Goal: Entertainment & Leisure: Browse casually

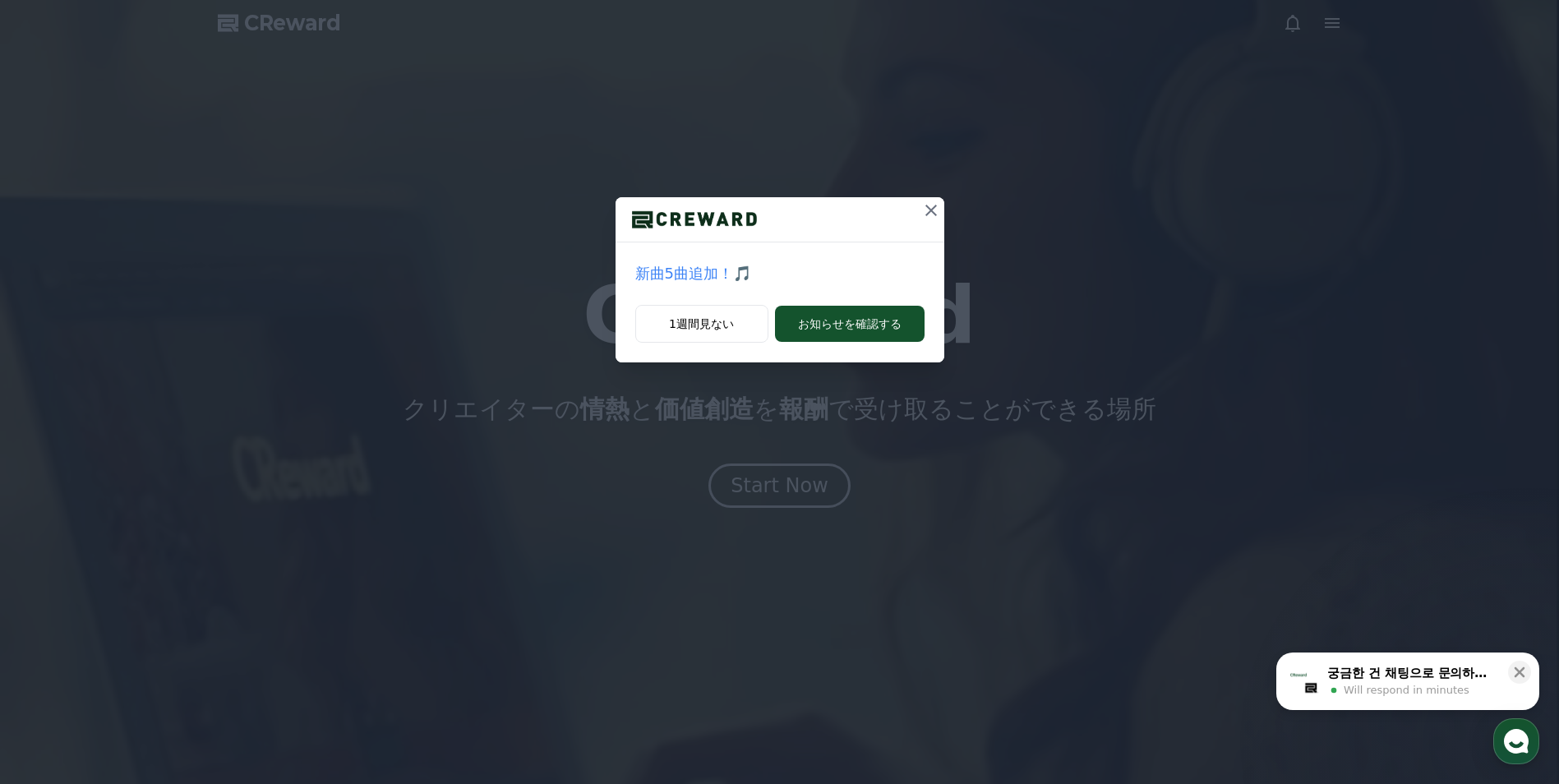
click at [928, 209] on icon at bounding box center [932, 211] width 20 height 20
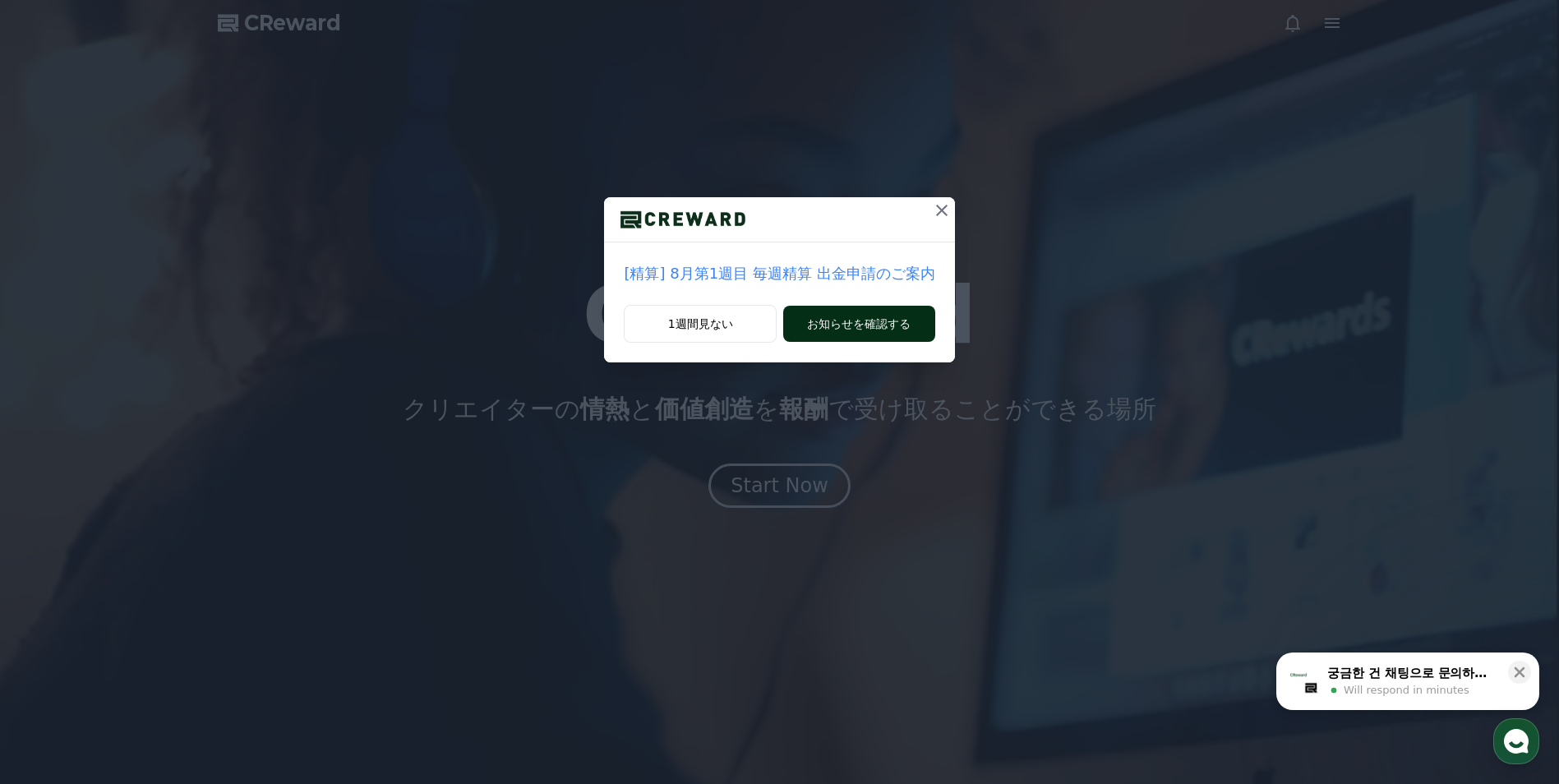
click at [847, 325] on button "お知らせを確認する" at bounding box center [858, 323] width 151 height 36
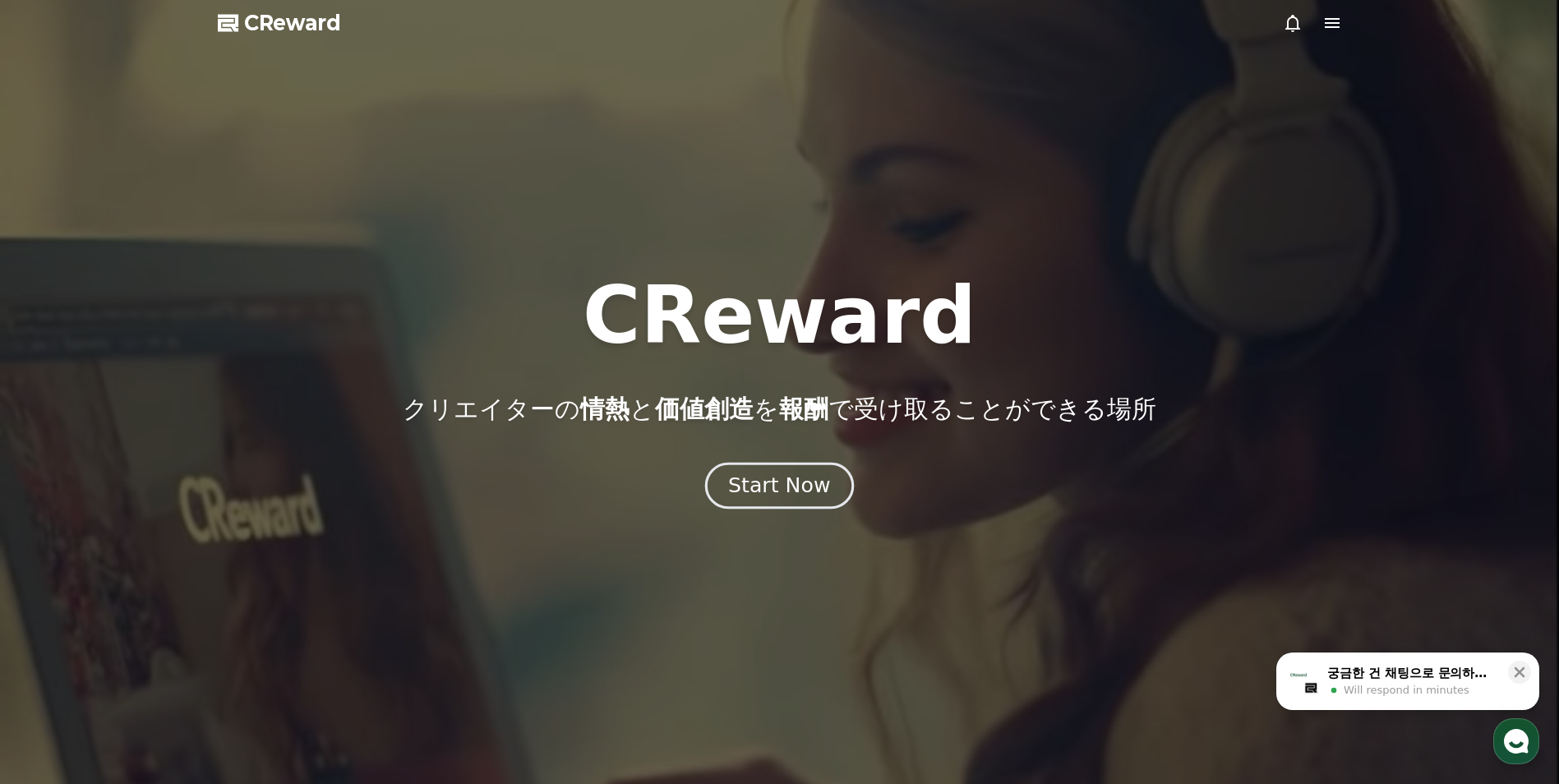
click at [763, 470] on button "Start Now" at bounding box center [779, 486] width 149 height 47
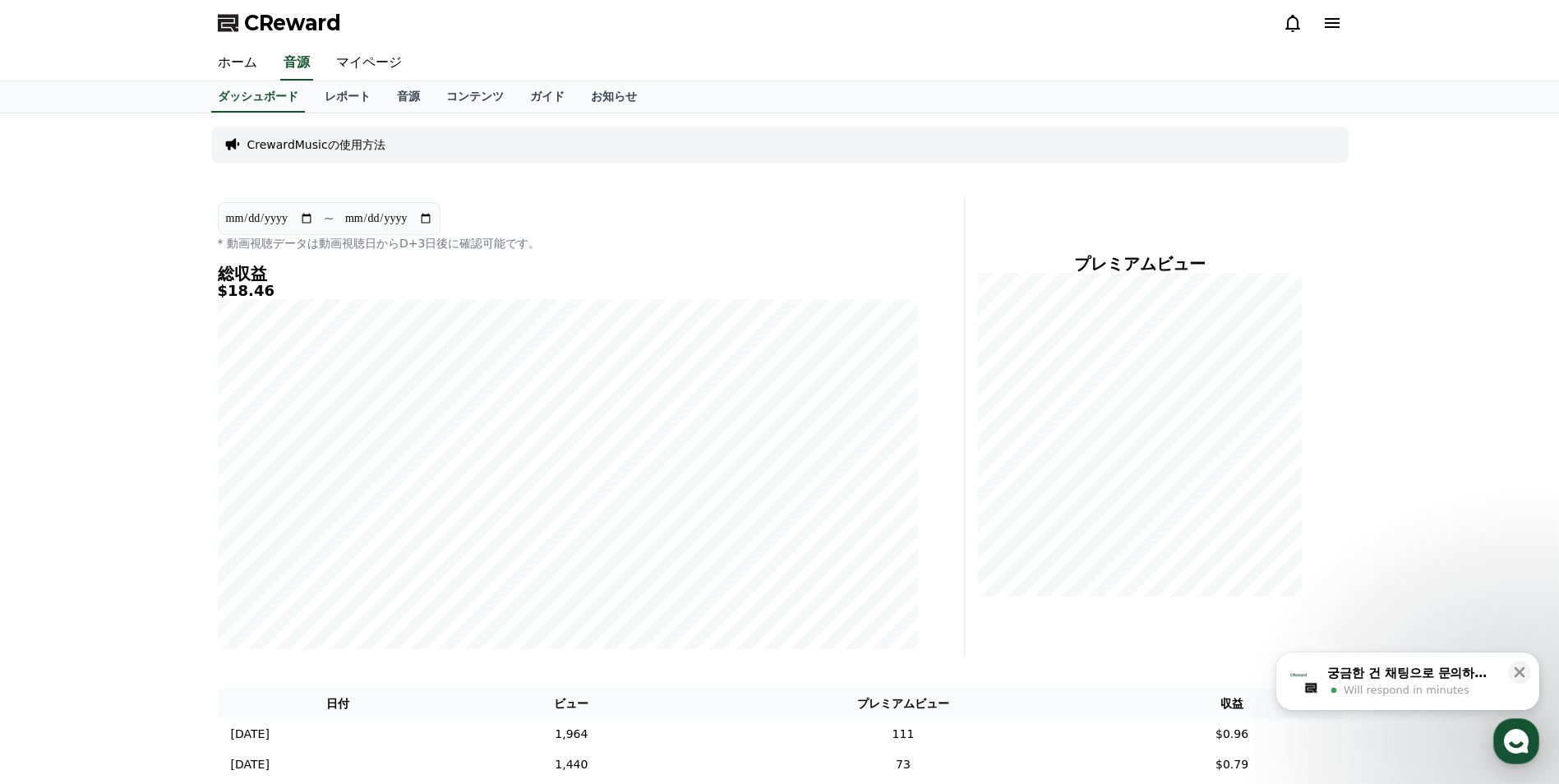
click at [1291, 22] on icon at bounding box center [1293, 23] width 20 height 20
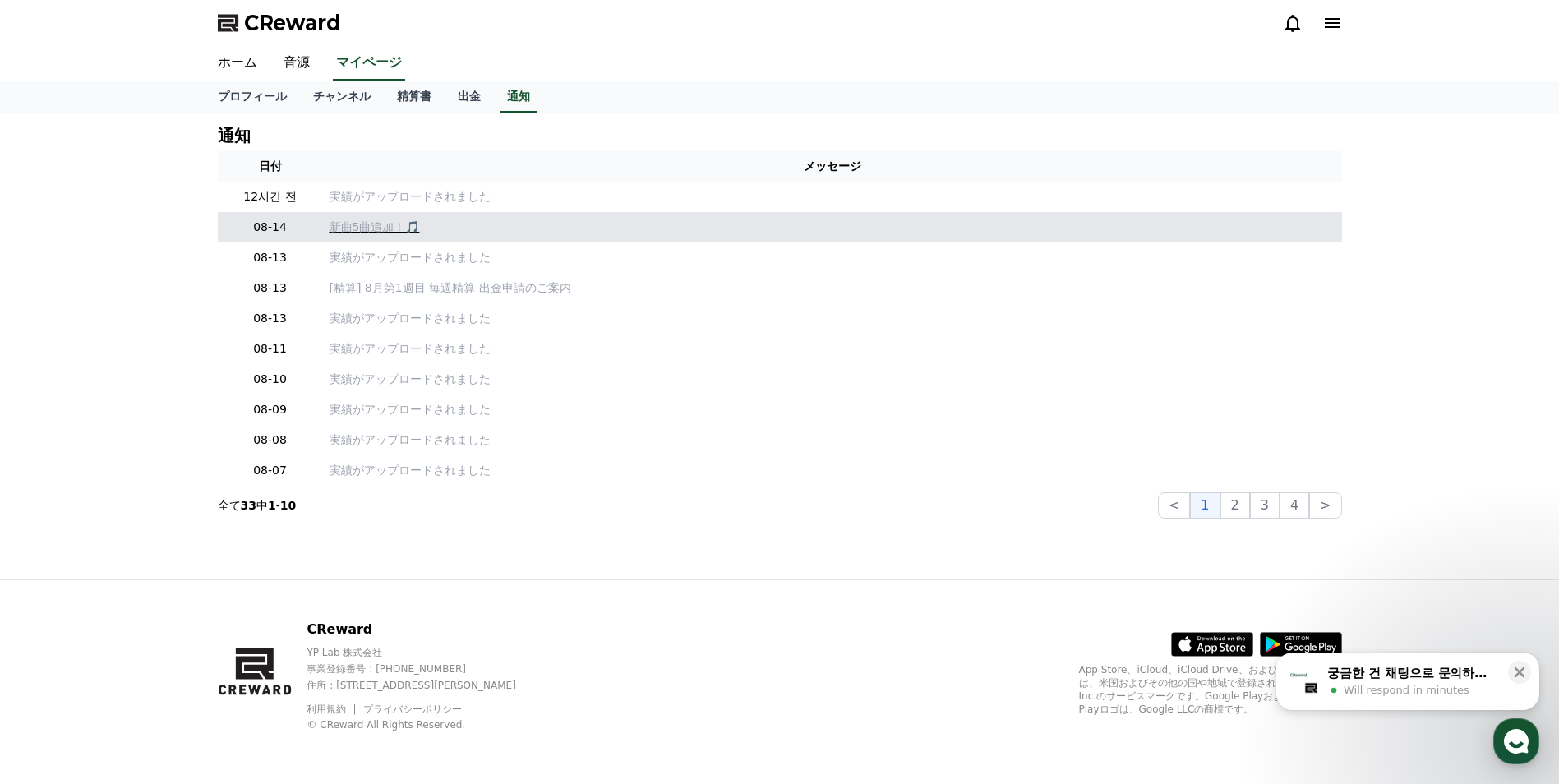
click at [358, 222] on p "新曲5曲追加！🎵" at bounding box center [832, 227] width 1006 height 17
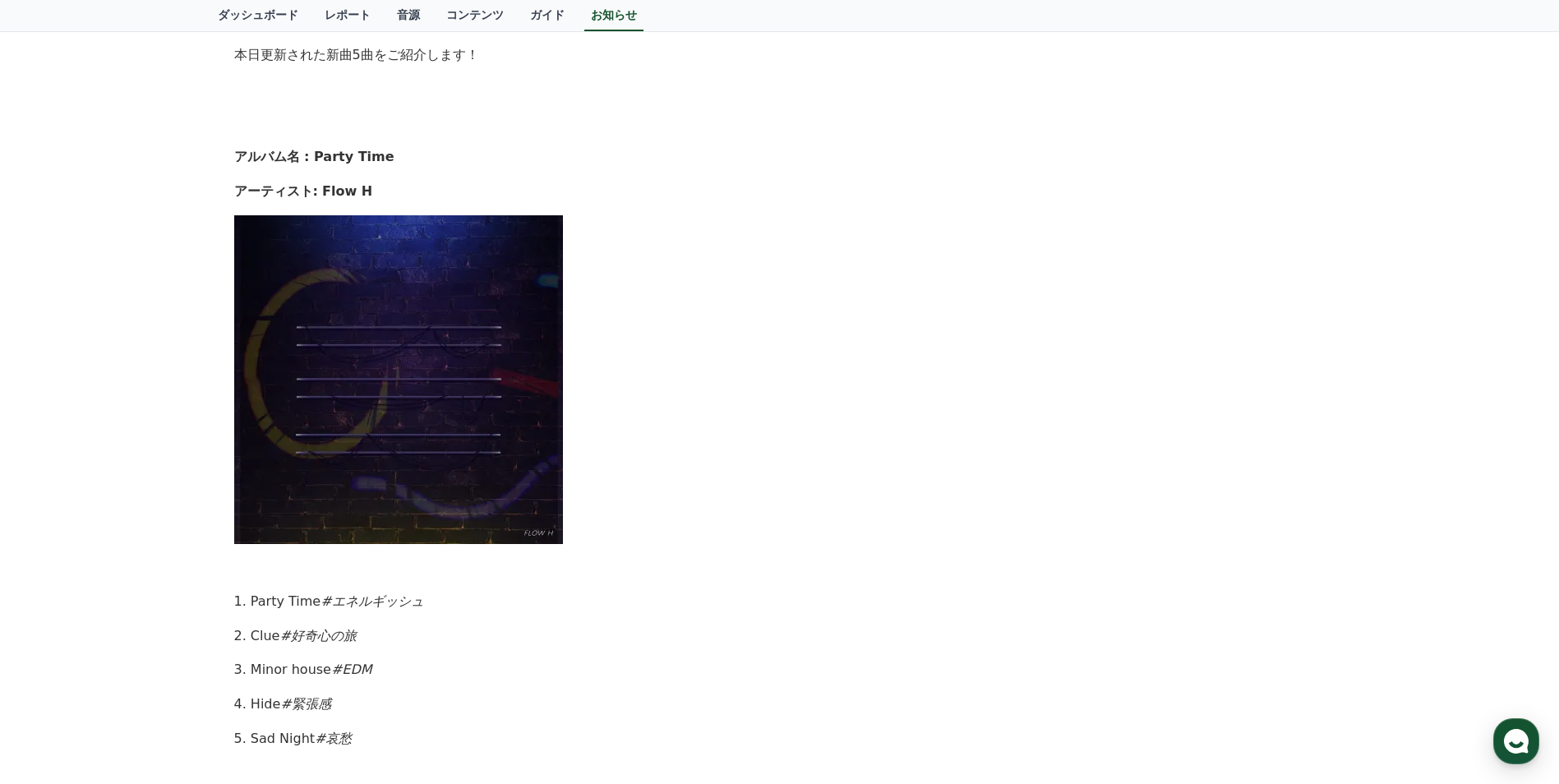
scroll to position [329, 0]
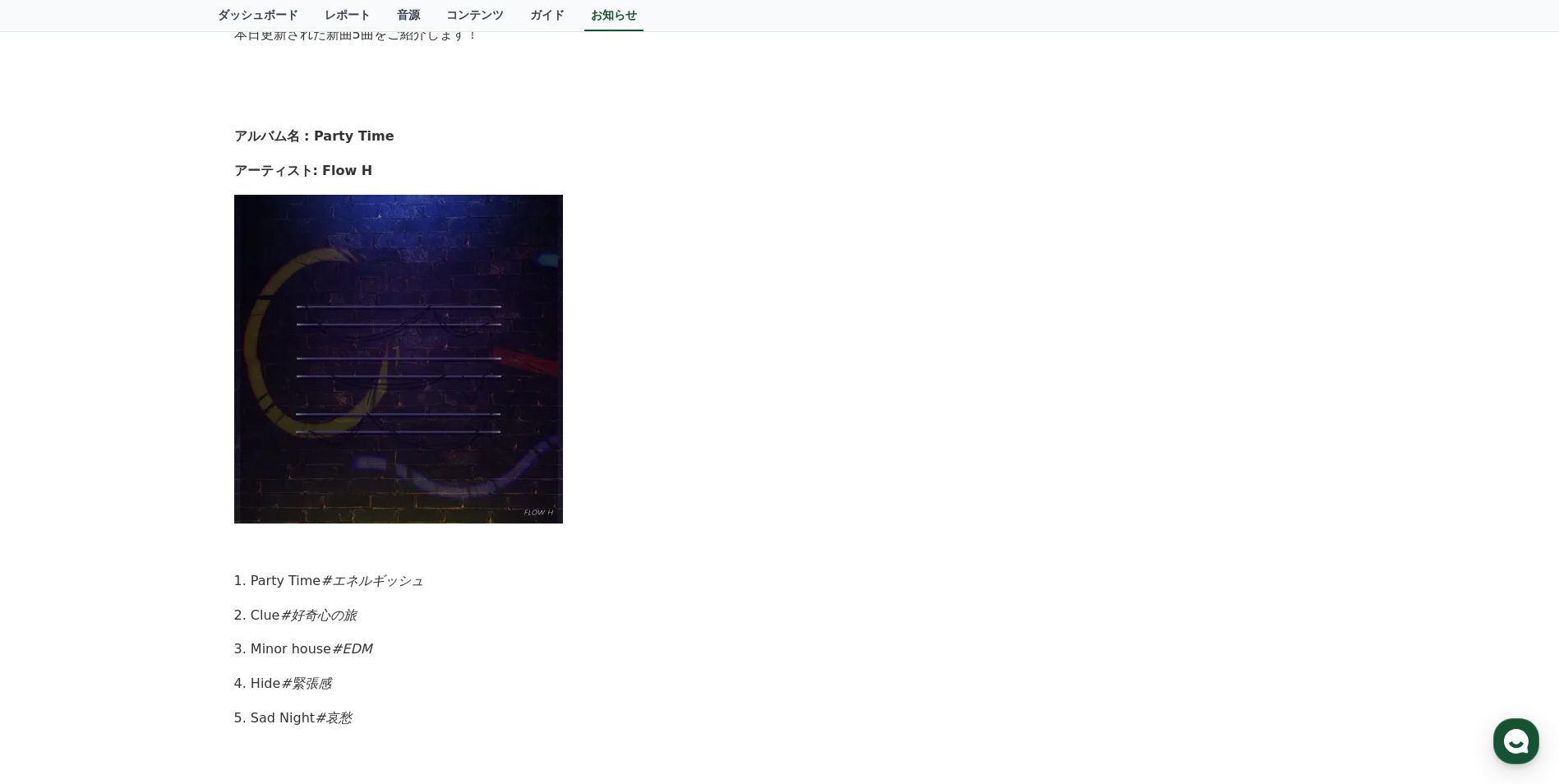
click at [315, 717] on em "#哀愁" at bounding box center [333, 717] width 37 height 16
click at [329, 718] on em "#哀愁" at bounding box center [333, 717] width 37 height 16
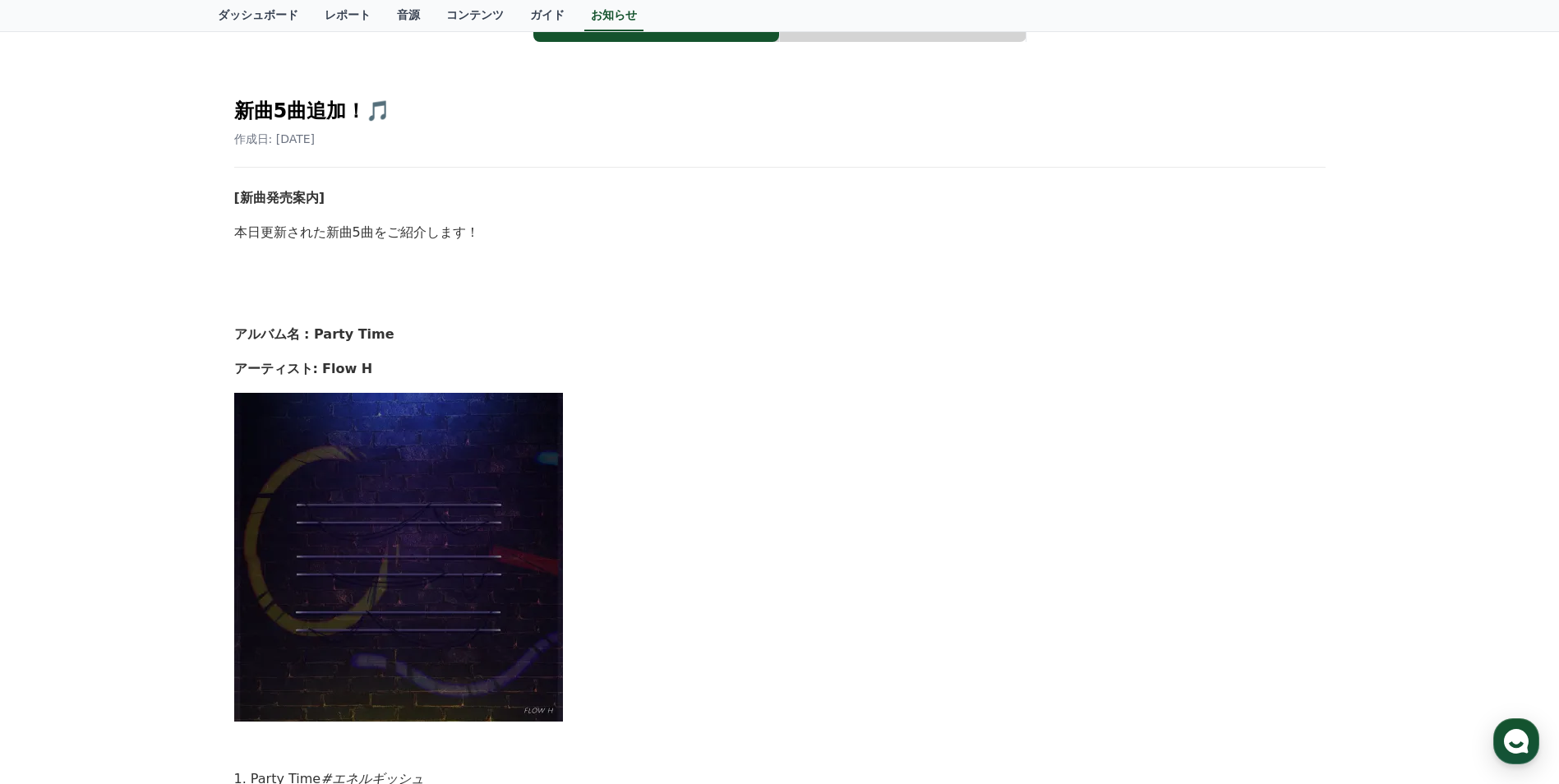
scroll to position [0, 0]
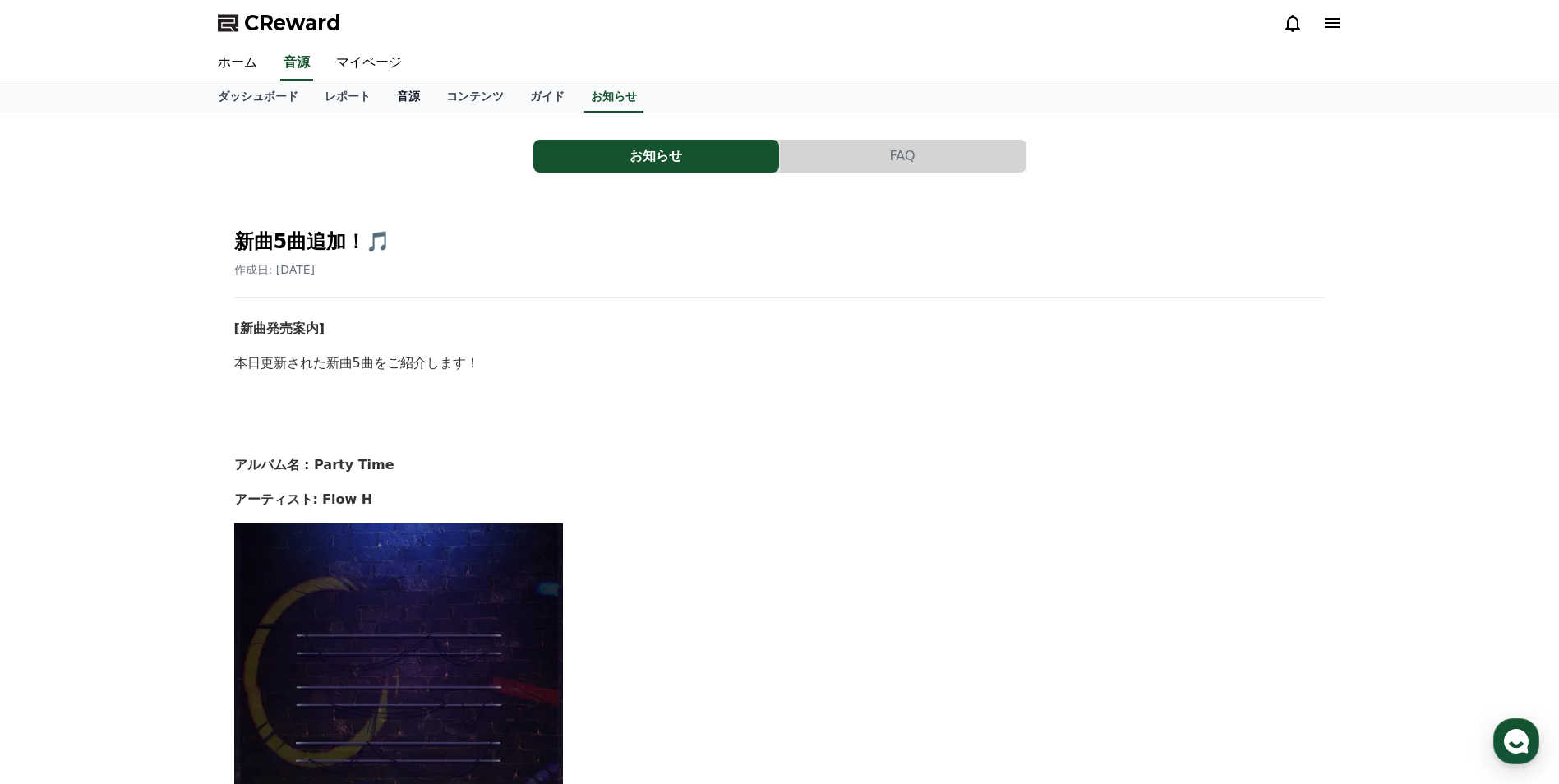
click at [384, 97] on link "音源" at bounding box center [408, 97] width 49 height 31
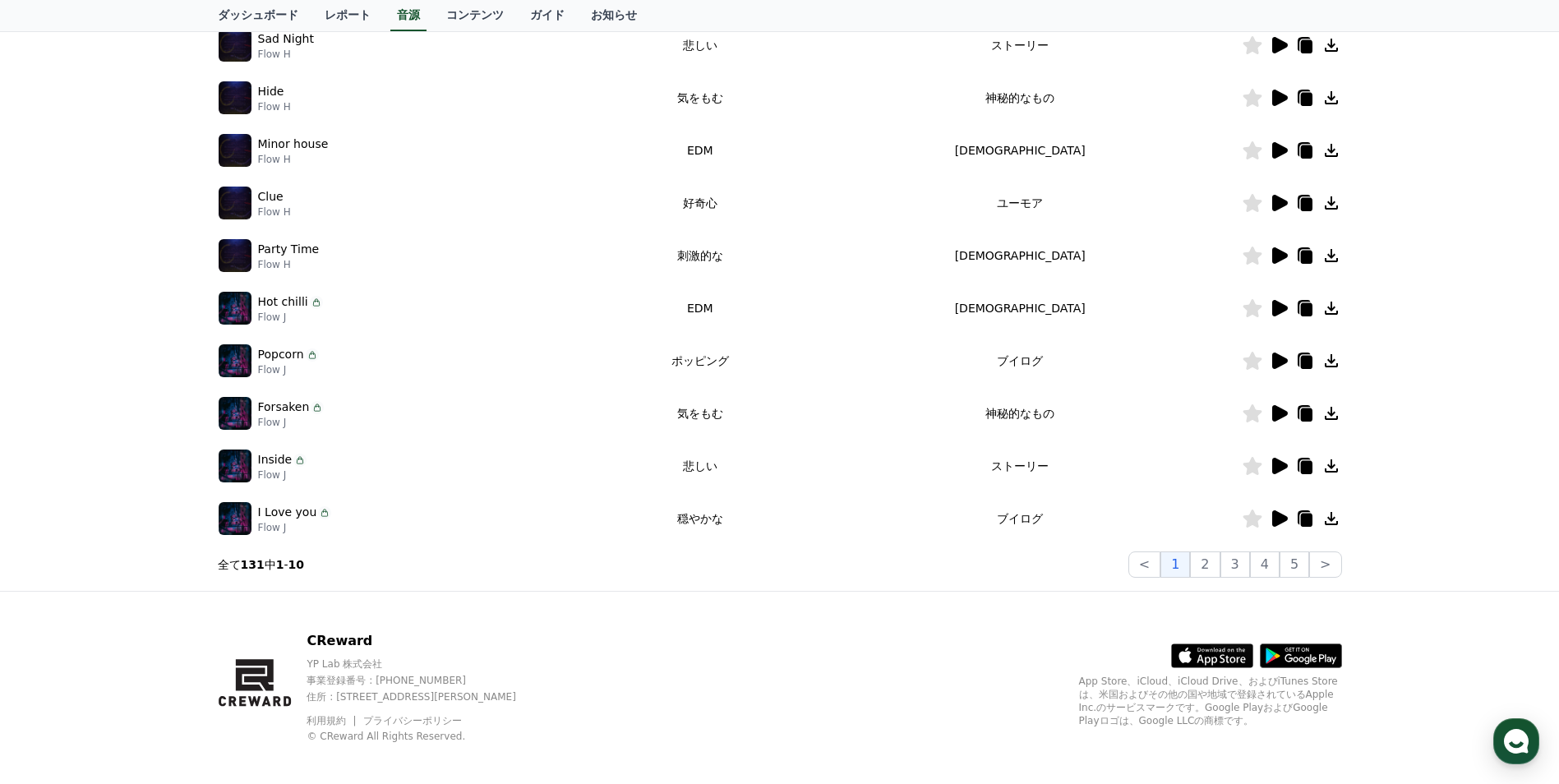
scroll to position [329, 0]
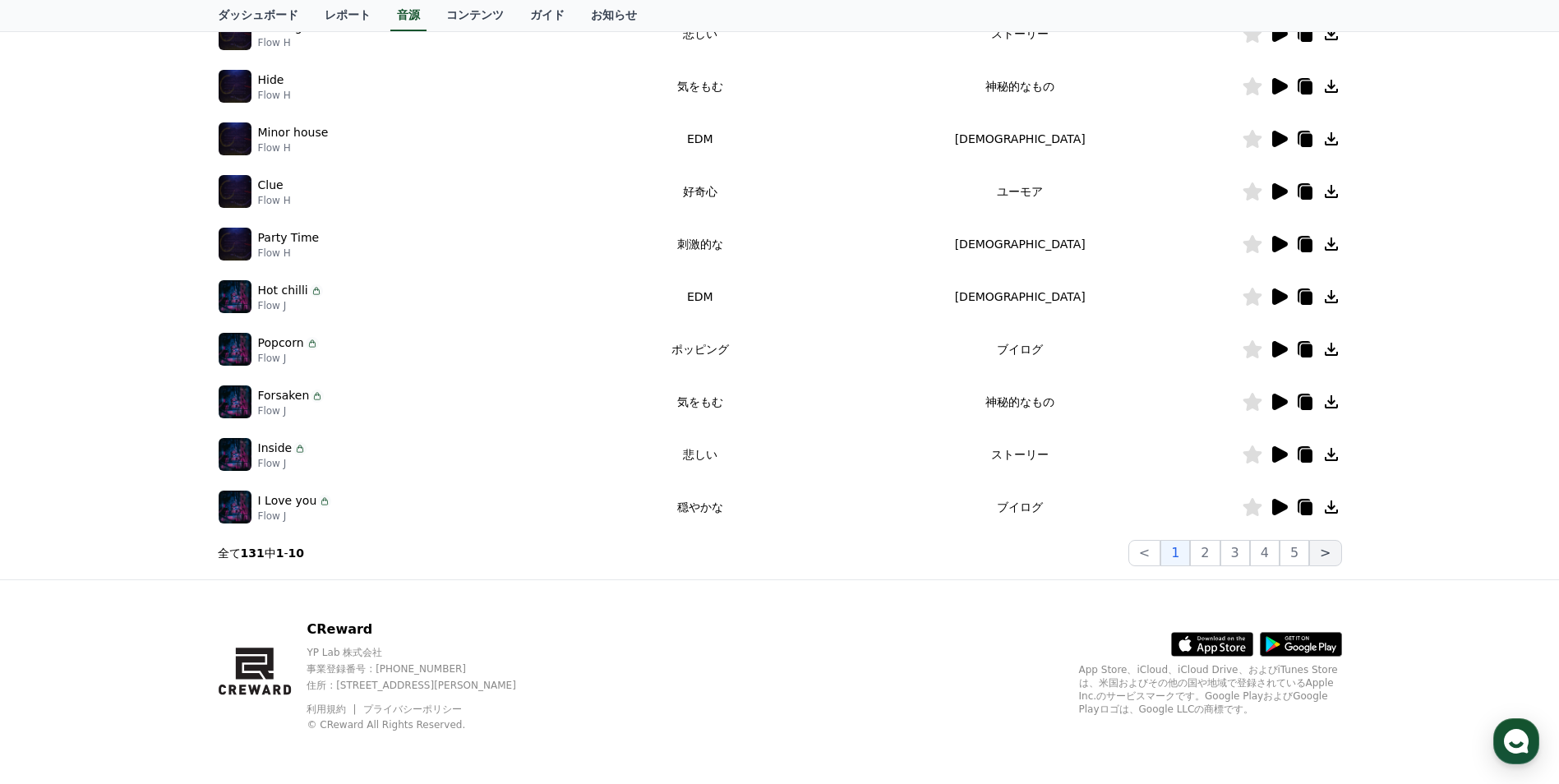
click at [1331, 552] on button ">" at bounding box center [1325, 553] width 32 height 27
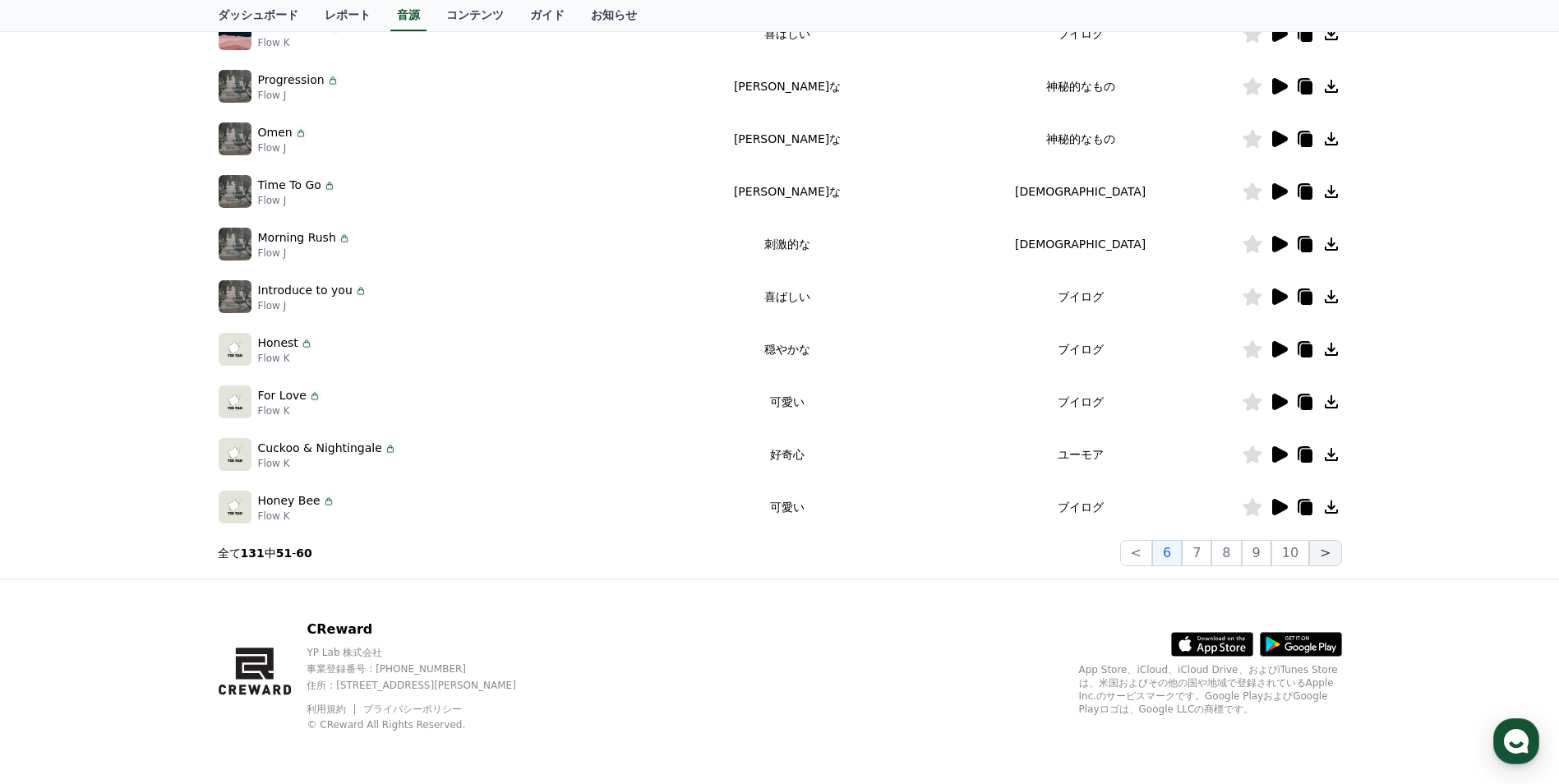
click at [1331, 552] on button ">" at bounding box center [1325, 553] width 32 height 27
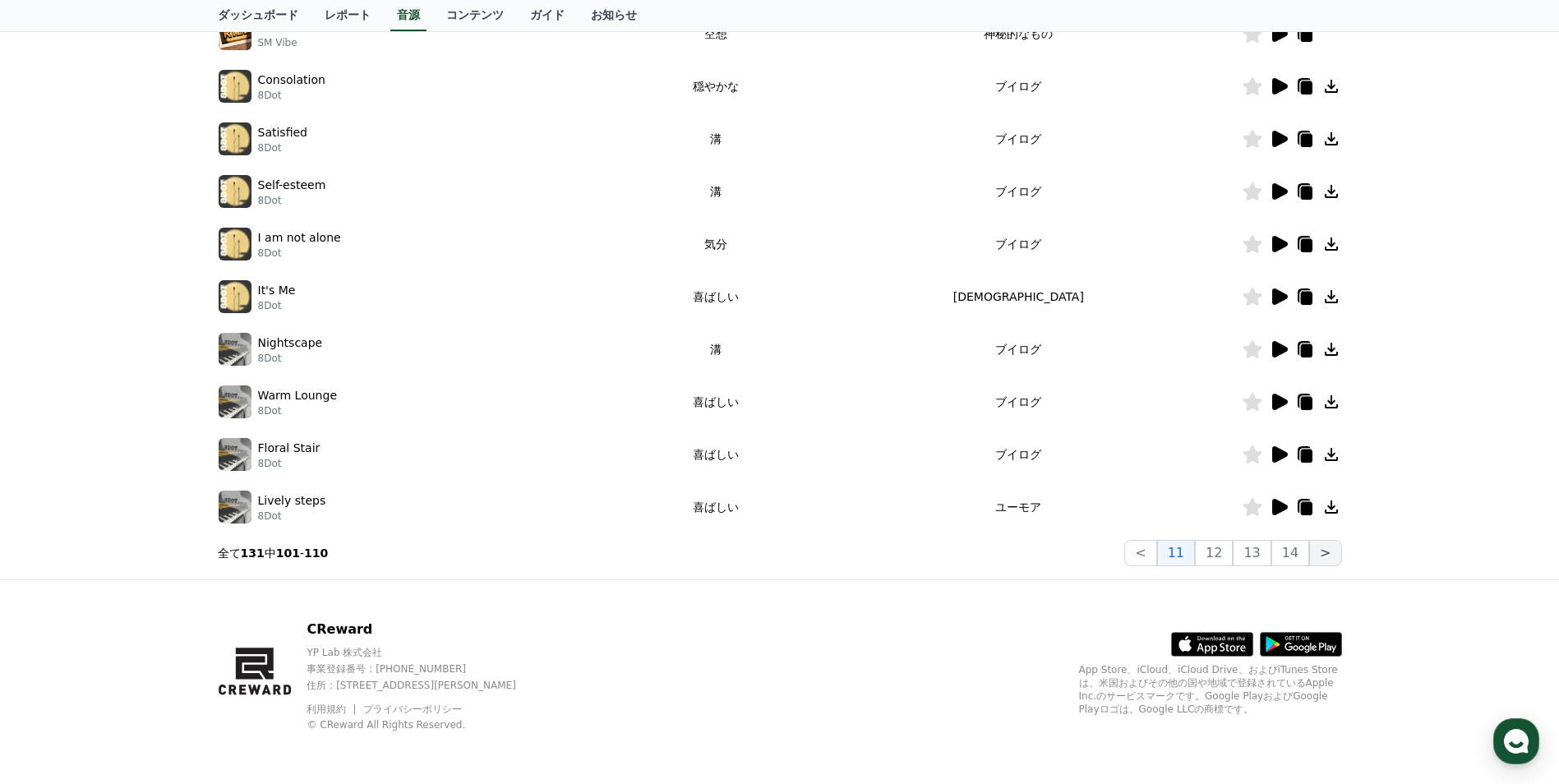
click at [1331, 552] on button ">" at bounding box center [1325, 553] width 32 height 27
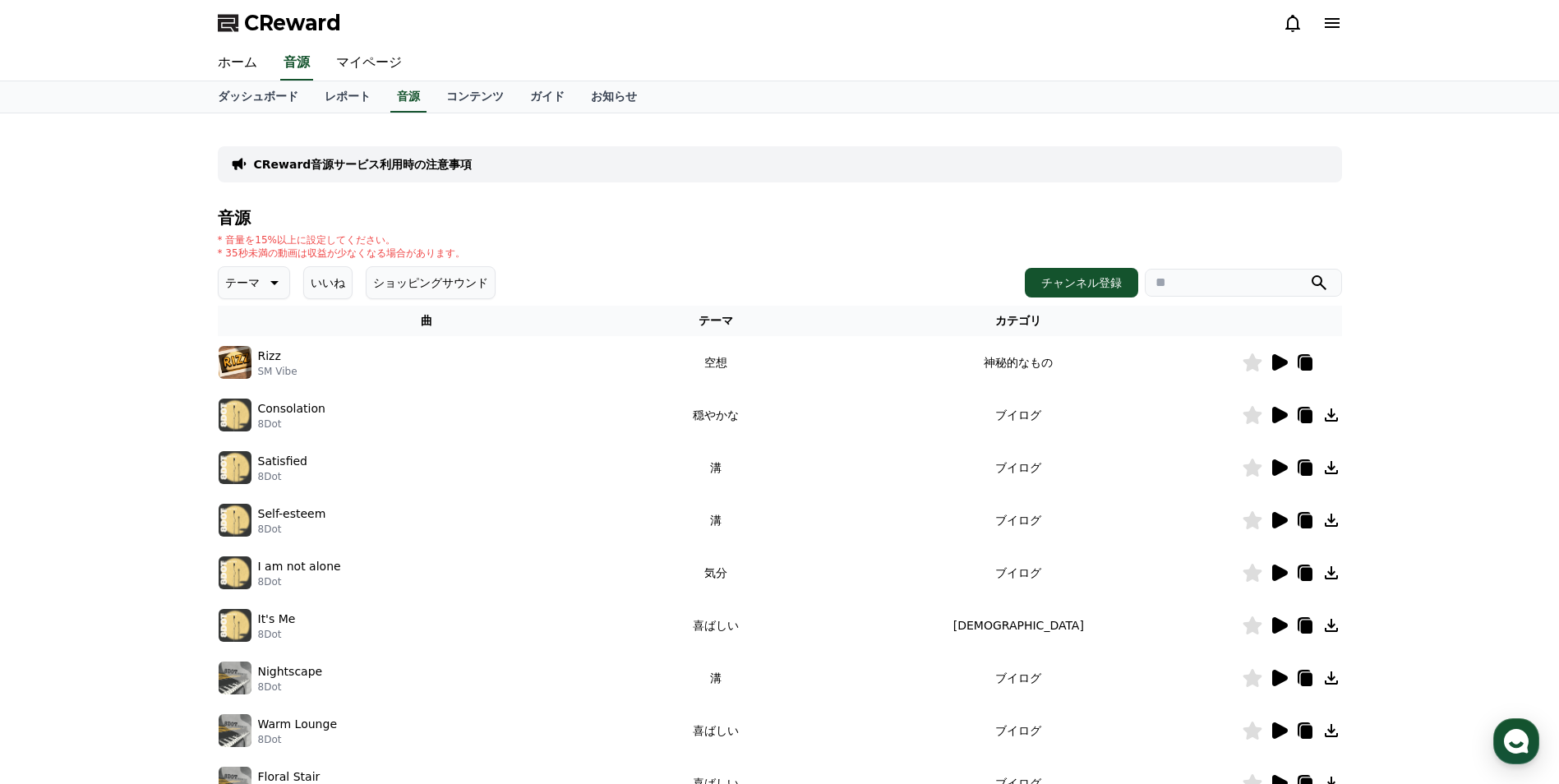
click at [796, 316] on th "テーマ" at bounding box center [715, 321] width 160 height 30
click at [796, 414] on td "穏やかな" at bounding box center [715, 415] width 160 height 52
click at [1271, 414] on icon at bounding box center [1279, 415] width 20 height 20
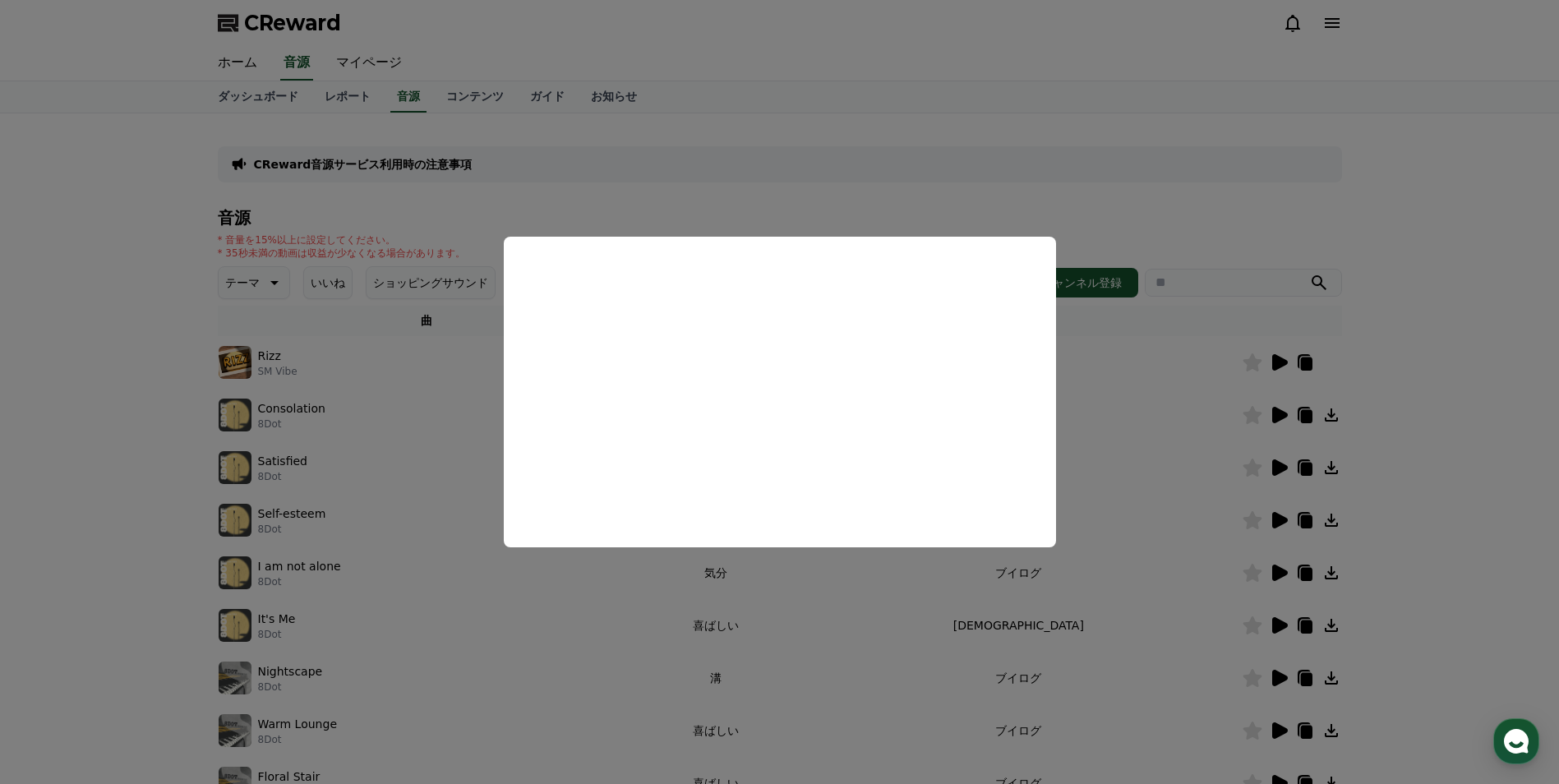
click at [822, 179] on button "close modal" at bounding box center [779, 392] width 1559 height 784
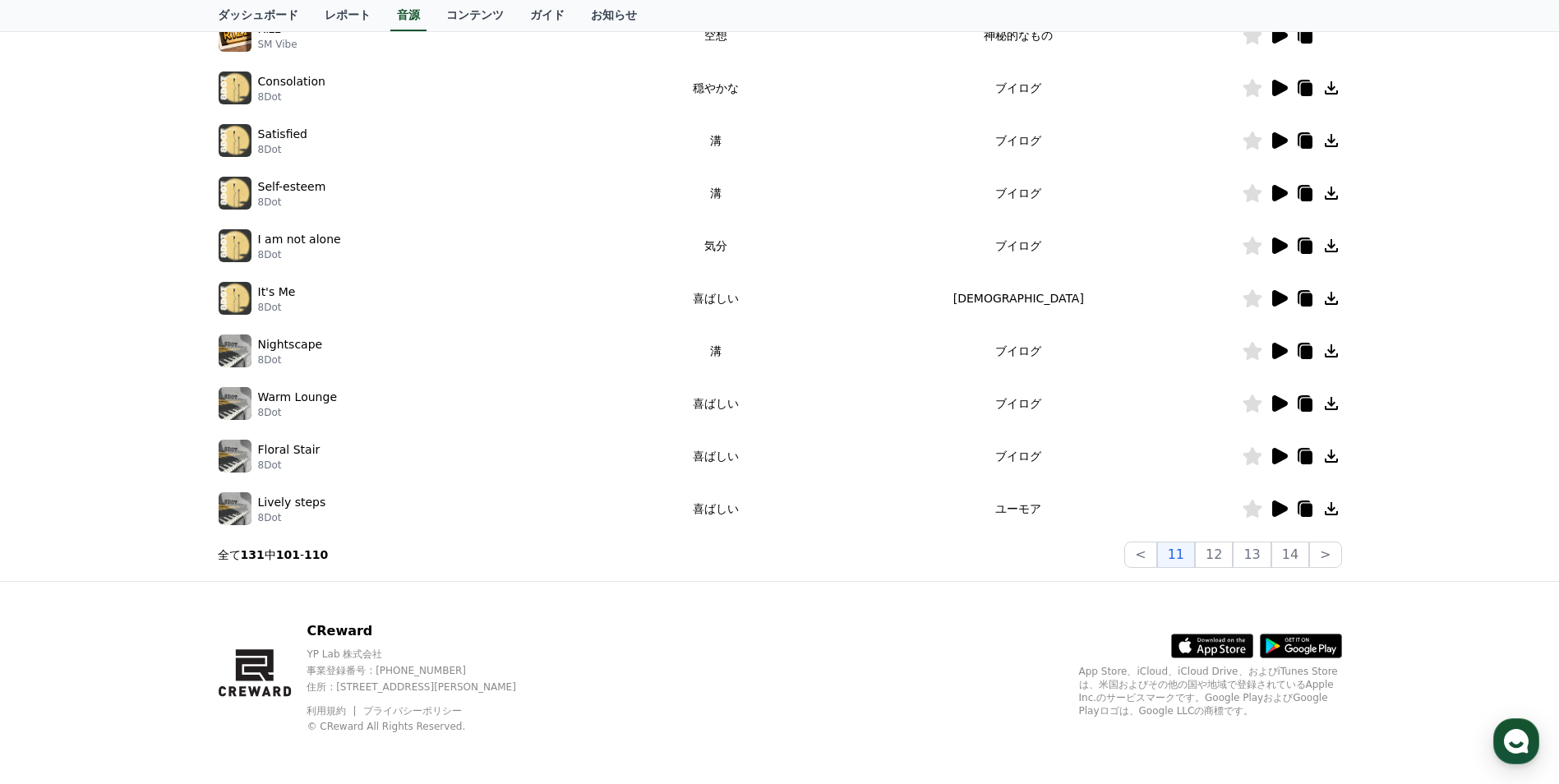
scroll to position [329, 0]
click at [1233, 557] on button "12" at bounding box center [1252, 553] width 37 height 27
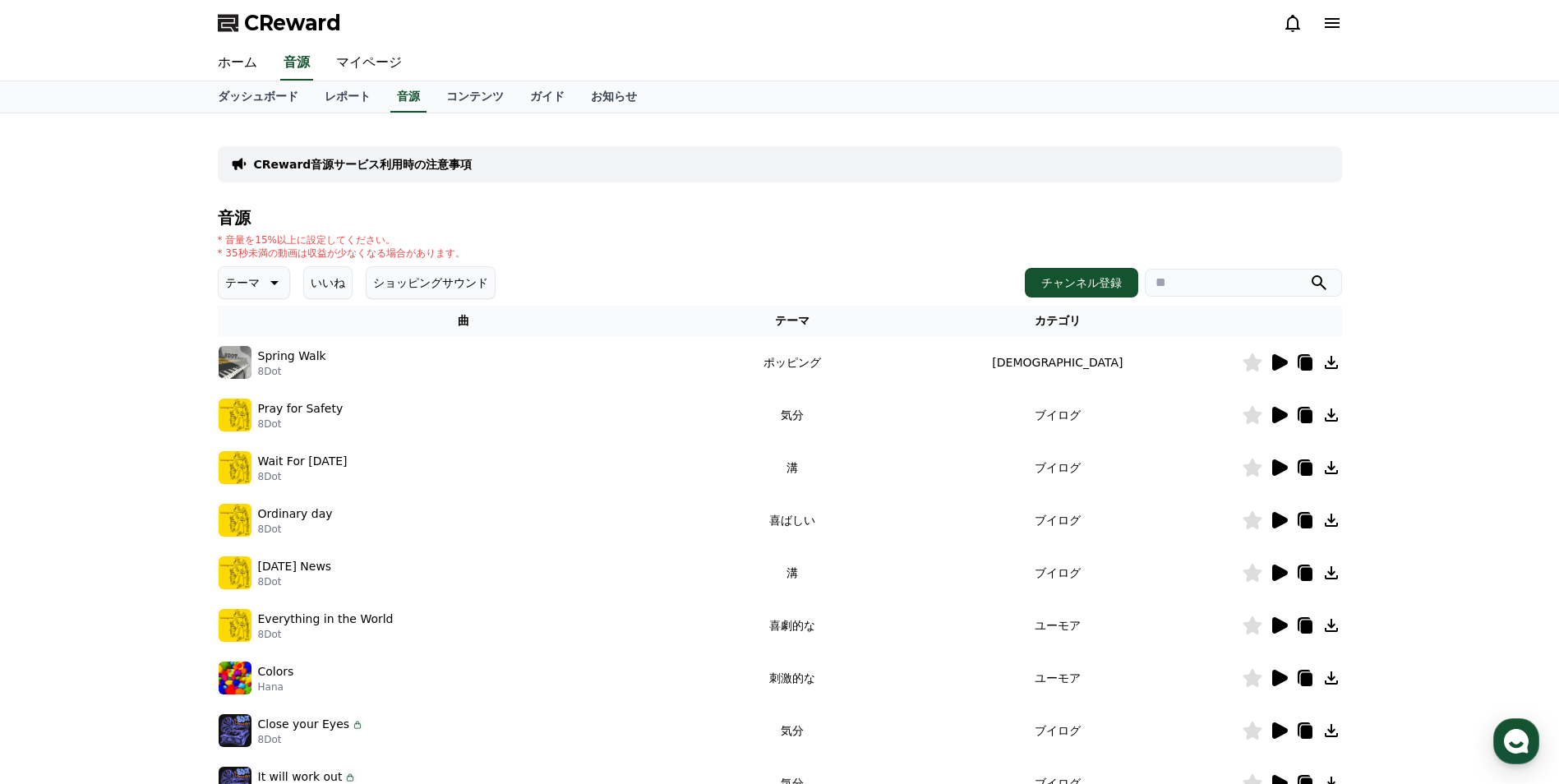
click at [271, 284] on icon at bounding box center [273, 282] width 20 height 20
drag, startPoint x: 290, startPoint y: 335, endPoint x: 283, endPoint y: 348, distance: 14.8
click at [283, 348] on div "音源 * 音量を15%以上に設定してください。 * 35秒未満の動画は収益が少なくなる場合があります。 テーマ テーマ 全て 空想 好奇心 暗い 明るい ポッ…" at bounding box center [779, 552] width 1124 height 687
click at [249, 428] on button "穏やかな" at bounding box center [249, 437] width 59 height 36
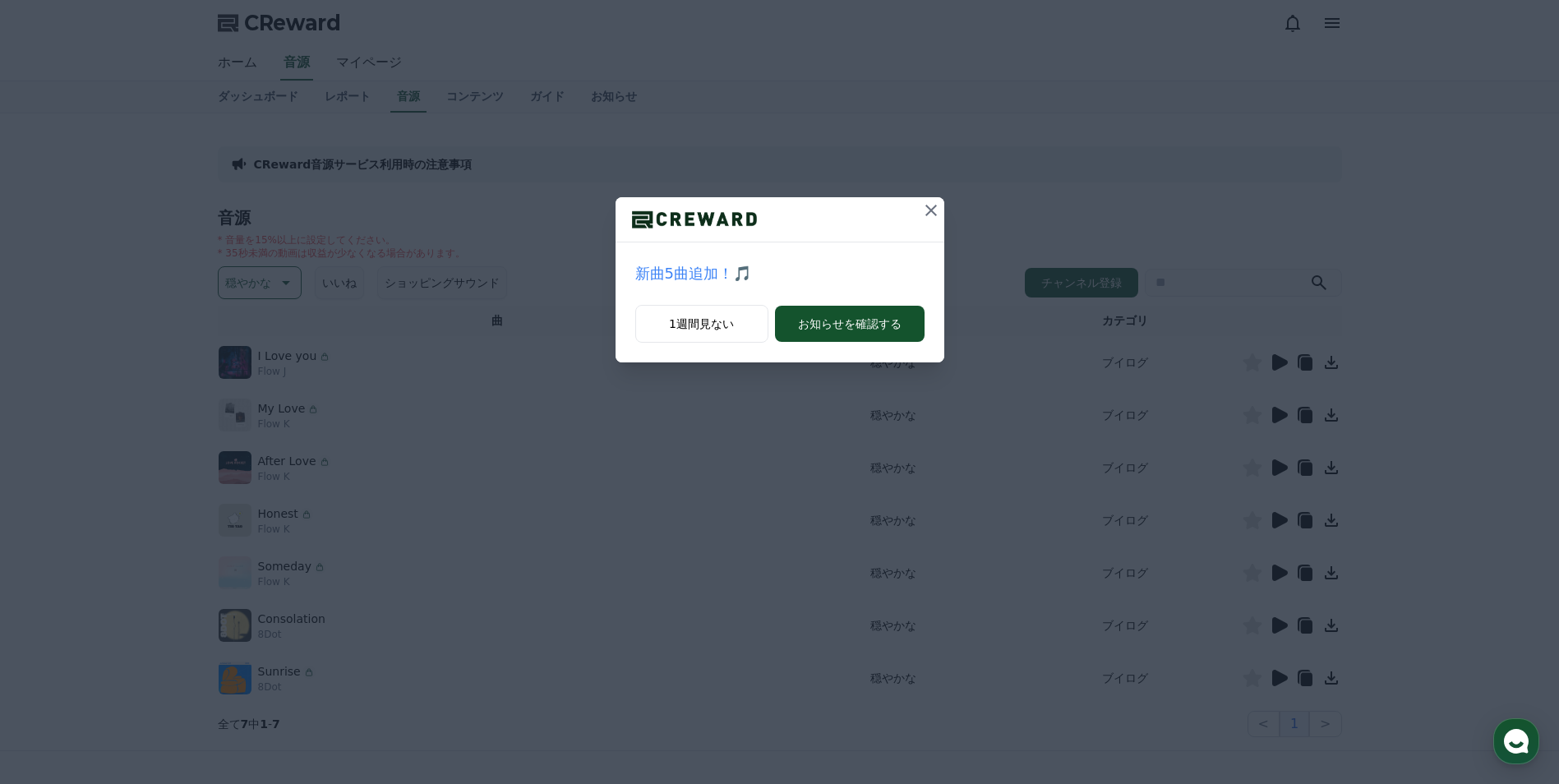
click at [931, 214] on icon at bounding box center [932, 211] width 20 height 20
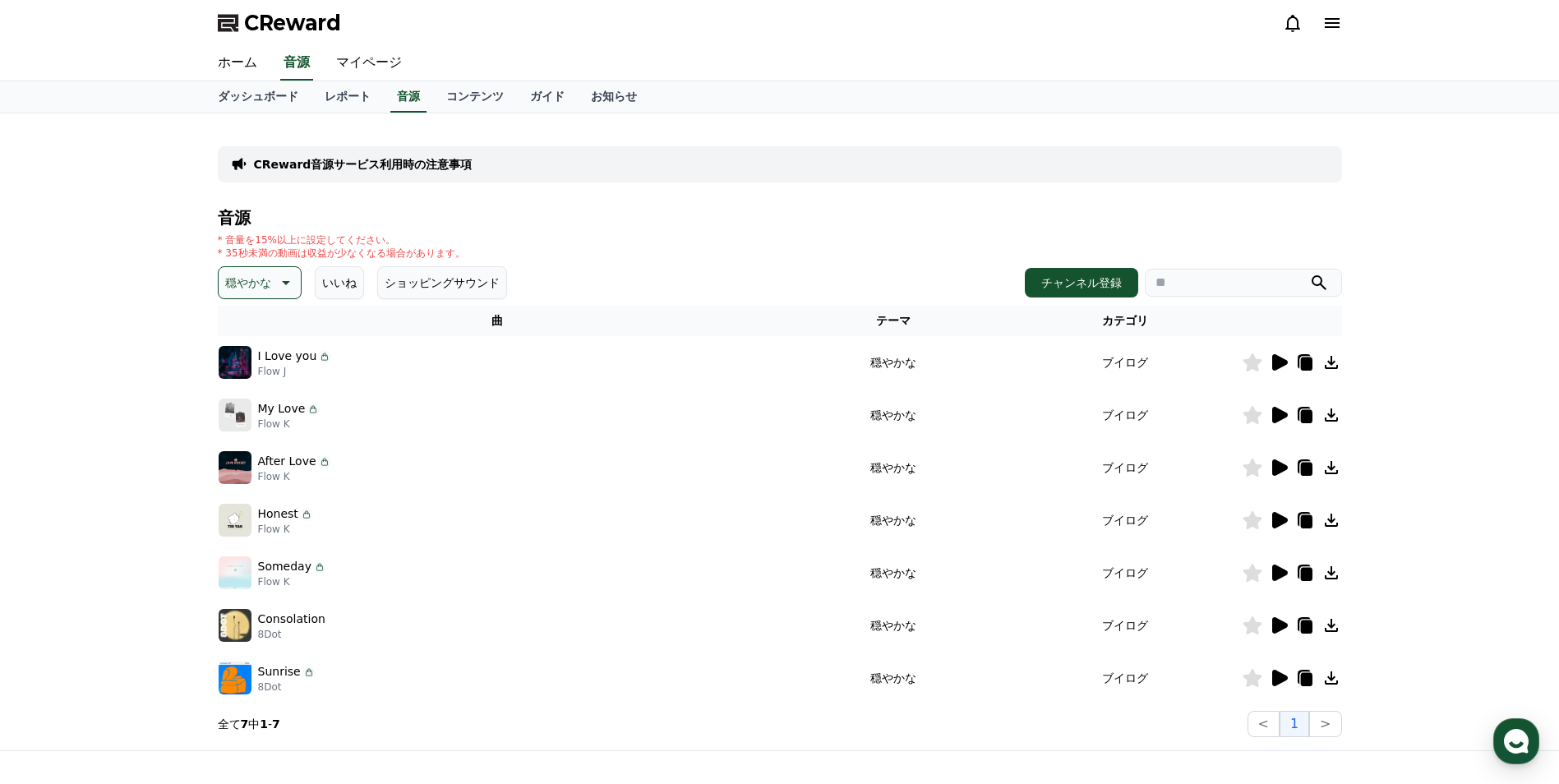
click at [1267, 363] on div at bounding box center [1292, 362] width 98 height 20
click at [1276, 360] on icon at bounding box center [1280, 362] width 16 height 17
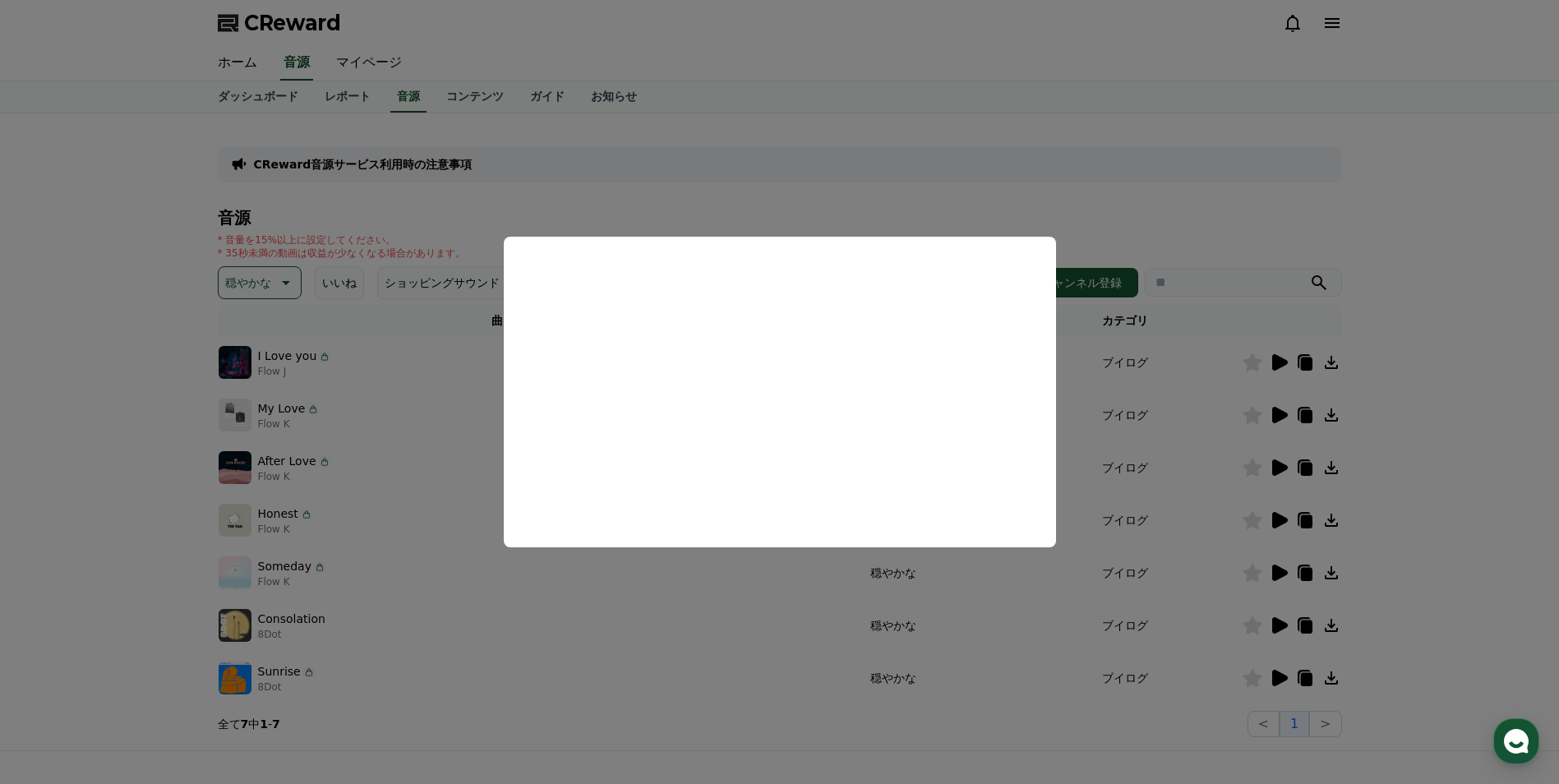
click at [747, 197] on button "close modal" at bounding box center [779, 392] width 1559 height 784
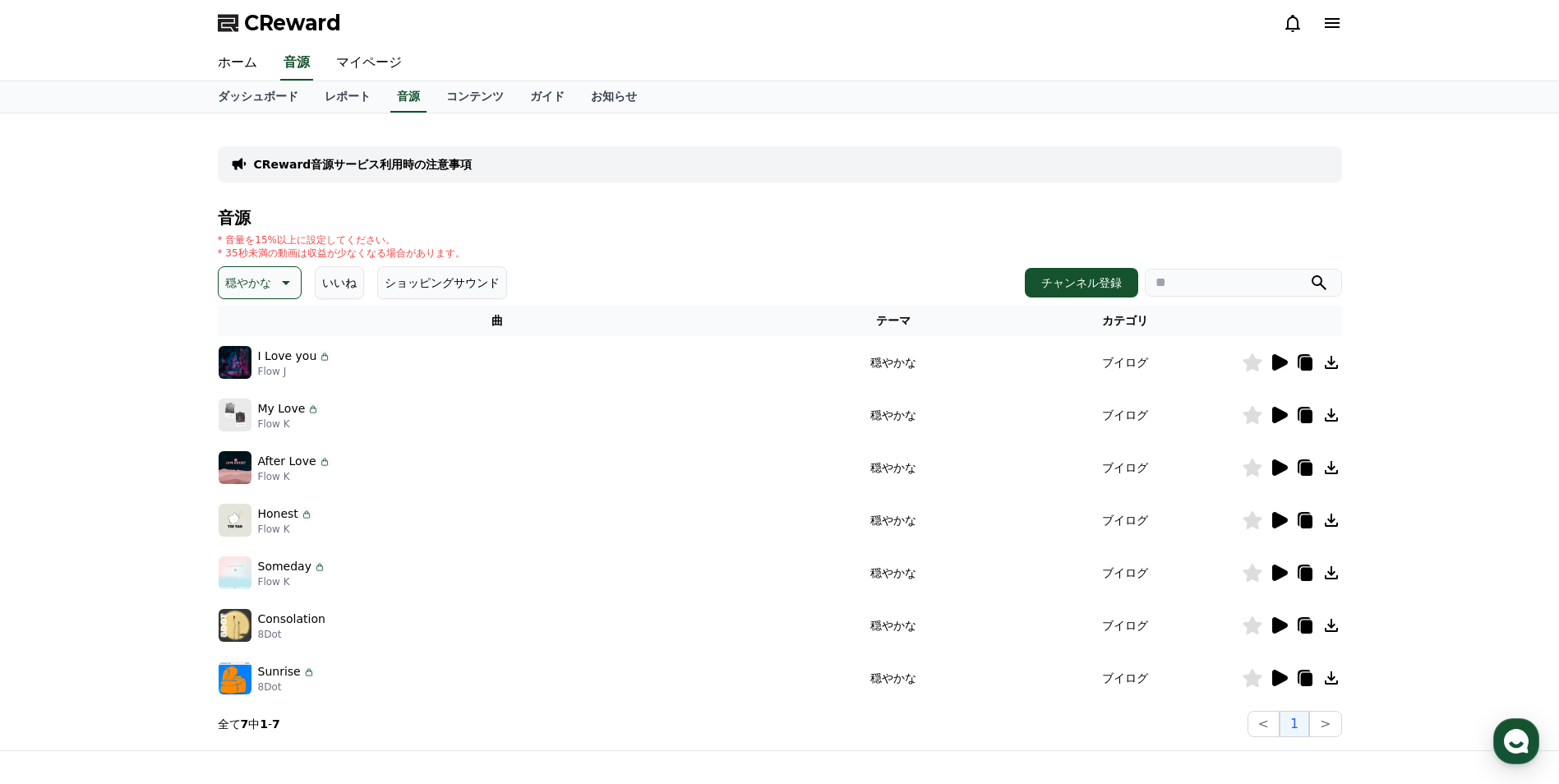
click at [286, 283] on icon at bounding box center [284, 282] width 20 height 20
click at [248, 382] on button "感動的な" at bounding box center [249, 375] width 59 height 36
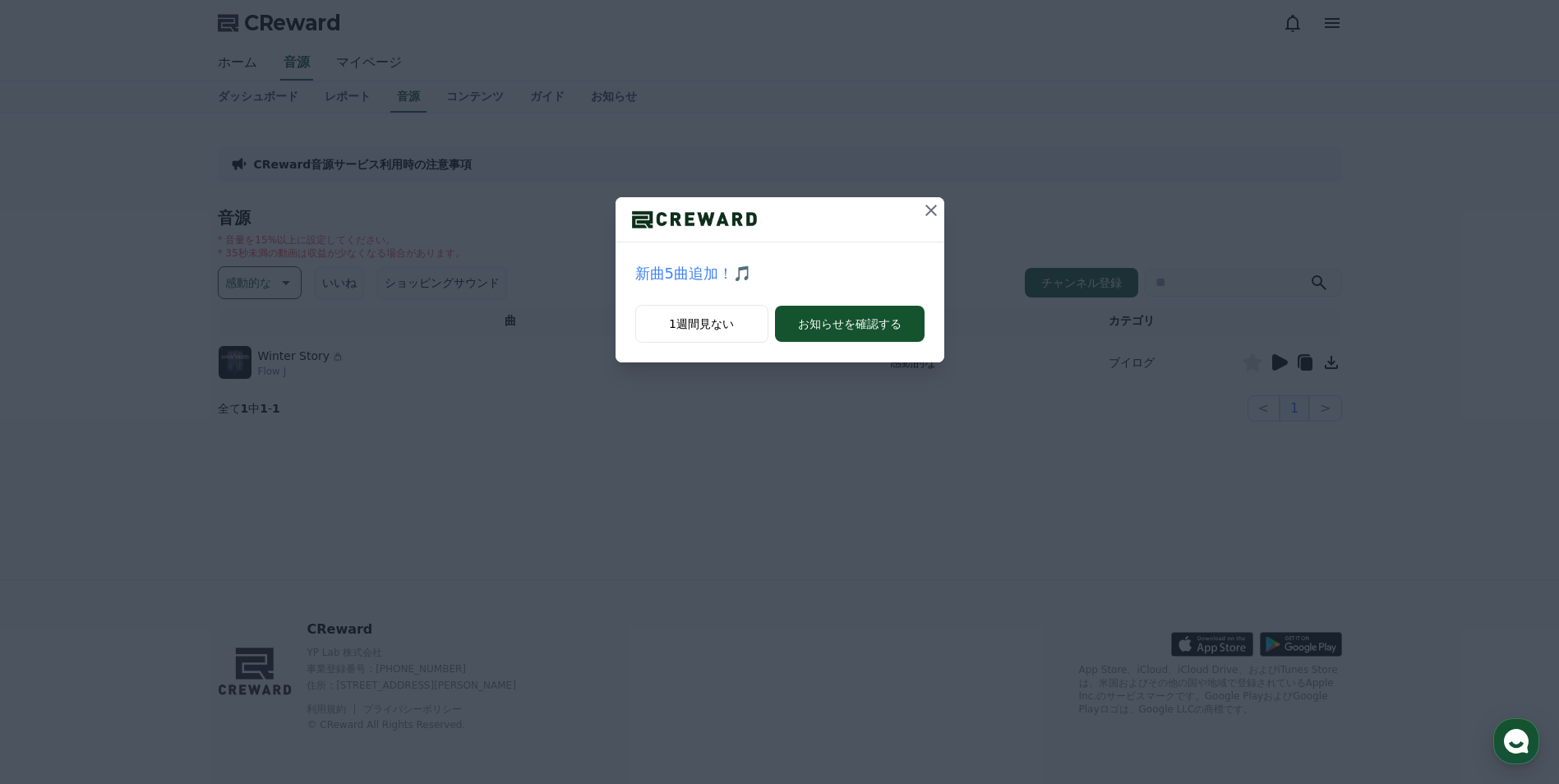
click at [930, 207] on icon at bounding box center [932, 211] width 20 height 20
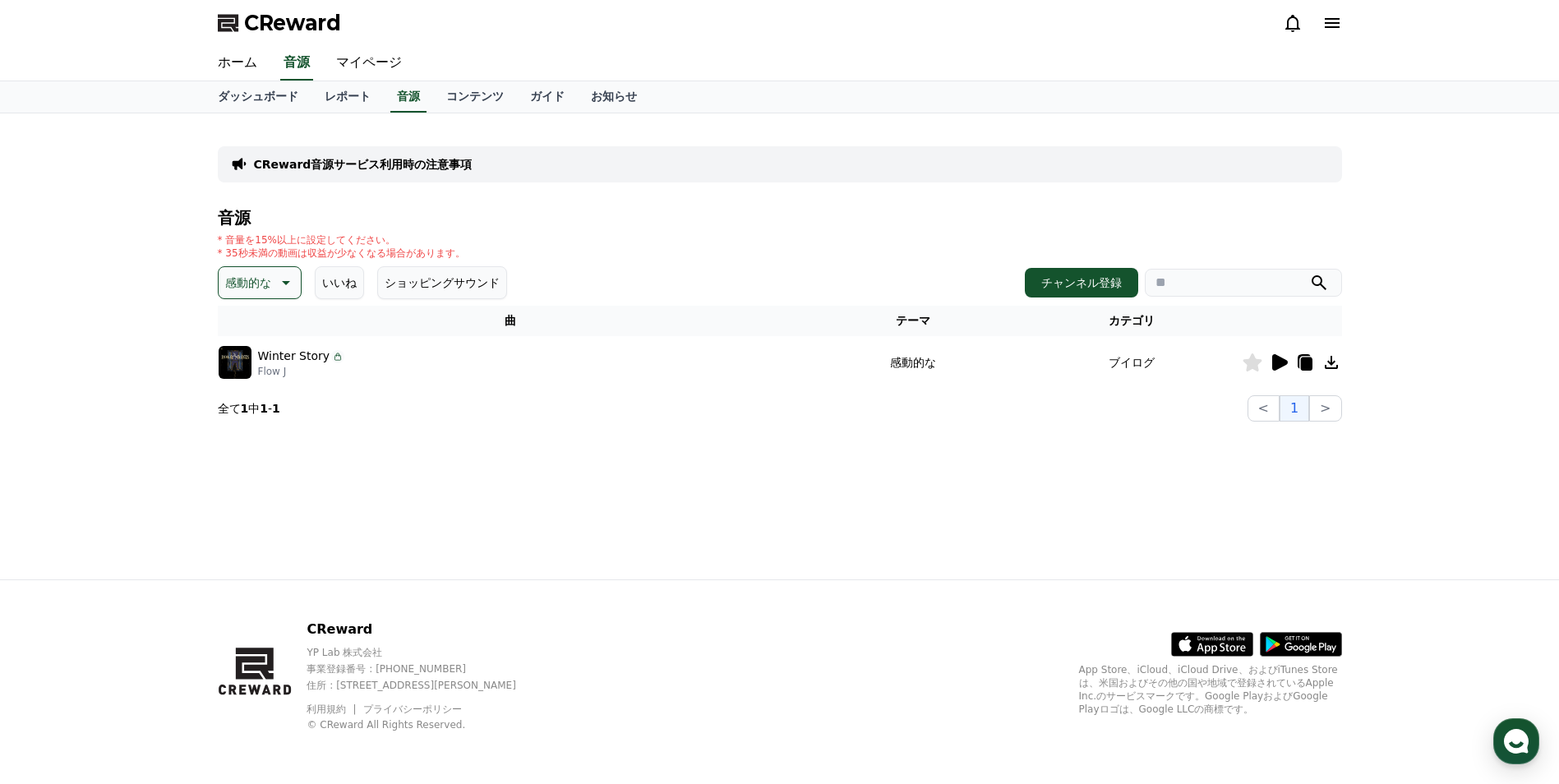
click at [1281, 362] on icon at bounding box center [1280, 362] width 16 height 17
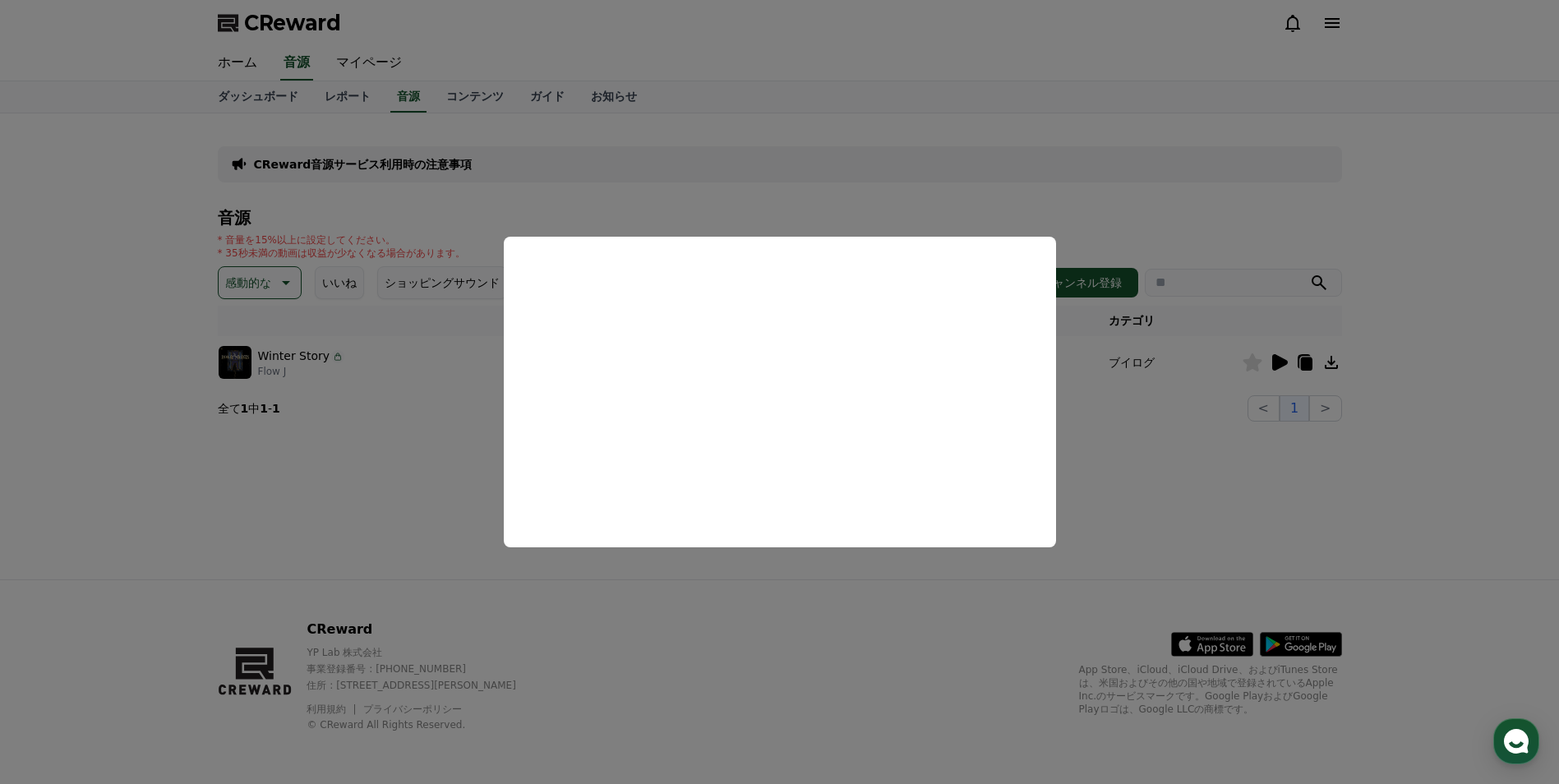
click at [431, 442] on button "close modal" at bounding box center [779, 392] width 1559 height 784
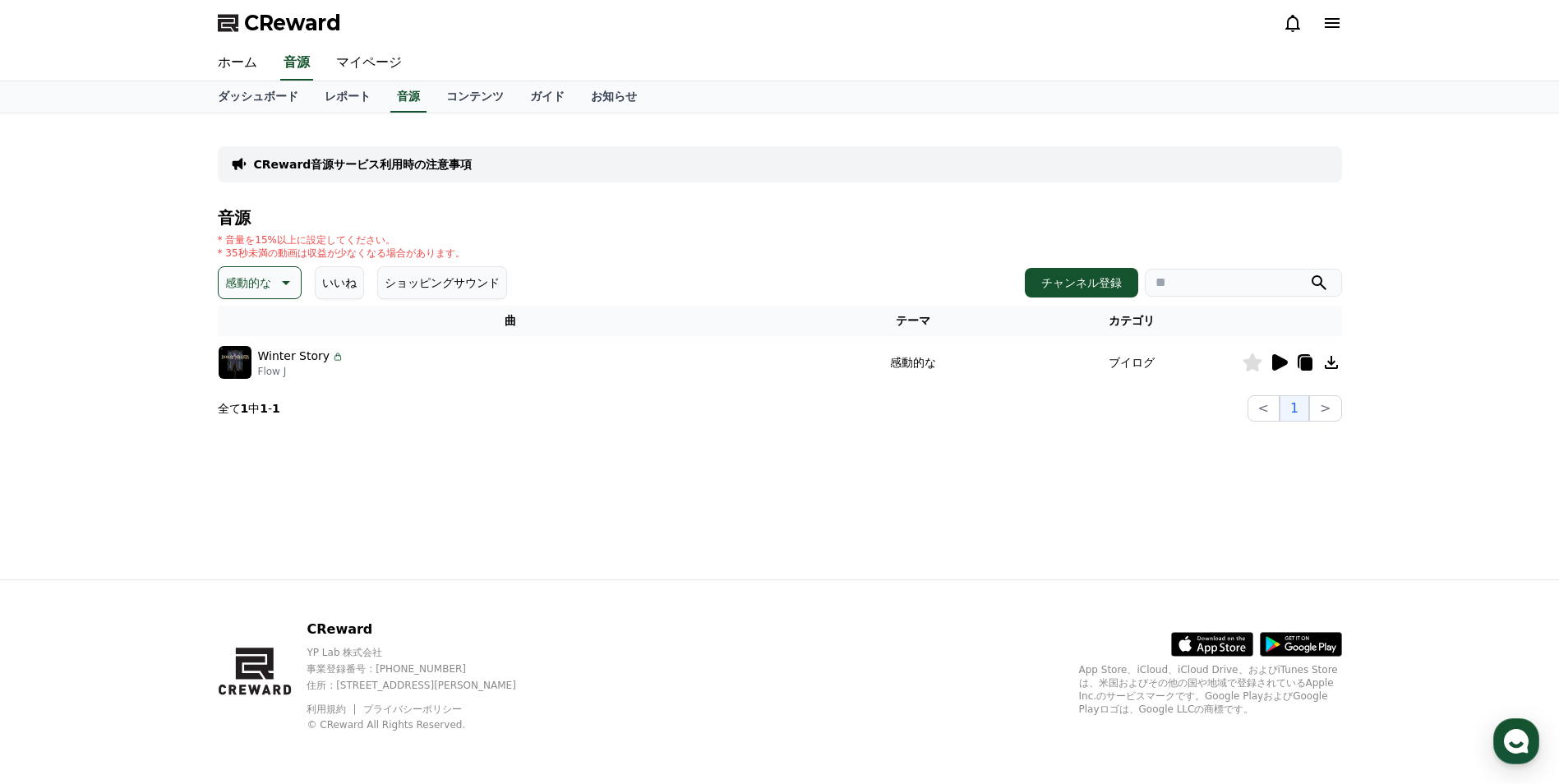
click at [443, 443] on div "CReward音源サービス利用時の注意事項 音源 * 音量を15%以上に設定してください。 * 35秒未満の動画は収益が少なくなる場合があります。 感動的な …" at bounding box center [780, 346] width 1151 height 466
click at [292, 277] on icon at bounding box center [284, 282] width 20 height 20
click at [256, 457] on button "喜劇的な" at bounding box center [249, 461] width 59 height 36
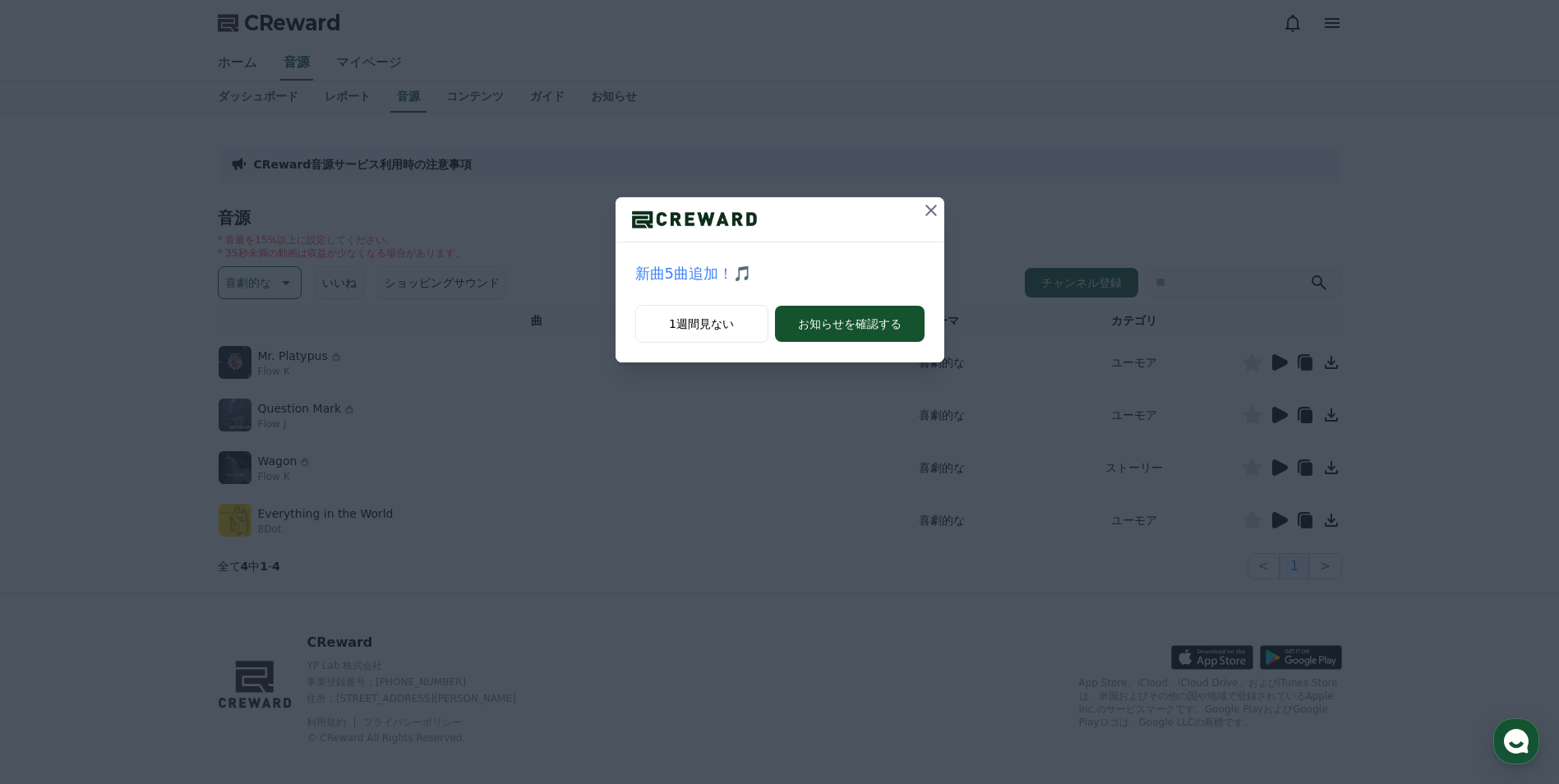
click at [924, 204] on icon at bounding box center [932, 211] width 20 height 20
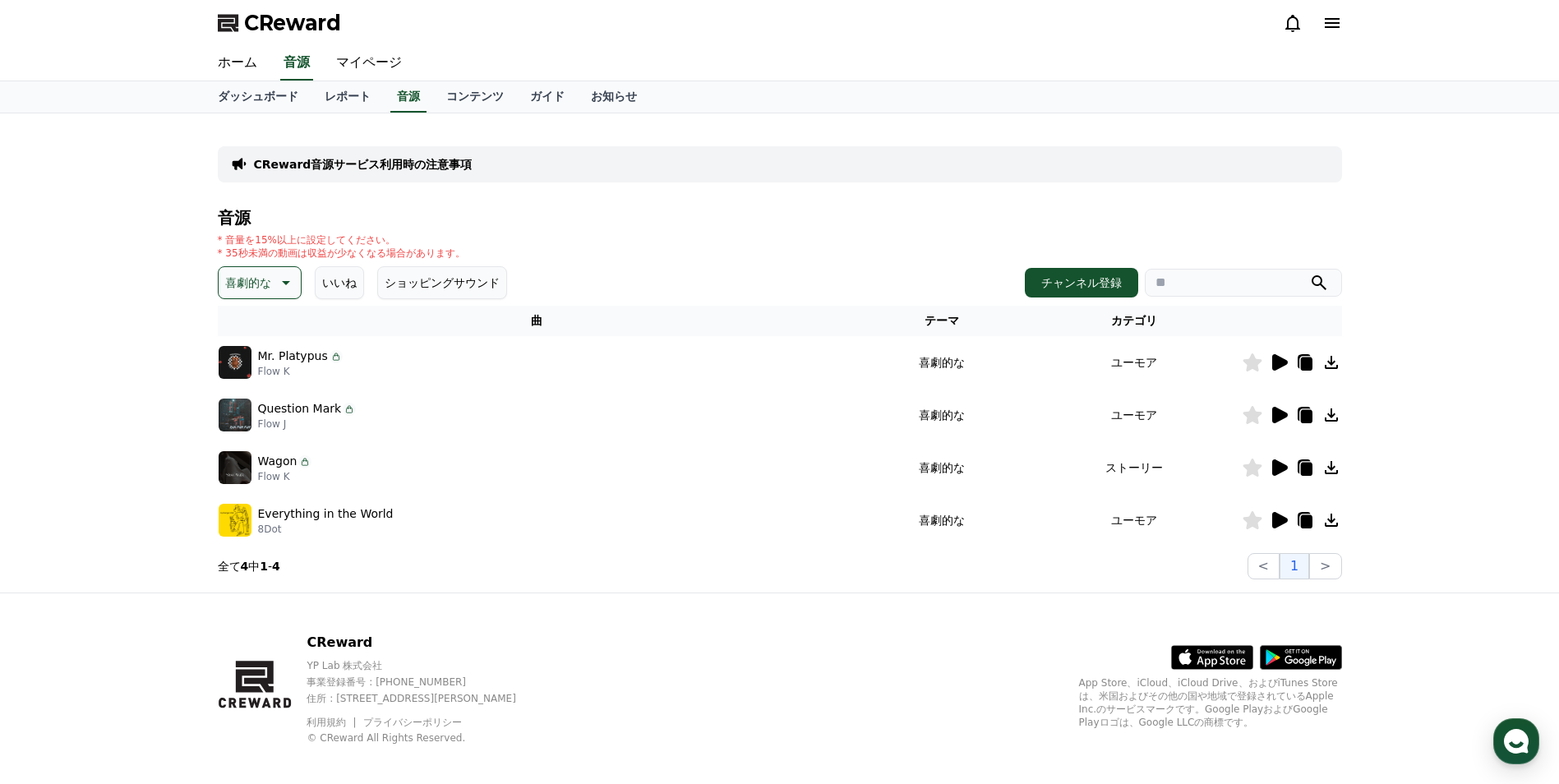
click at [1276, 473] on icon at bounding box center [1280, 467] width 16 height 17
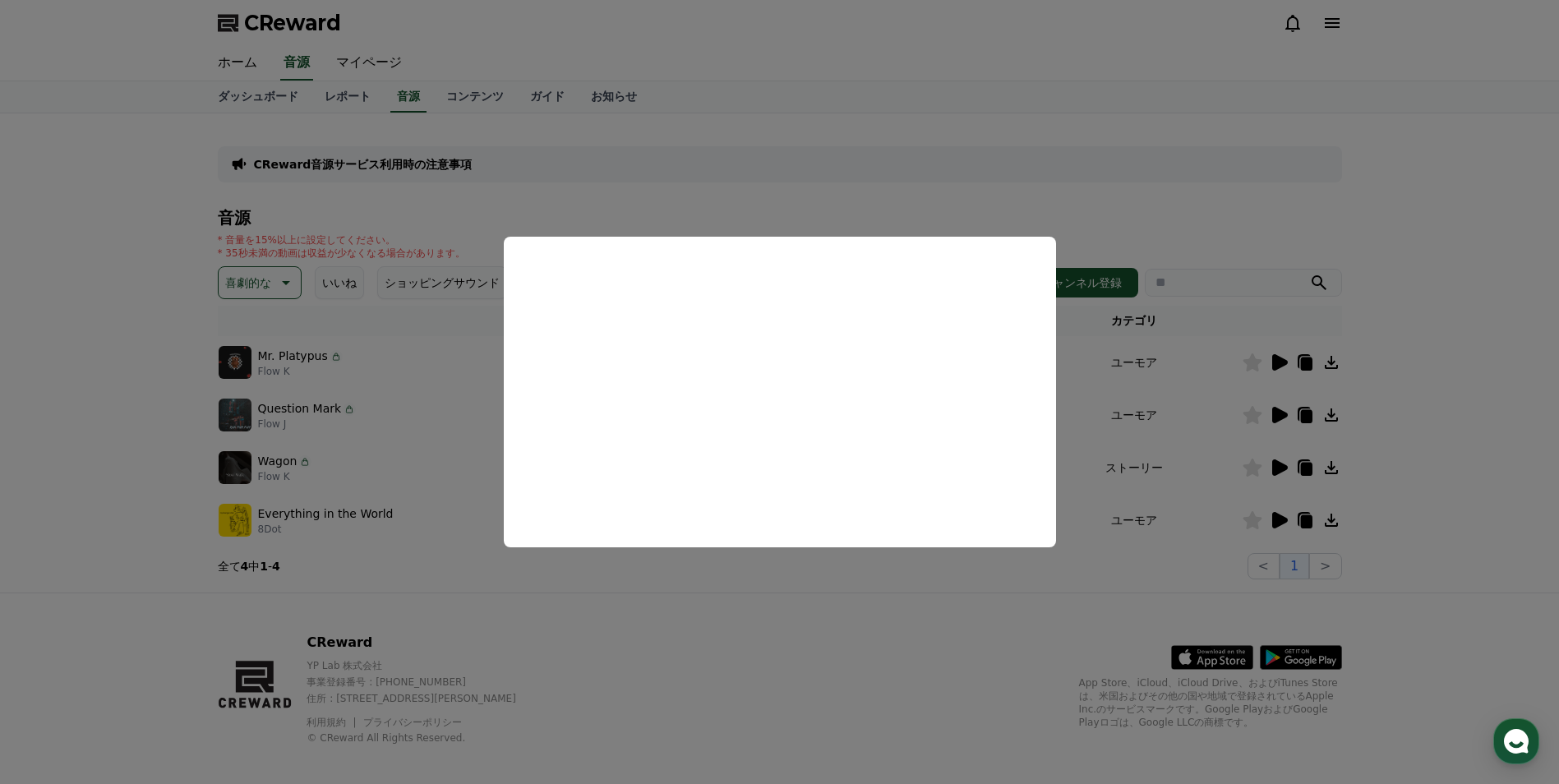
click at [820, 186] on button "close modal" at bounding box center [779, 392] width 1559 height 784
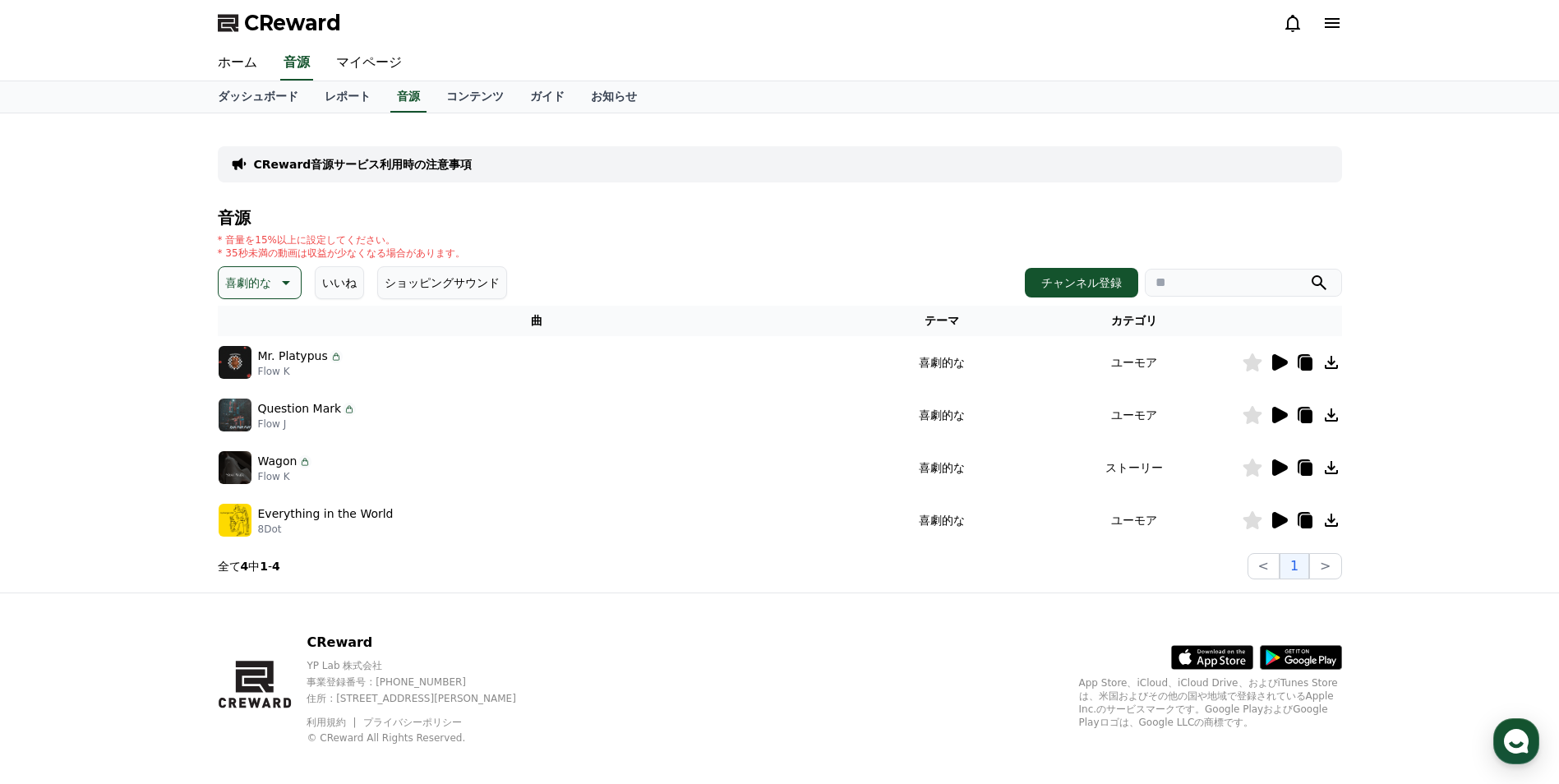
click at [1276, 411] on icon at bounding box center [1280, 415] width 16 height 17
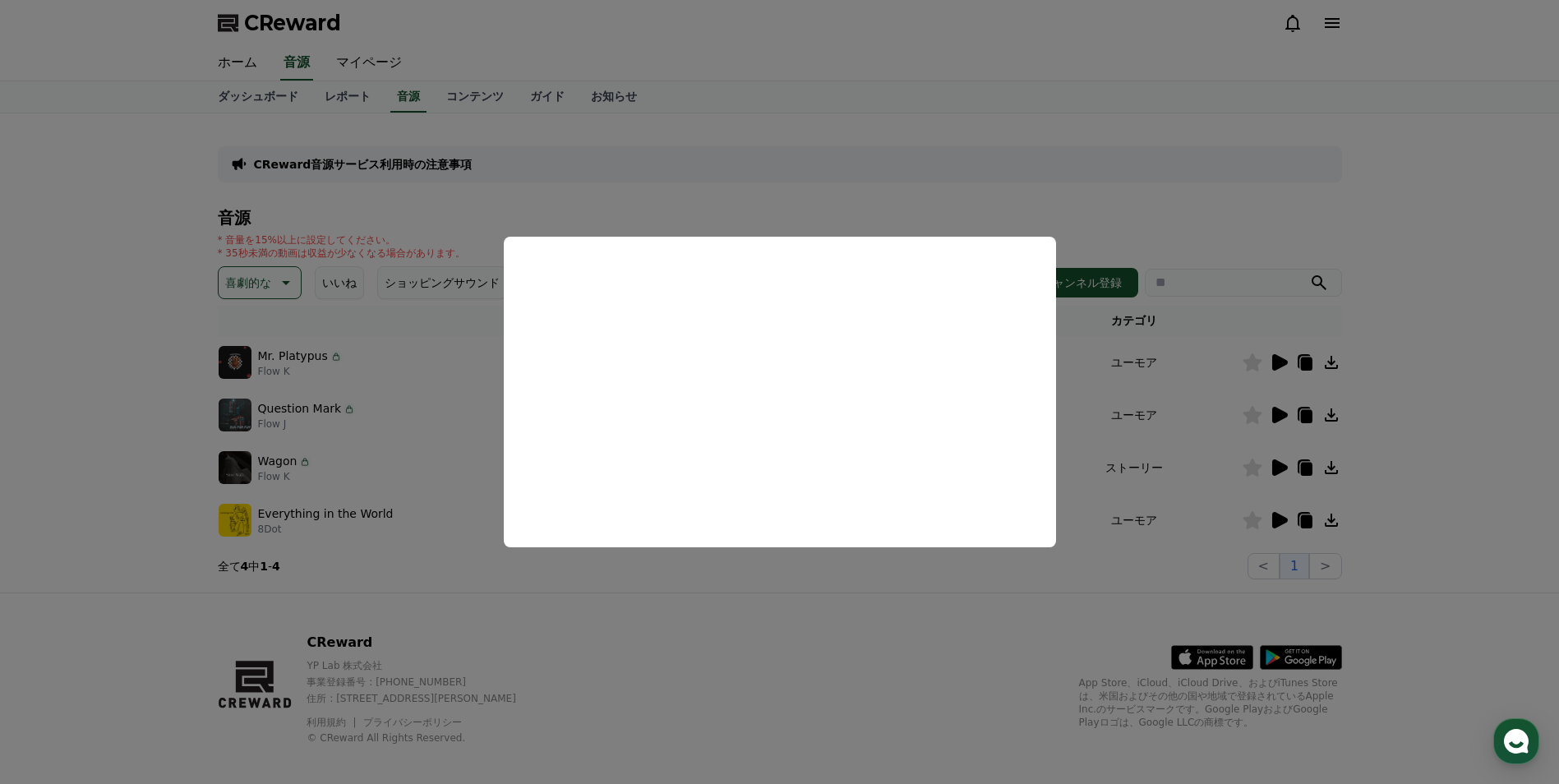
drag, startPoint x: 908, startPoint y: 613, endPoint x: 929, endPoint y: 611, distance: 21.1
click at [913, 613] on button "close modal" at bounding box center [779, 392] width 1559 height 784
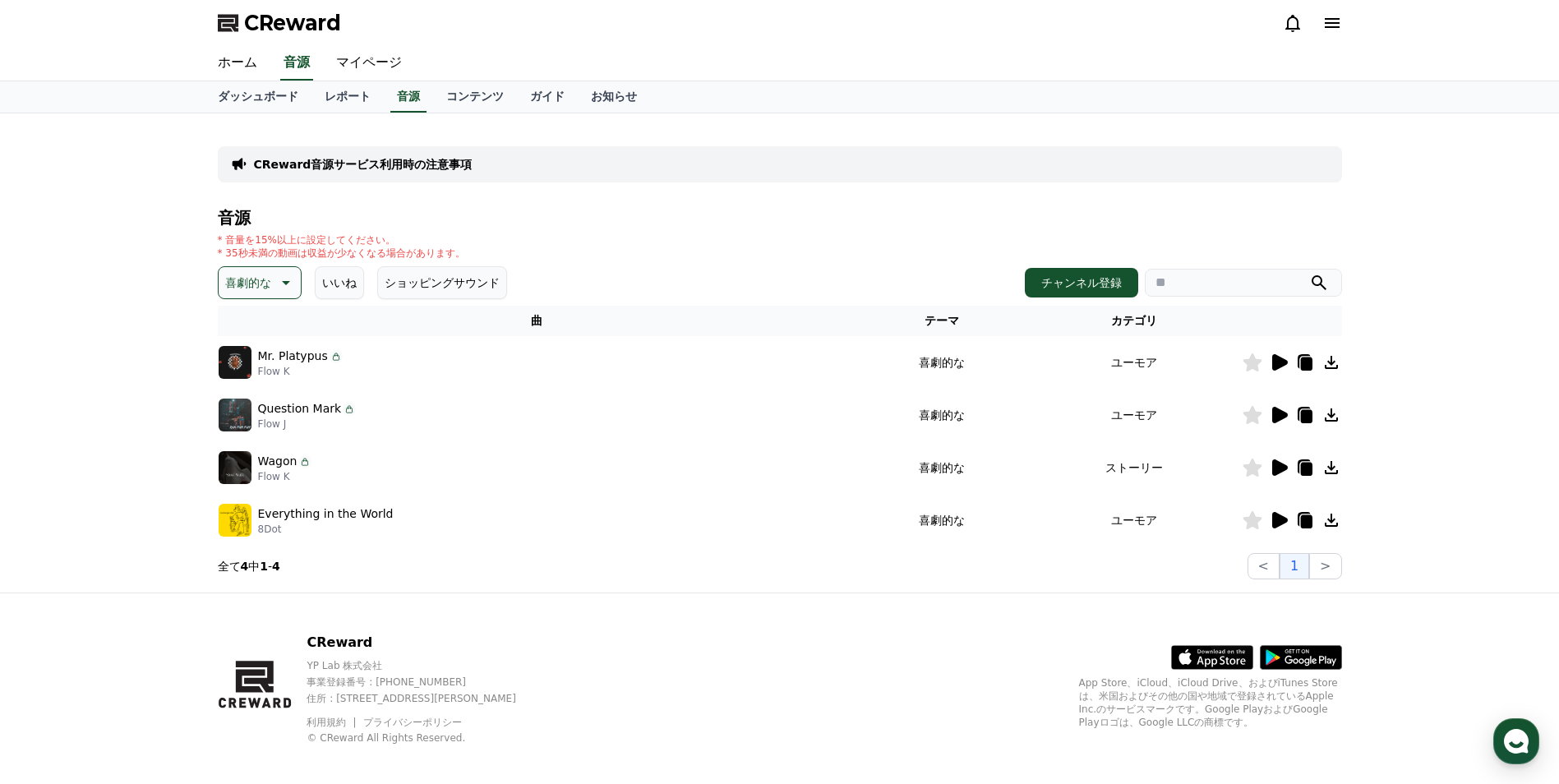
click at [1282, 517] on icon at bounding box center [1280, 520] width 16 height 17
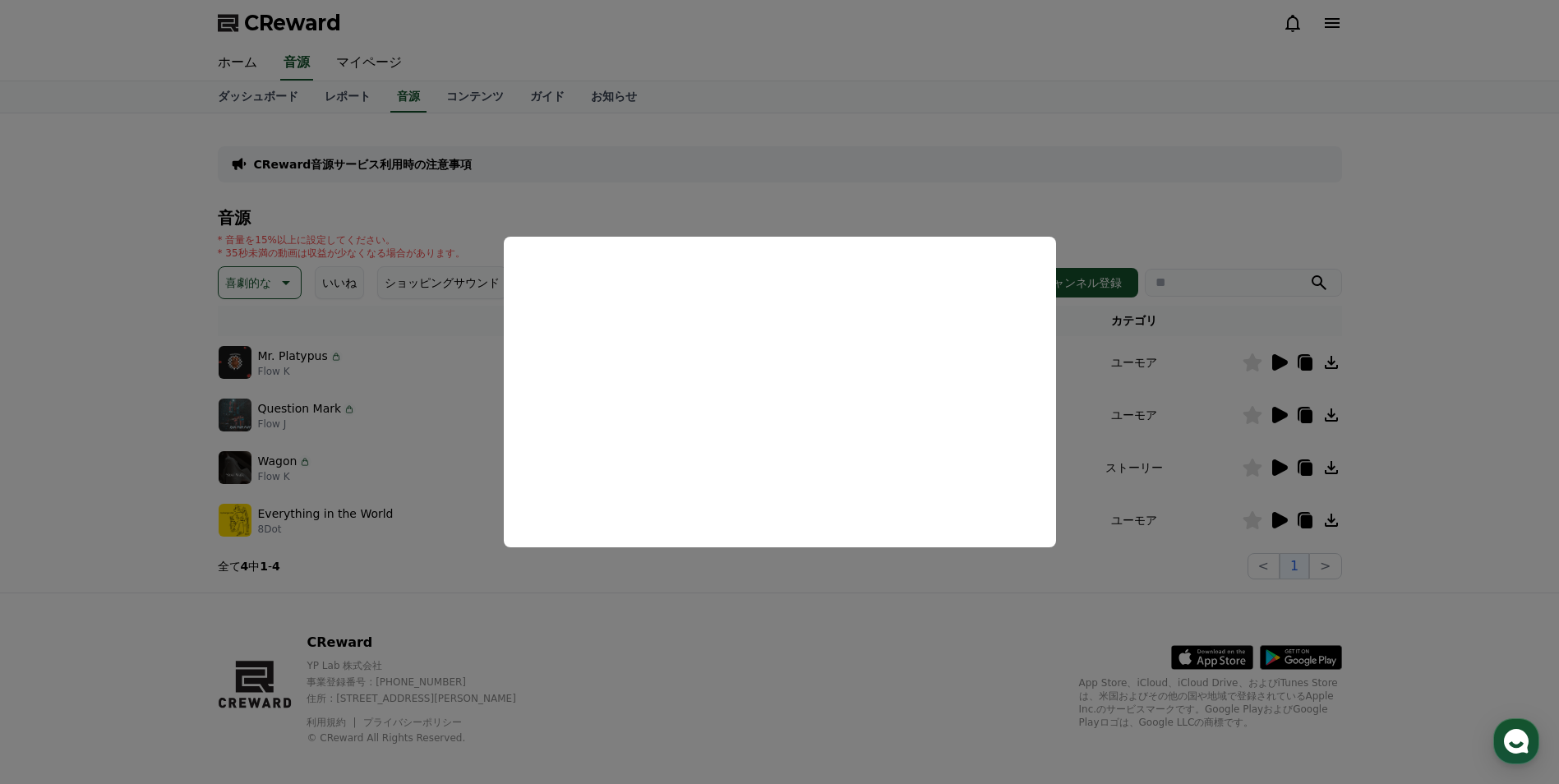
click at [1047, 624] on button "close modal" at bounding box center [779, 392] width 1559 height 784
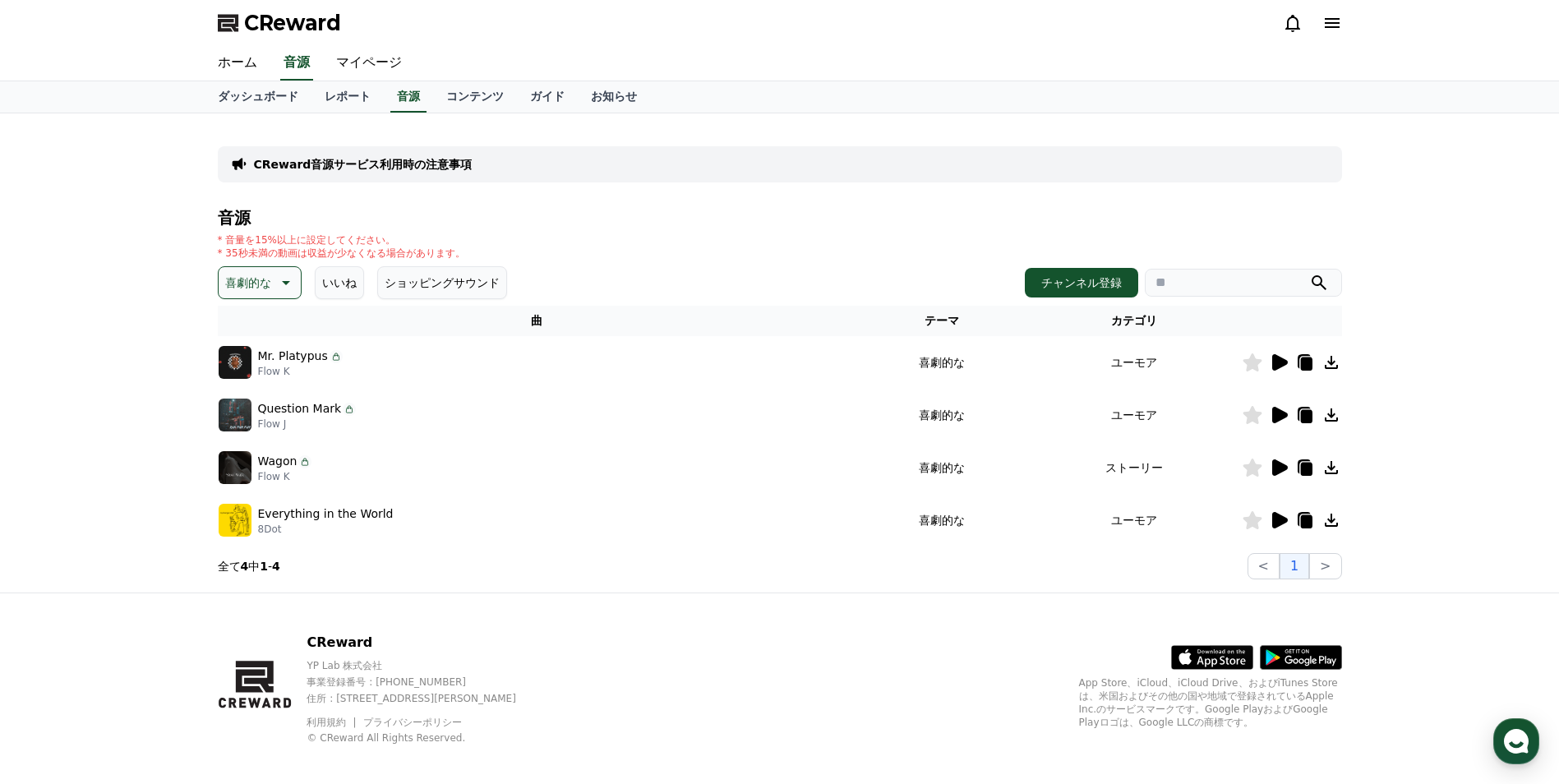
click at [1279, 360] on icon at bounding box center [1280, 362] width 16 height 17
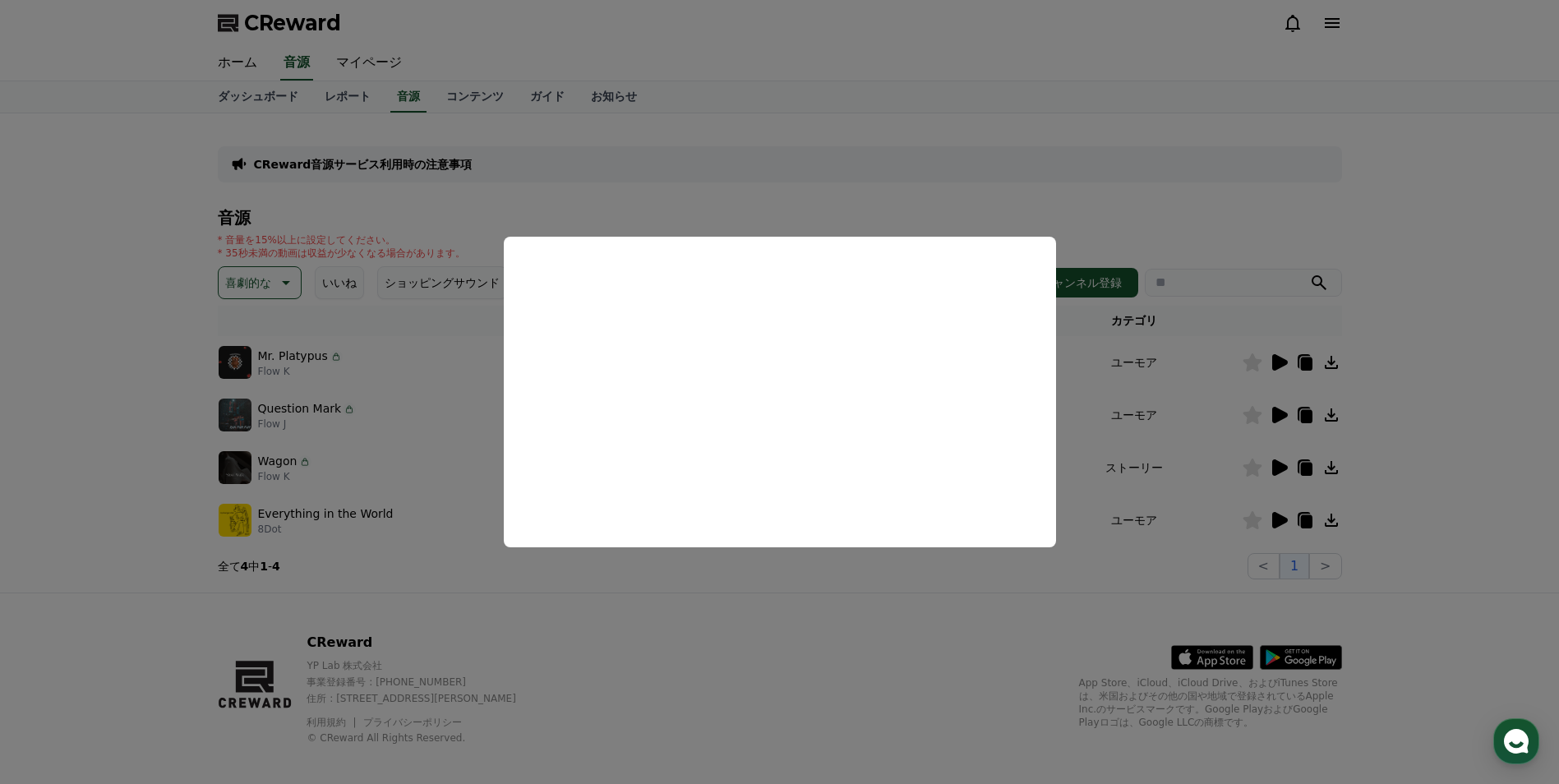
click at [831, 211] on button "close modal" at bounding box center [779, 392] width 1559 height 784
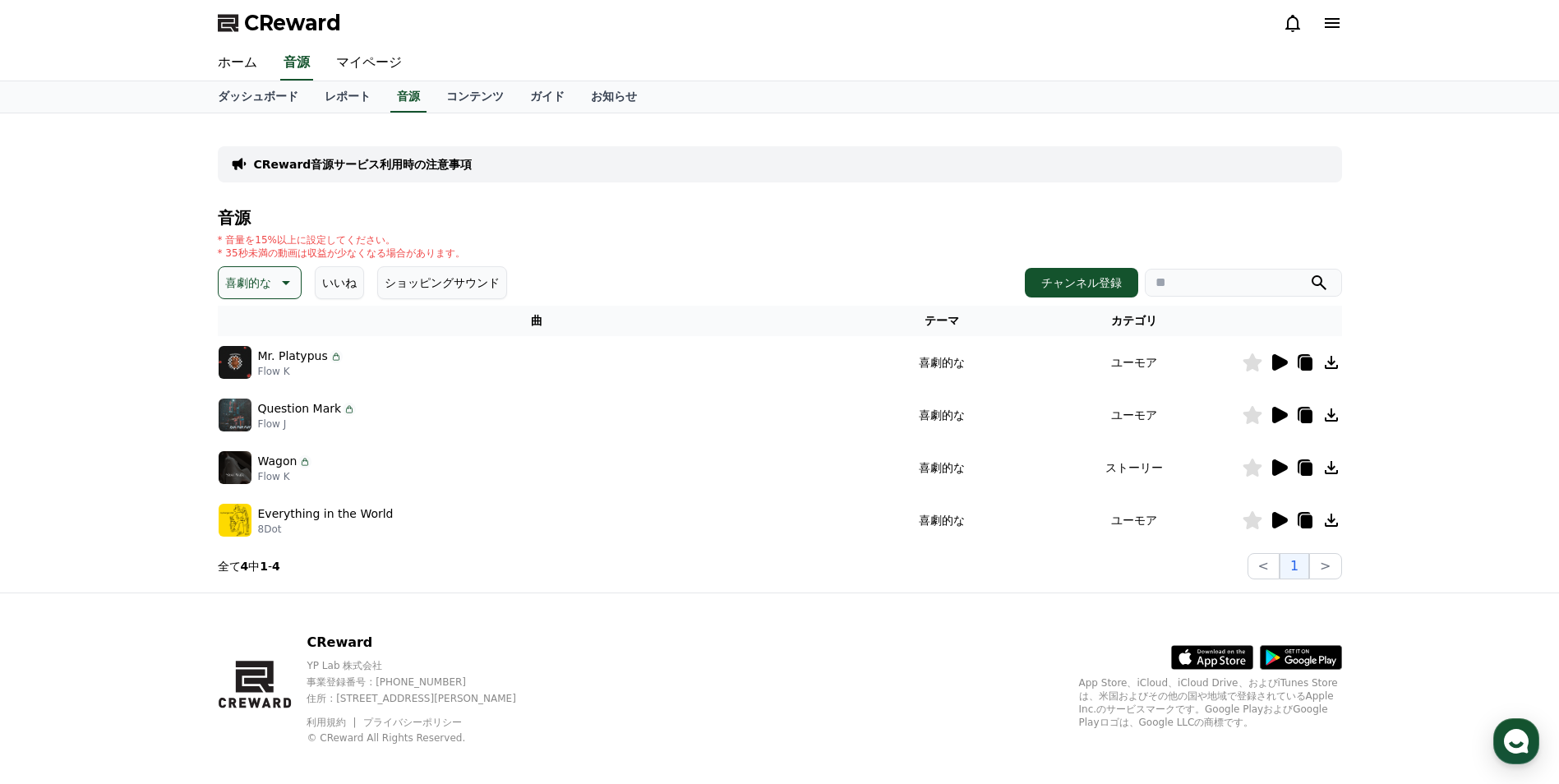
click at [288, 285] on icon at bounding box center [284, 282] width 20 height 20
click at [280, 368] on div "全て 空想 好奇心 暗い 明るい ポッピング 刺激的な 反転 雄壮な 劇的な 喜ばしい 気分 EDM 溝 悲しい 穏やかな 可愛い 感動的な 気をもむ 喜劇的な" at bounding box center [280, 732] width 120 height 848
click at [265, 369] on div "全て 空想 好奇心 暗い 明るい ポッピング 刺激的な 反転 雄壮な 劇的な 喜ばしい 気分 EDM 溝 悲しい 穏やかな 可愛い 感動的な 気をもむ 喜劇的な" at bounding box center [280, 732] width 120 height 848
click at [245, 370] on button "空想" at bounding box center [237, 368] width 36 height 36
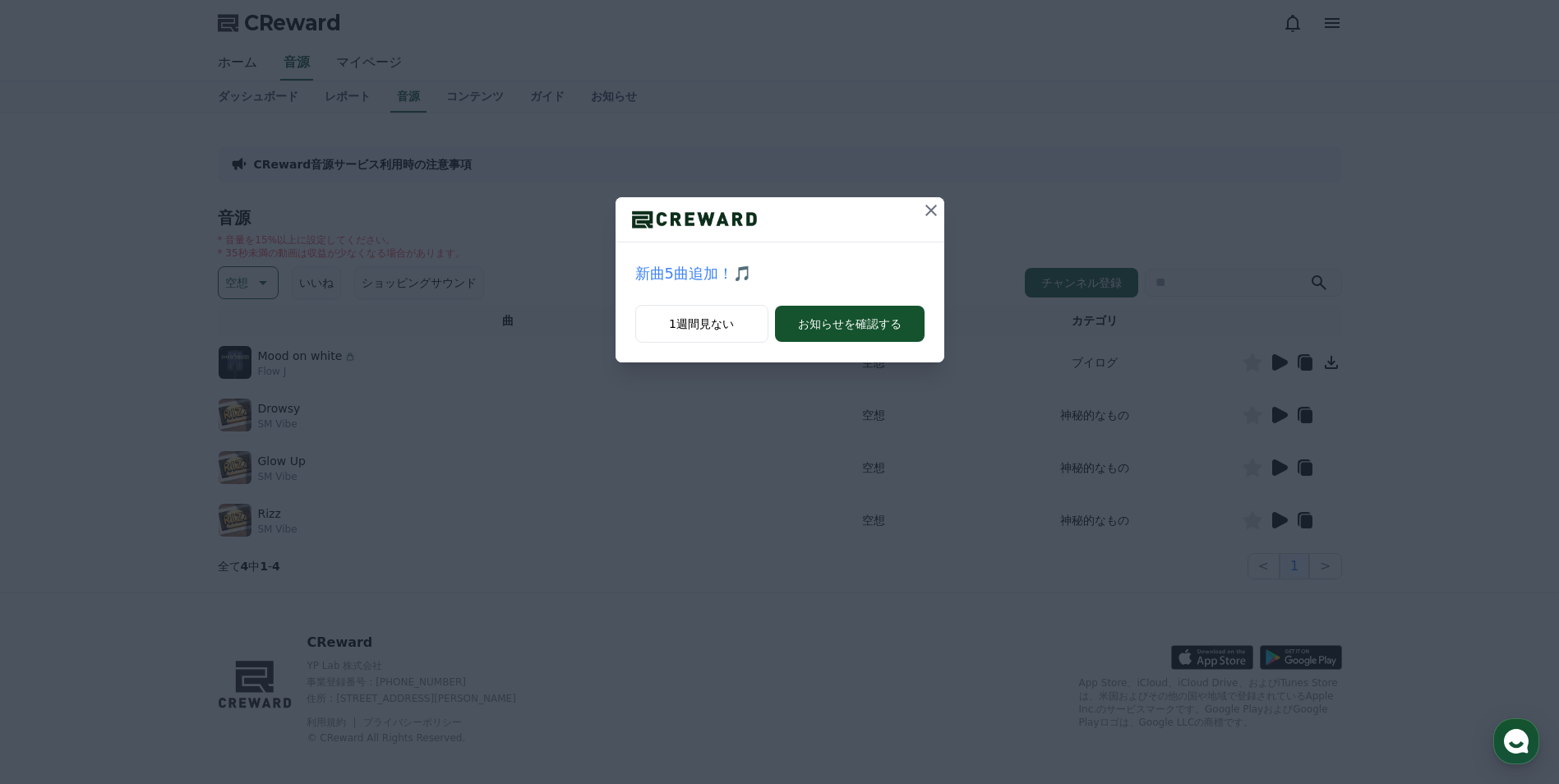
click at [927, 207] on icon at bounding box center [932, 211] width 12 height 12
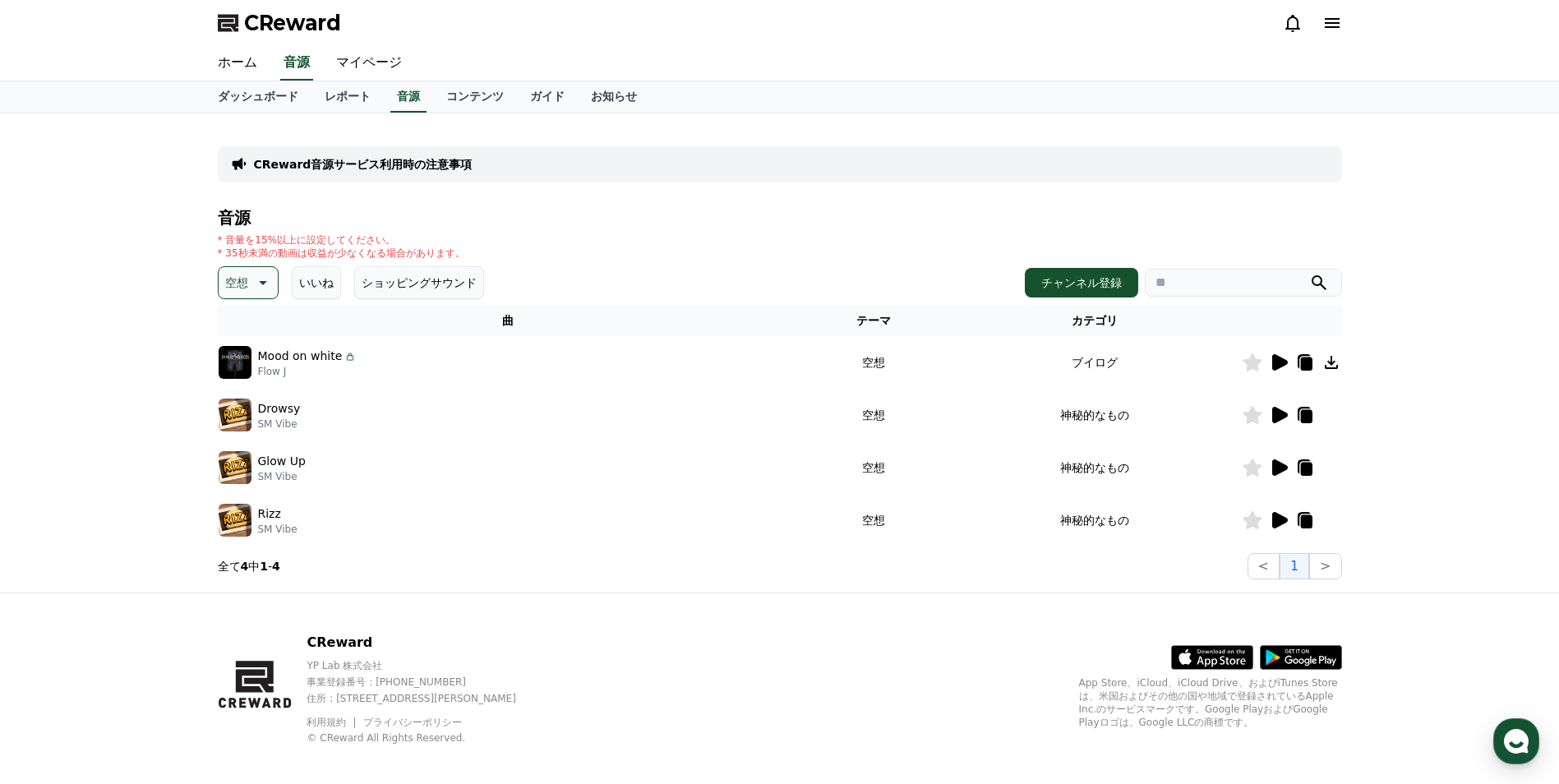
click at [1274, 412] on icon at bounding box center [1280, 415] width 16 height 17
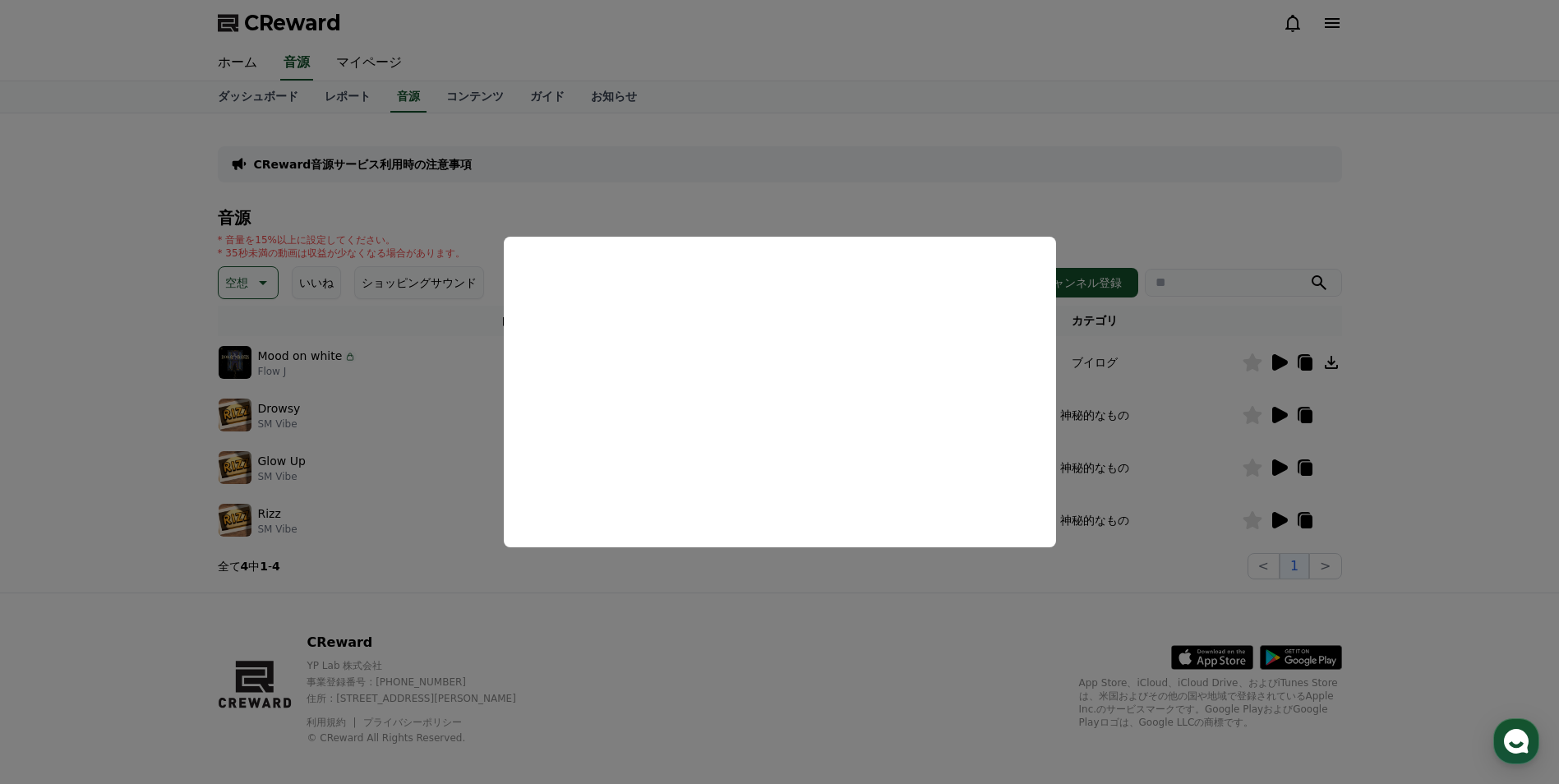
click at [812, 181] on button "close modal" at bounding box center [779, 392] width 1559 height 784
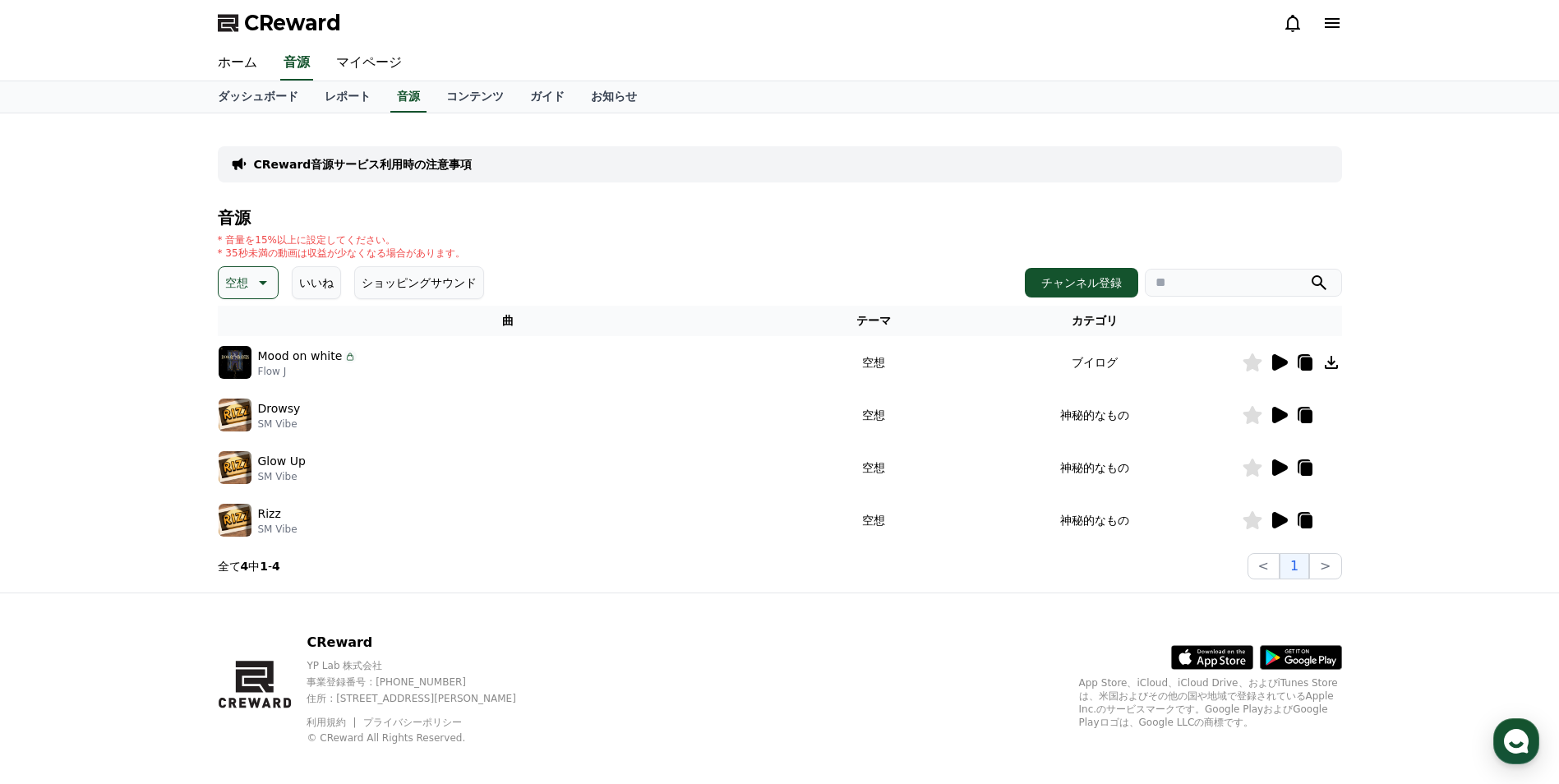
click at [812, 203] on div "CReward音源サービス利用時の注意事項 音源 * 音量を15%以上に設定してください。 * 35秒未満の動画は収益が少なくなる場合があります。 空想 いい…" at bounding box center [779, 352] width 1124 height 452
click at [1273, 464] on icon at bounding box center [1280, 467] width 16 height 17
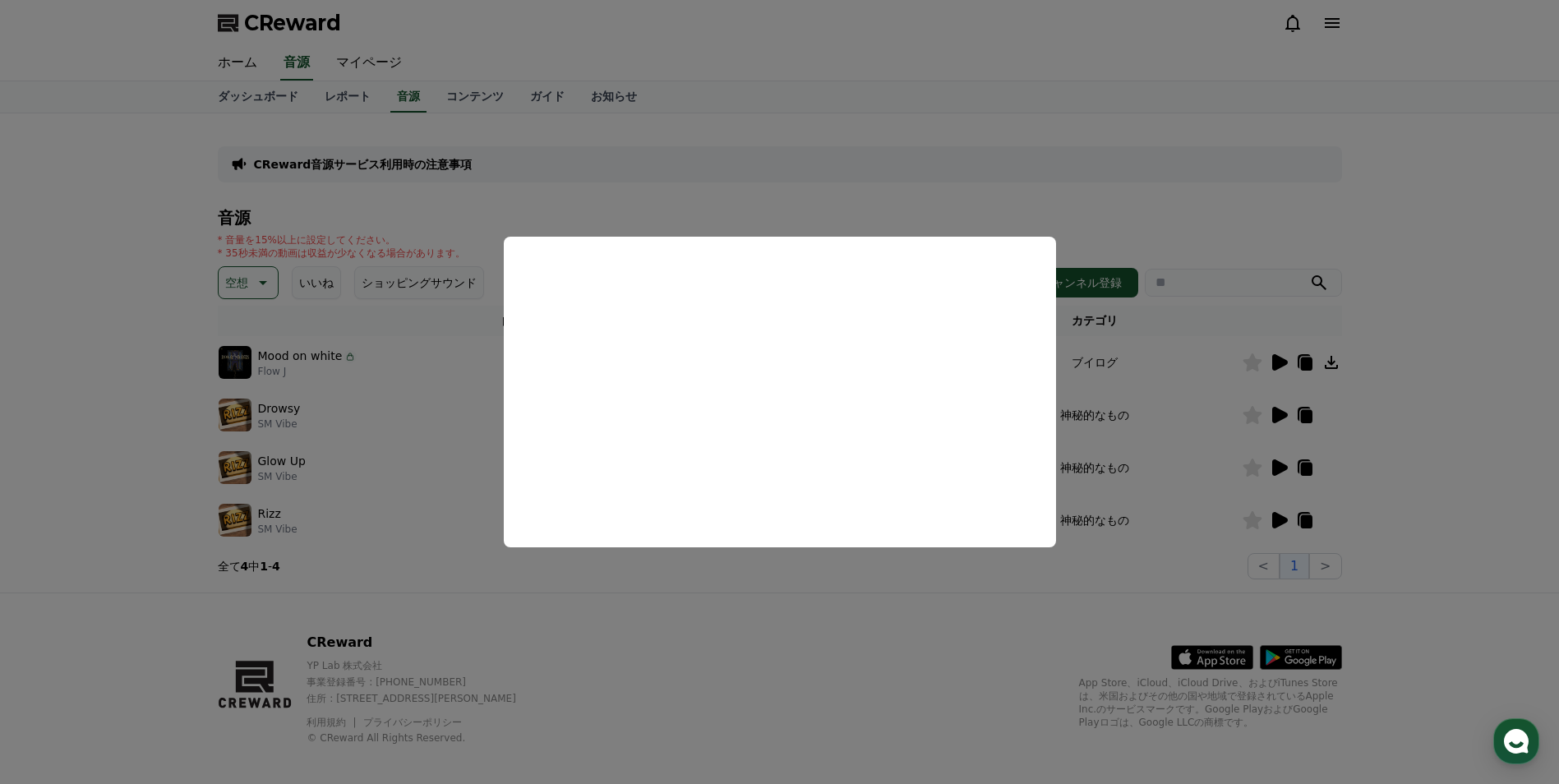
click at [911, 206] on button "close modal" at bounding box center [779, 392] width 1559 height 784
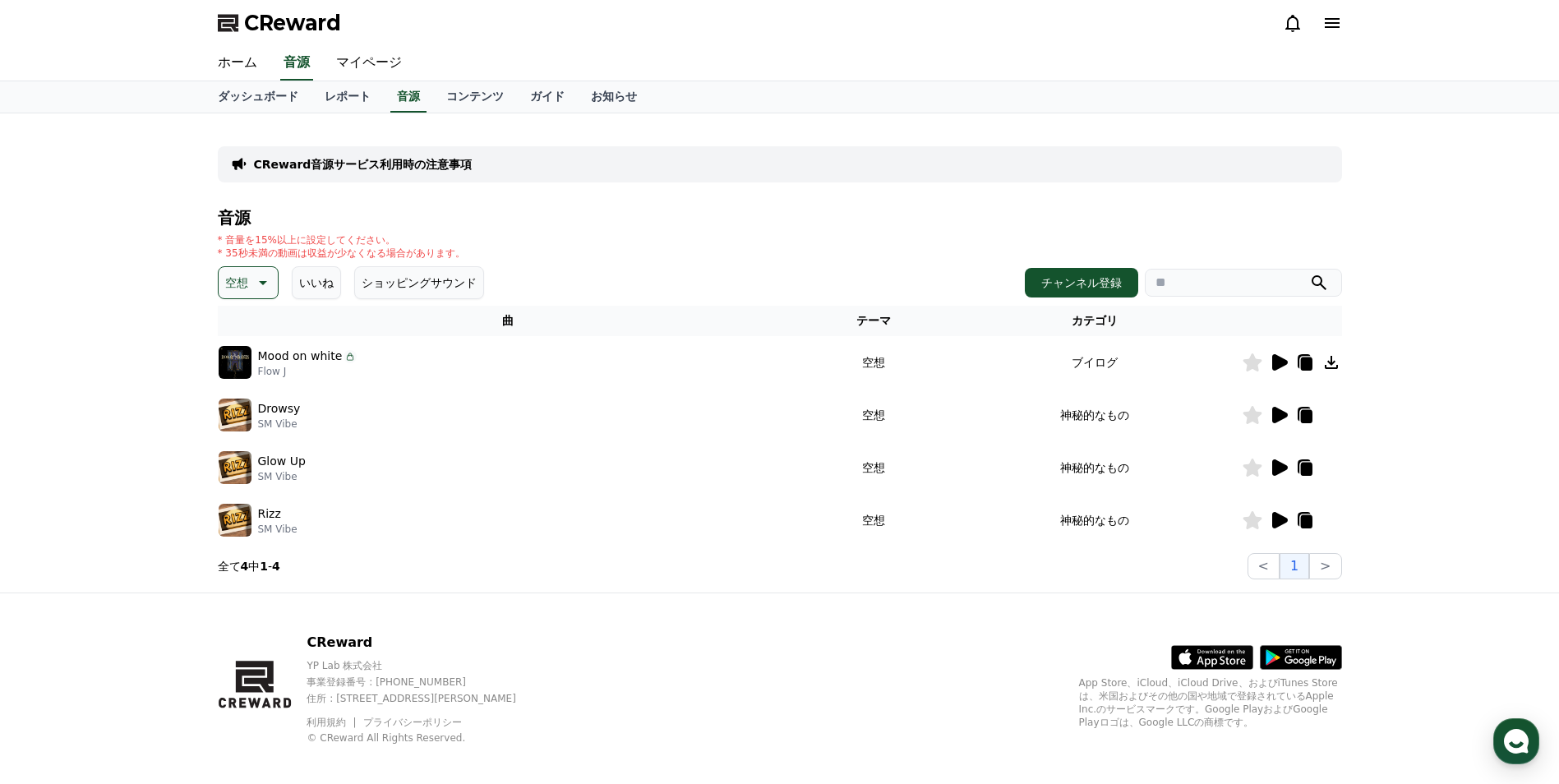
click at [1275, 522] on icon at bounding box center [1280, 520] width 16 height 17
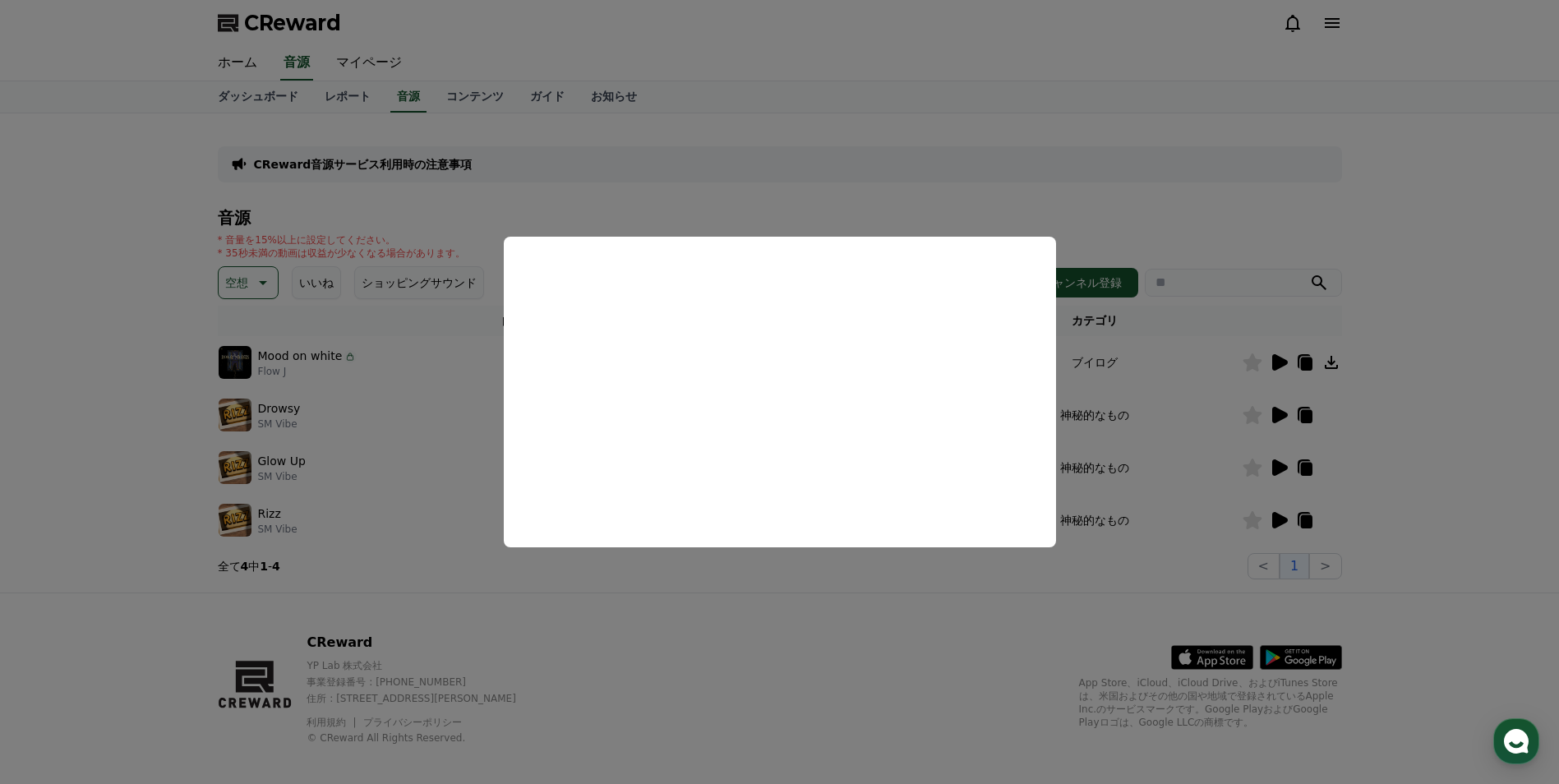
click at [840, 207] on button "close modal" at bounding box center [779, 392] width 1559 height 784
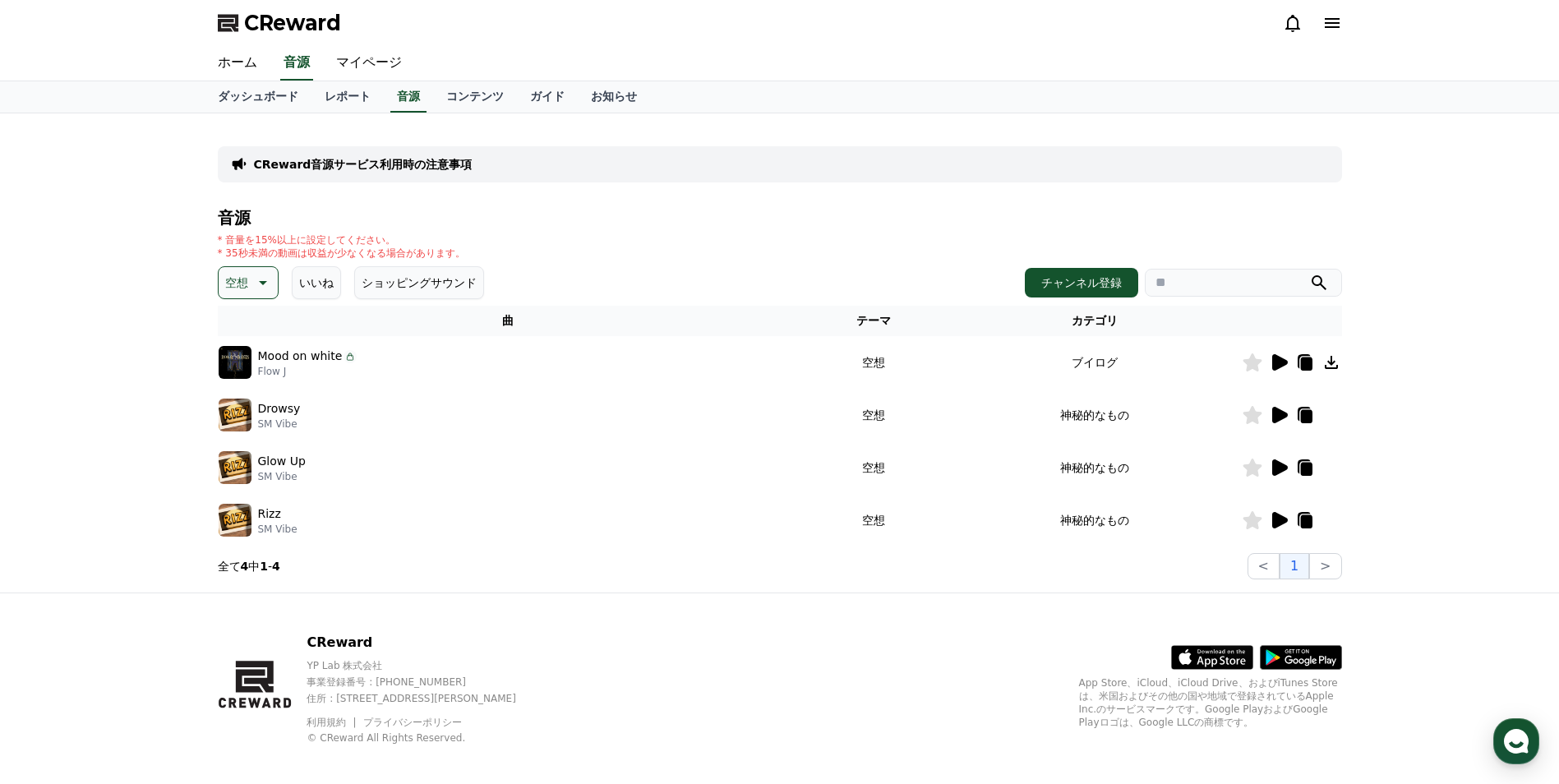
click at [1304, 415] on icon at bounding box center [1306, 417] width 12 height 13
click at [1252, 413] on icon at bounding box center [1252, 415] width 19 height 18
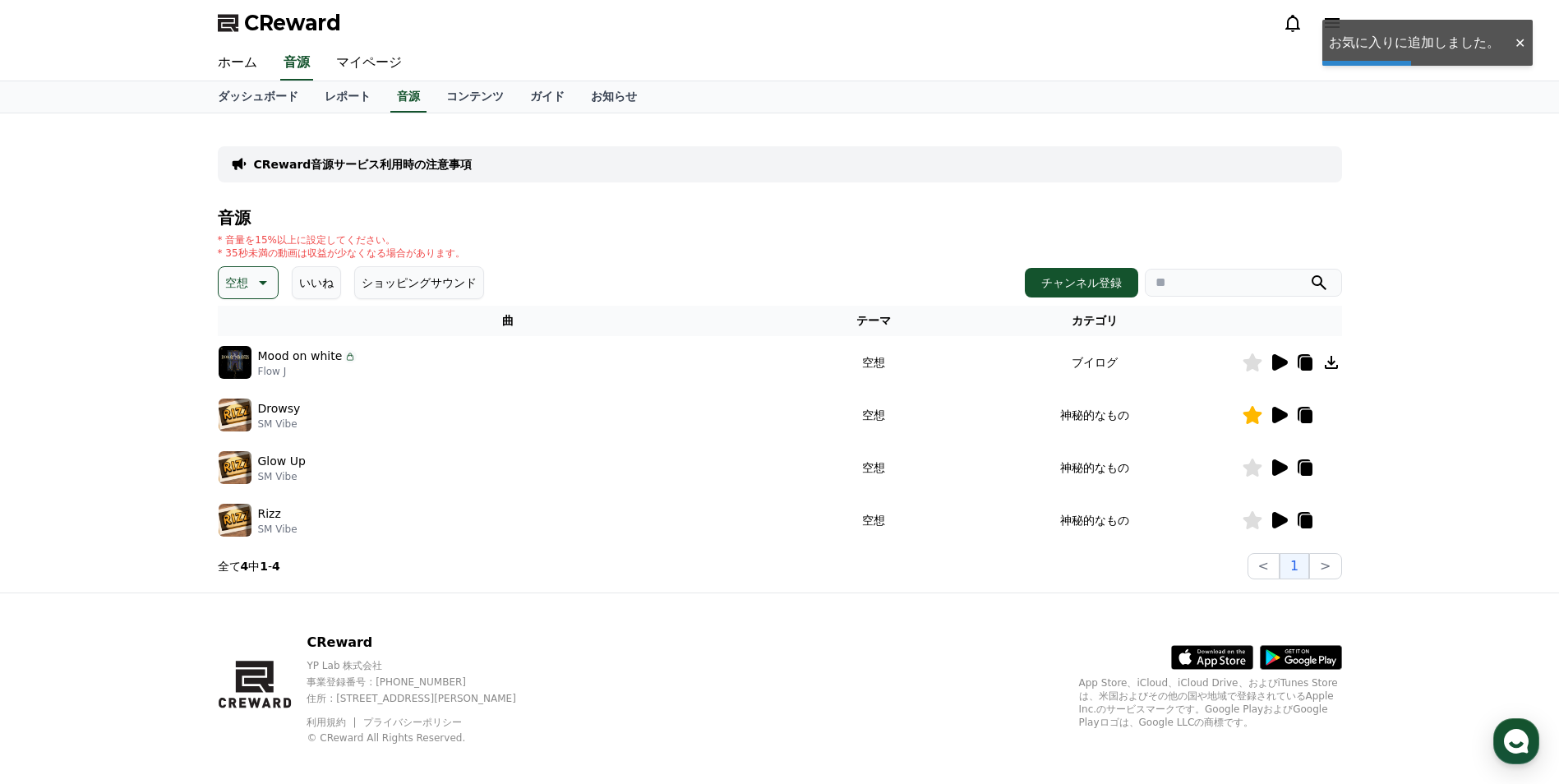
click at [1252, 413] on icon at bounding box center [1252, 415] width 19 height 18
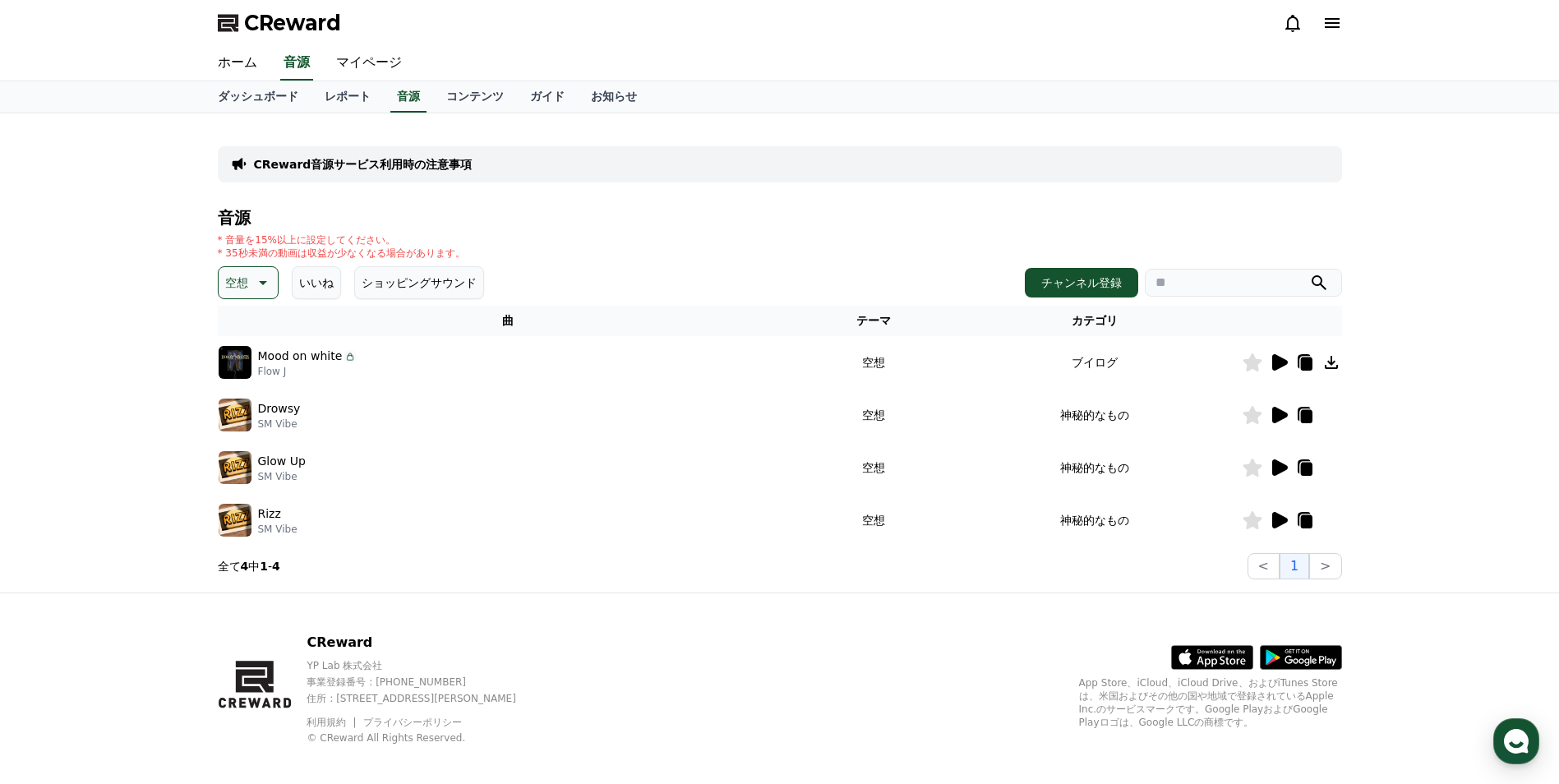
click at [265, 283] on icon at bounding box center [262, 282] width 20 height 20
click at [284, 440] on div "全て 空想 好奇心 暗い 明るい ポッピング 刺激的な 反転 雄壮な 劇的な 喜ばしい 気分 EDM 溝 悲しい 穏やかな 可愛い 感動的な 気をもむ 喜劇的な" at bounding box center [255, 393] width 71 height 171
click at [286, 454] on div "全て 空想 好奇心 暗い 明るい ポッピング 刺激的な 反転 雄壮な 劇的な 喜ばしい 気分 EDM 溝 悲しい 穏やかな 可愛い 感動的な 気をもむ 喜劇的な" at bounding box center [255, 393] width 76 height 176
click at [284, 452] on div "全て 空想 好奇心 暗い 明るい ポッピング 刺激的な 反転 雄壮な 劇的な 喜ばしい 気分 EDM 溝 悲しい 穏やかな 可愛い 感動的な 気をもむ 喜劇的な" at bounding box center [255, 393] width 71 height 171
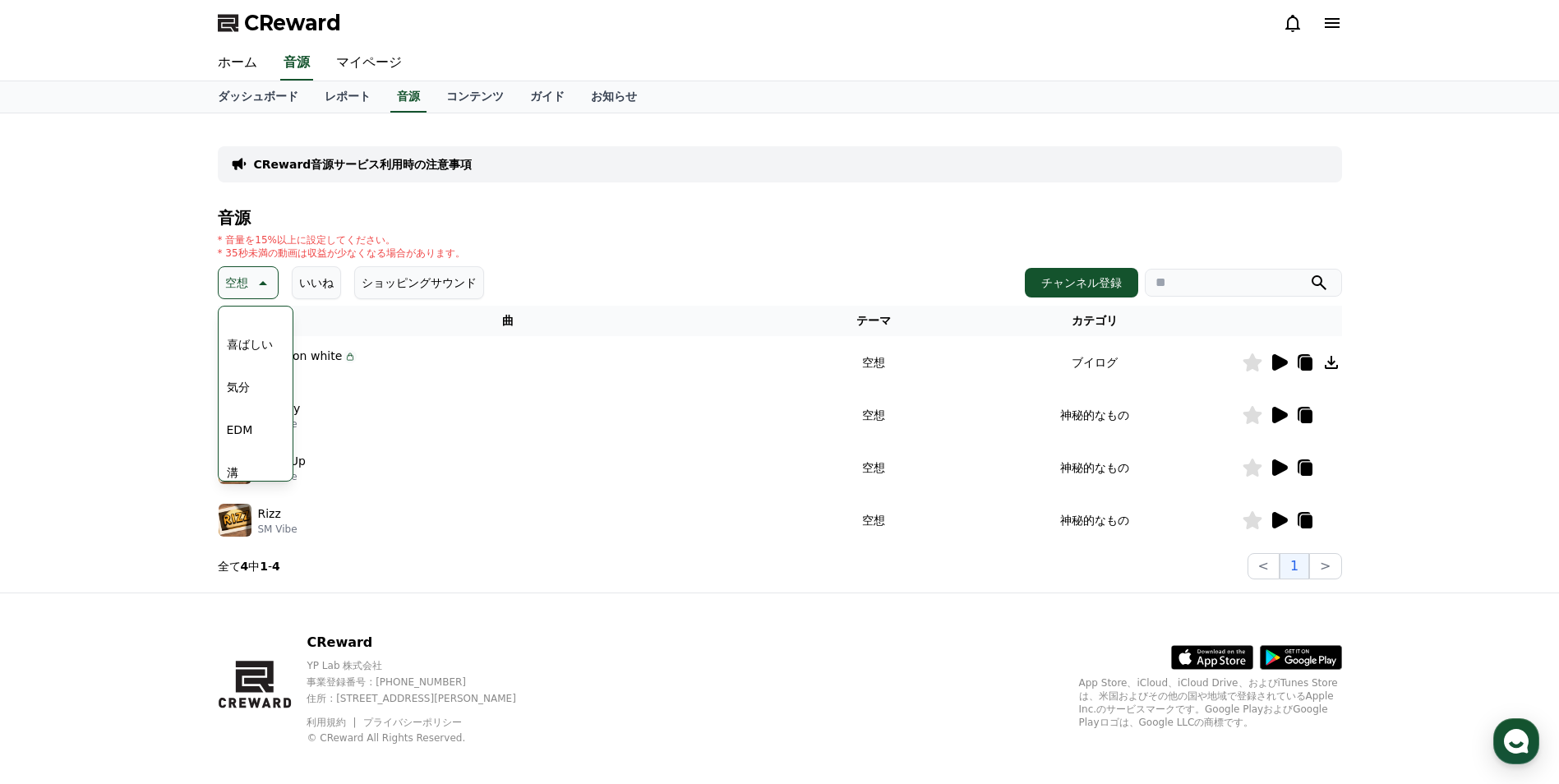
scroll to position [449, 0]
click at [255, 427] on div "全て 空想 好奇心 暗い 明るい ポッピング 刺激的な 反転 雄壮な 劇的な 喜ばしい 気分 EDM 溝 悲しい 穏やかな 可愛い 感動的な 気をもむ 喜劇的な" at bounding box center [255, 283] width 71 height 848
click at [242, 434] on button "溝" at bounding box center [232, 432] width 25 height 36
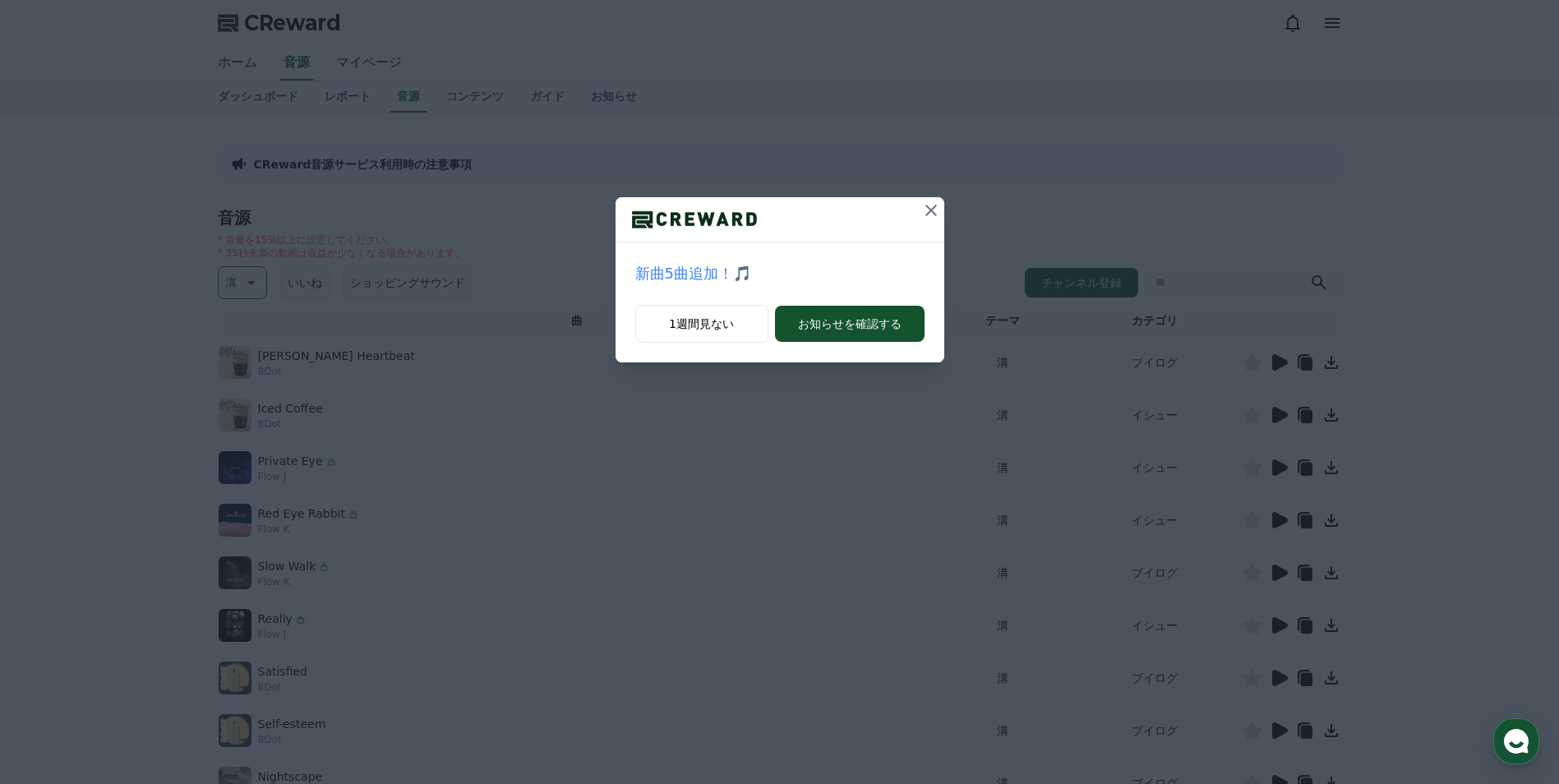
click at [933, 207] on icon at bounding box center [932, 211] width 20 height 20
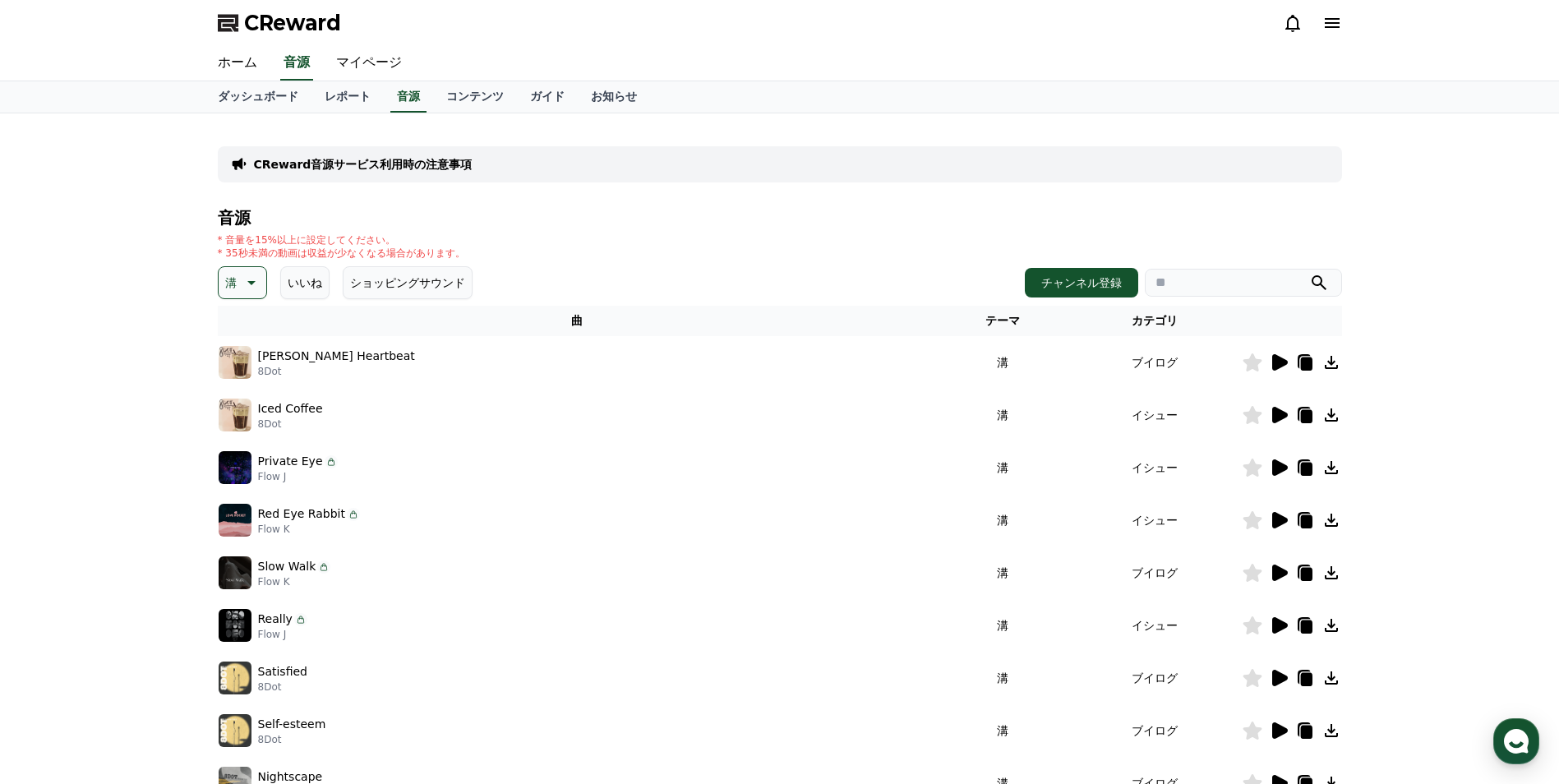
click at [1267, 361] on div at bounding box center [1292, 362] width 98 height 20
click at [1275, 363] on icon at bounding box center [1280, 362] width 16 height 17
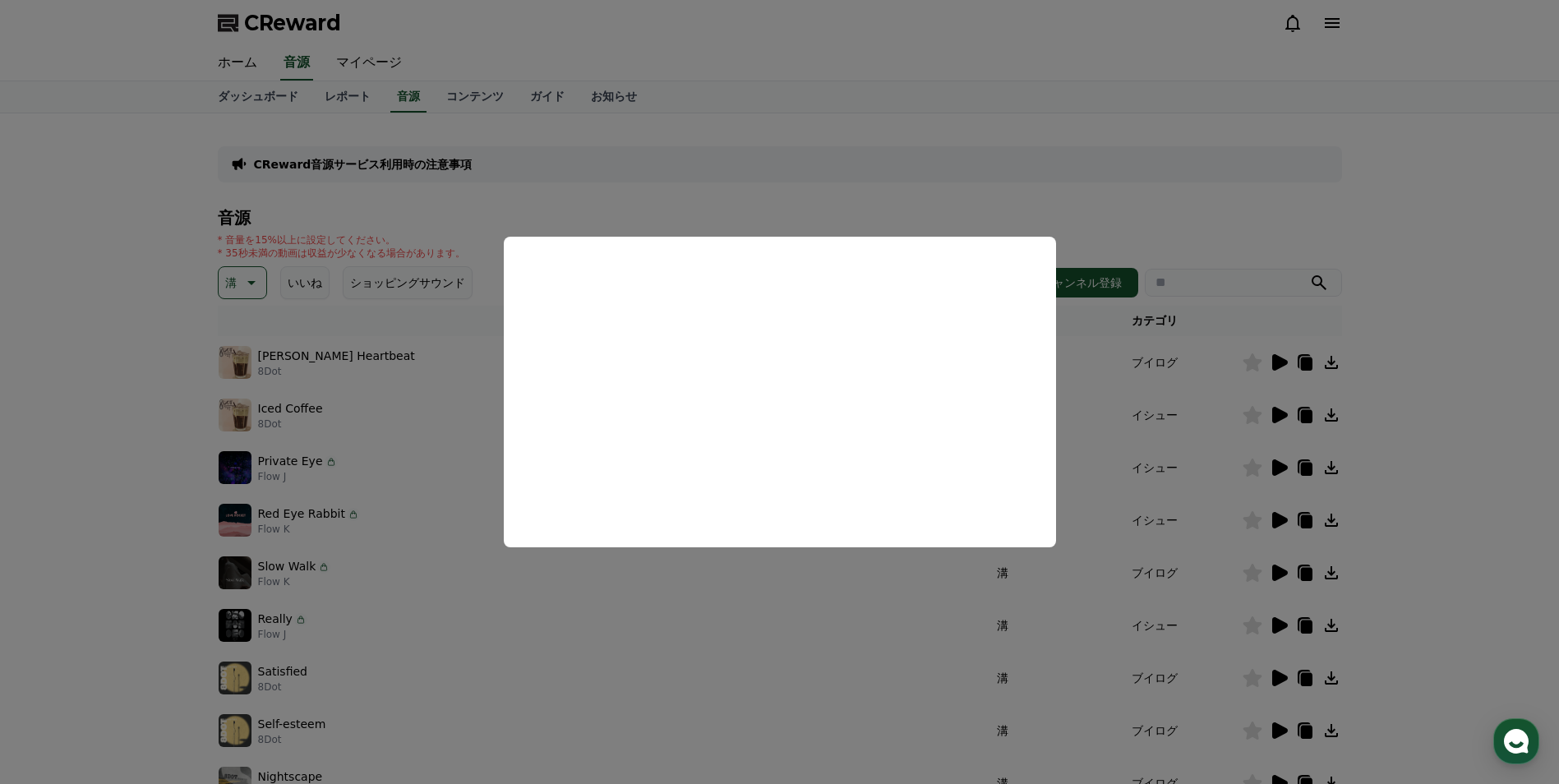
click at [840, 187] on button "close modal" at bounding box center [779, 392] width 1559 height 784
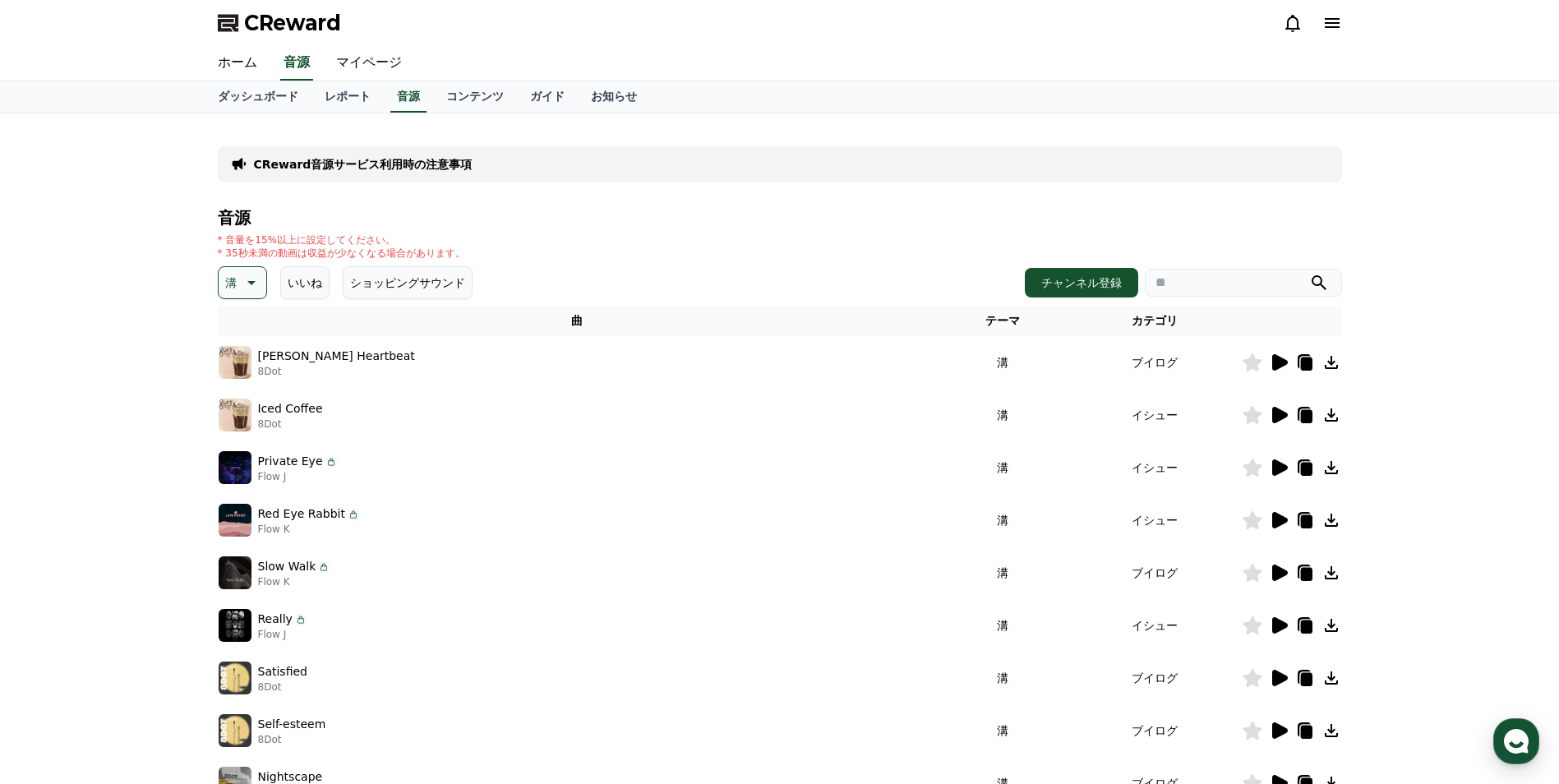
click at [254, 280] on icon at bounding box center [250, 282] width 20 height 20
drag, startPoint x: 284, startPoint y: 342, endPoint x: 300, endPoint y: 407, distance: 66.9
click at [300, 407] on div "音源 * 音量を15%以上に設定してください。 * 35秒未満の動画は収益が少なくなる場合があります。 溝 テーマ 全て 空想 好奇心 暗い 明るい ポッピン…" at bounding box center [779, 552] width 1124 height 687
drag, startPoint x: 300, startPoint y: 407, endPoint x: 249, endPoint y: 384, distance: 55.9
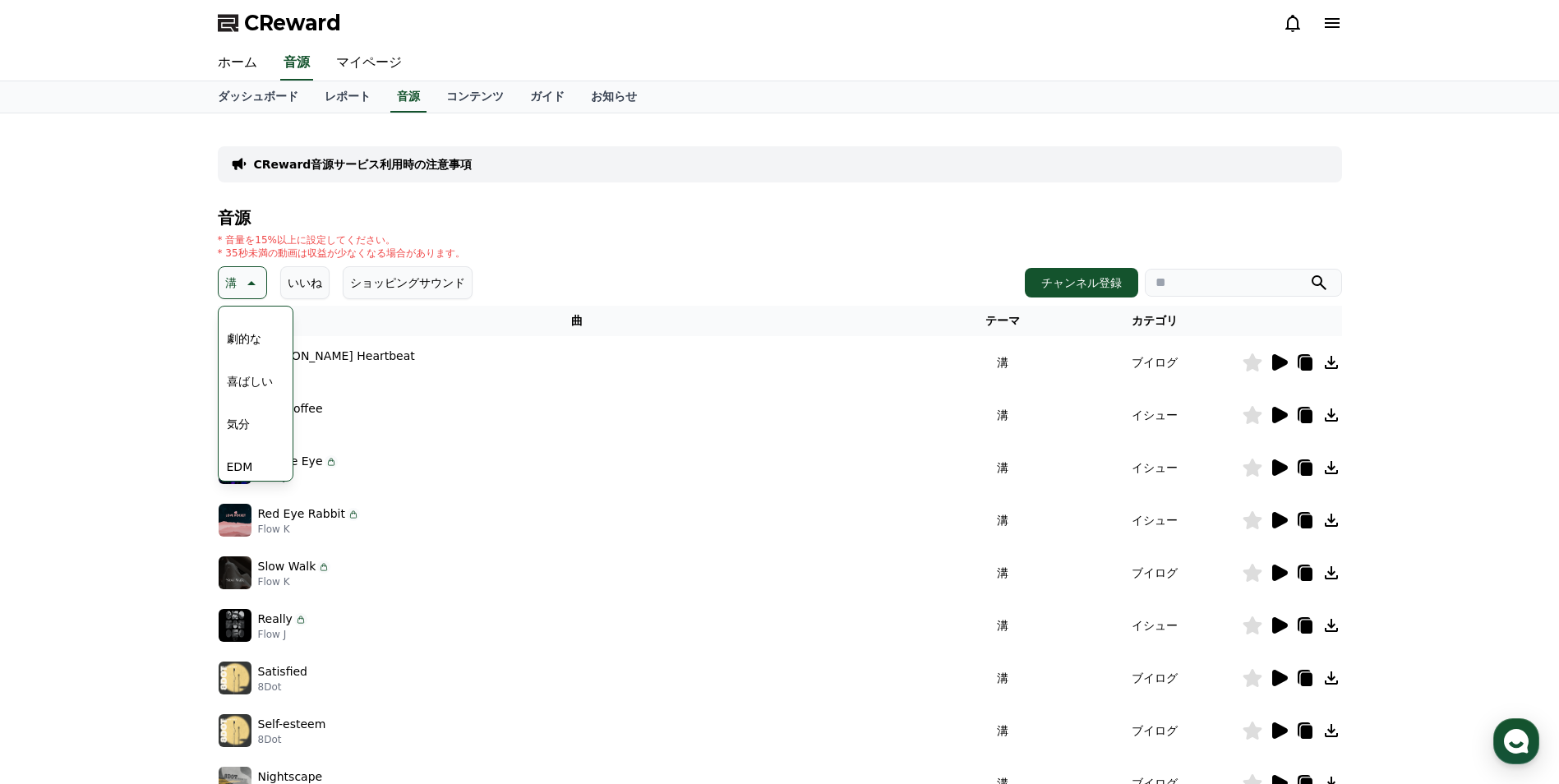
click at [249, 384] on button "喜ばしい" at bounding box center [249, 381] width 59 height 36
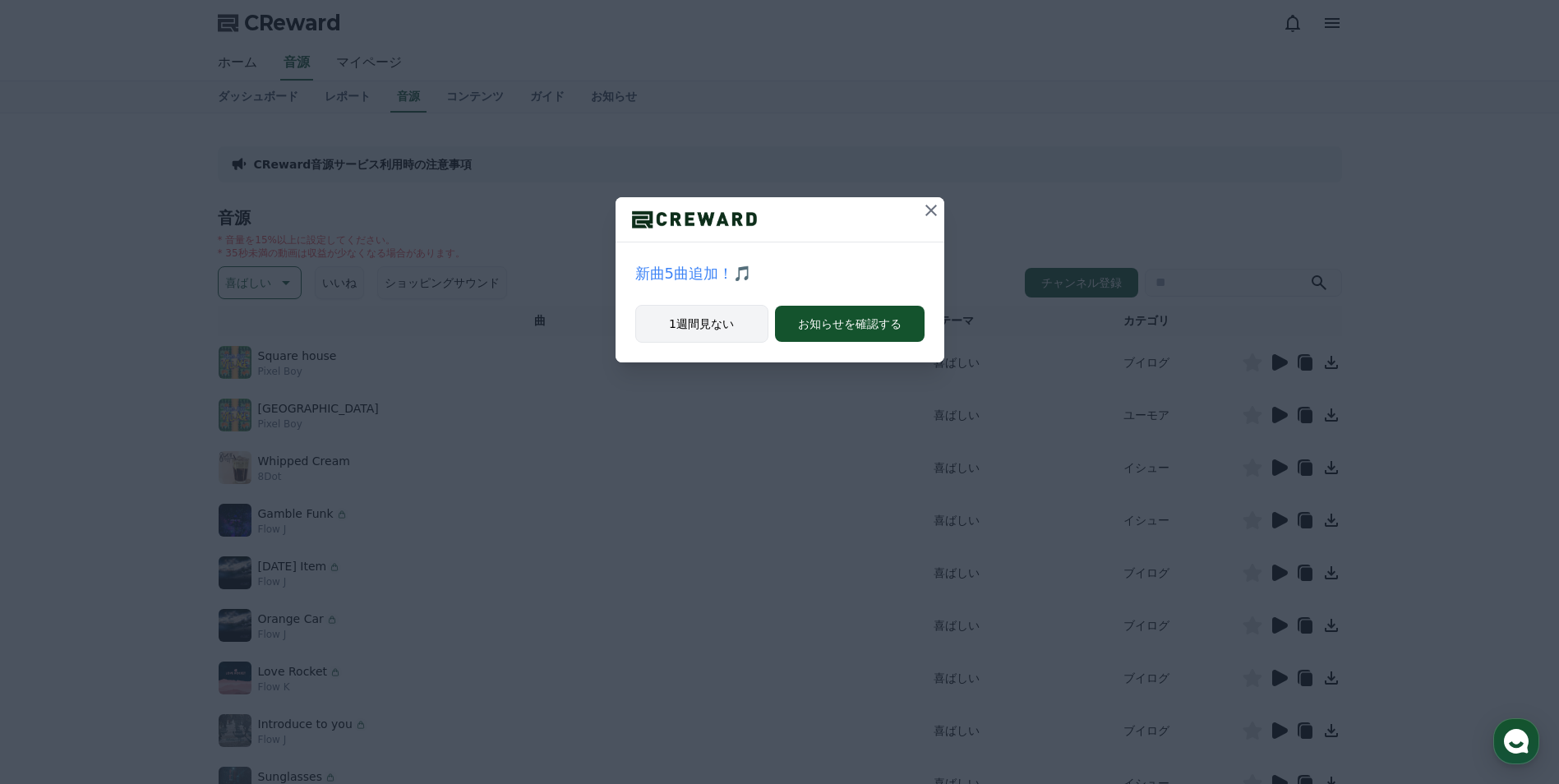
click at [734, 323] on button "1週間見ない" at bounding box center [702, 323] width 133 height 37
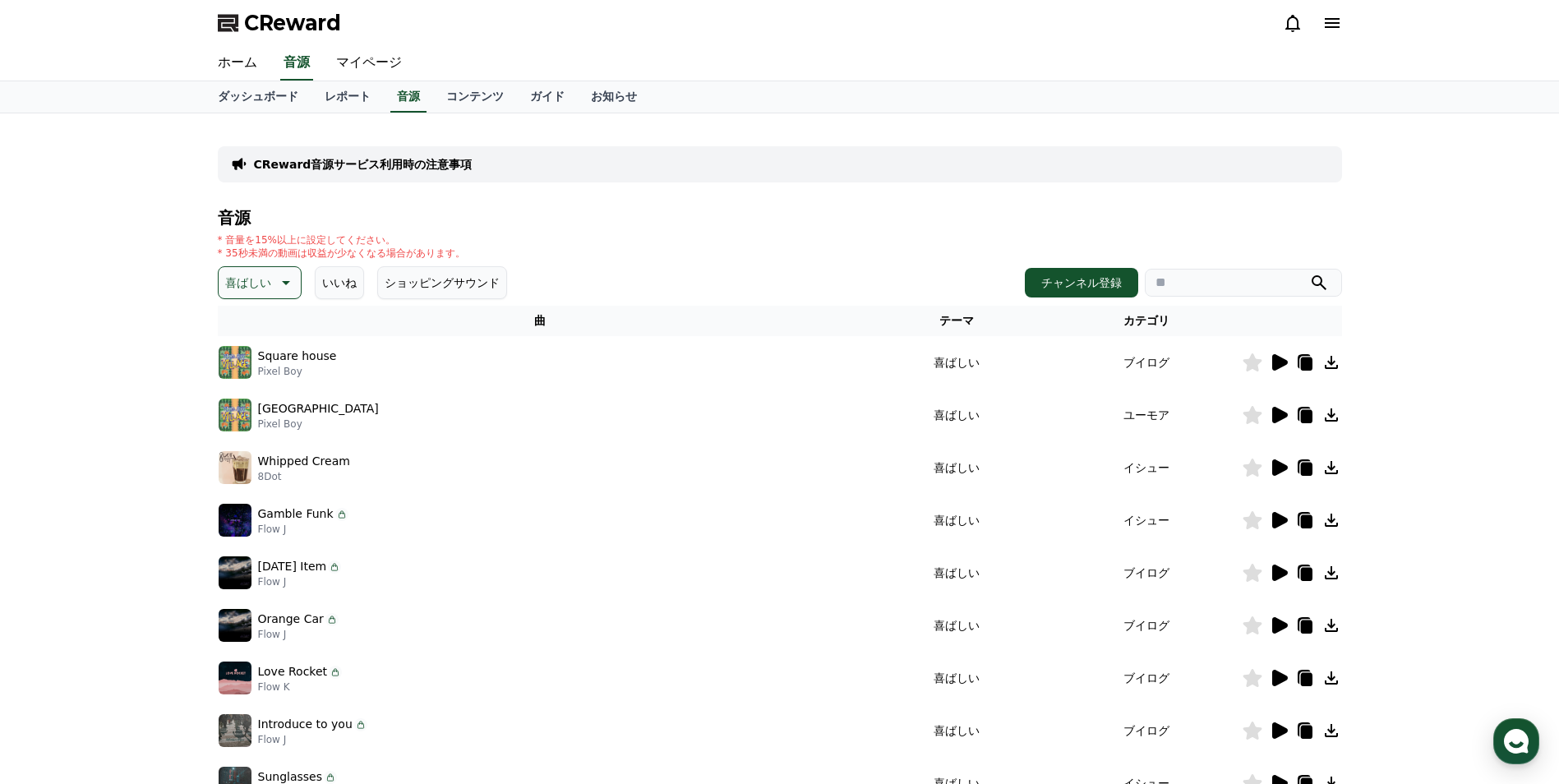
click at [1282, 369] on icon at bounding box center [1279, 362] width 20 height 20
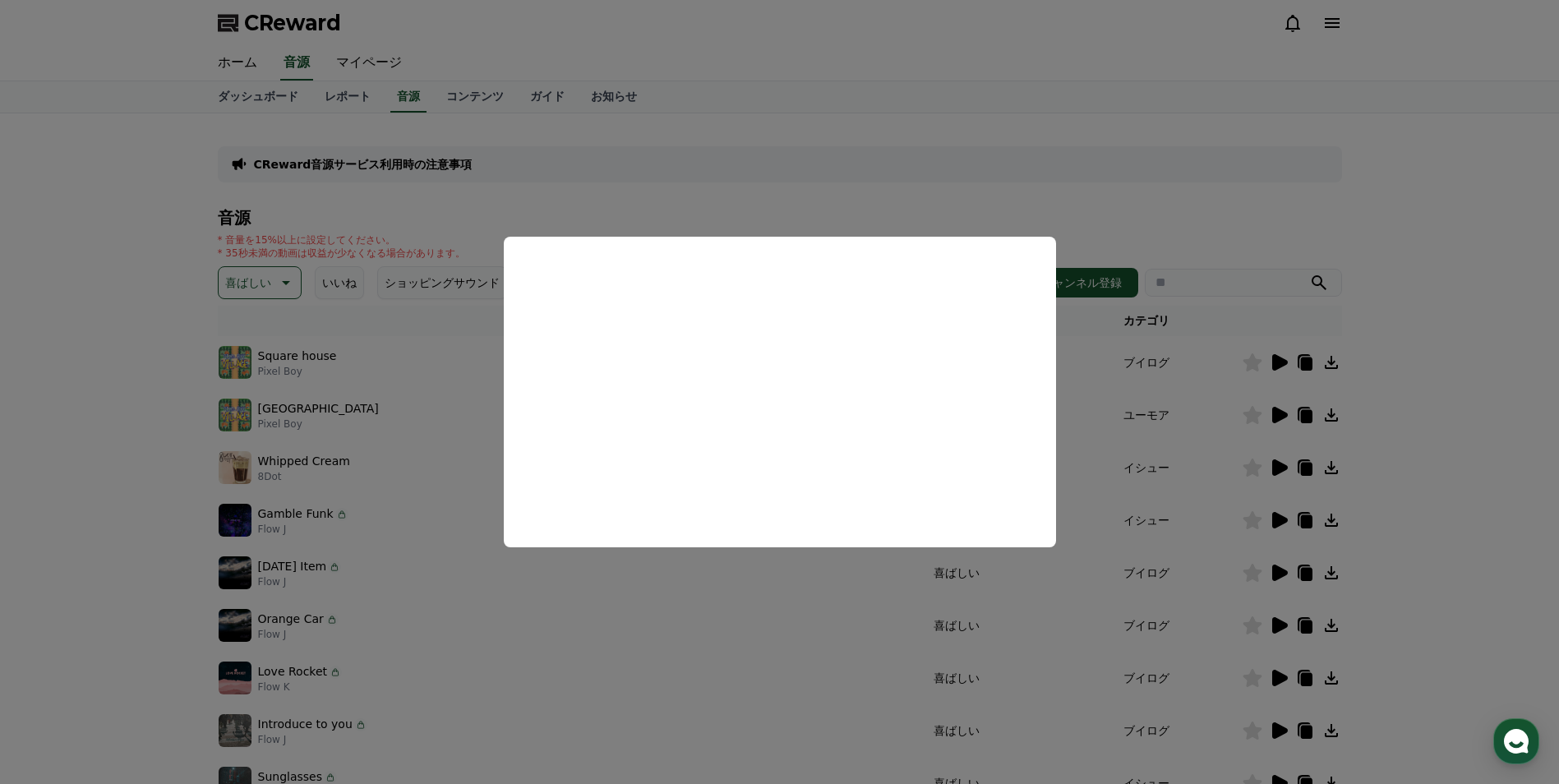
click at [1117, 226] on button "close modal" at bounding box center [779, 392] width 1559 height 784
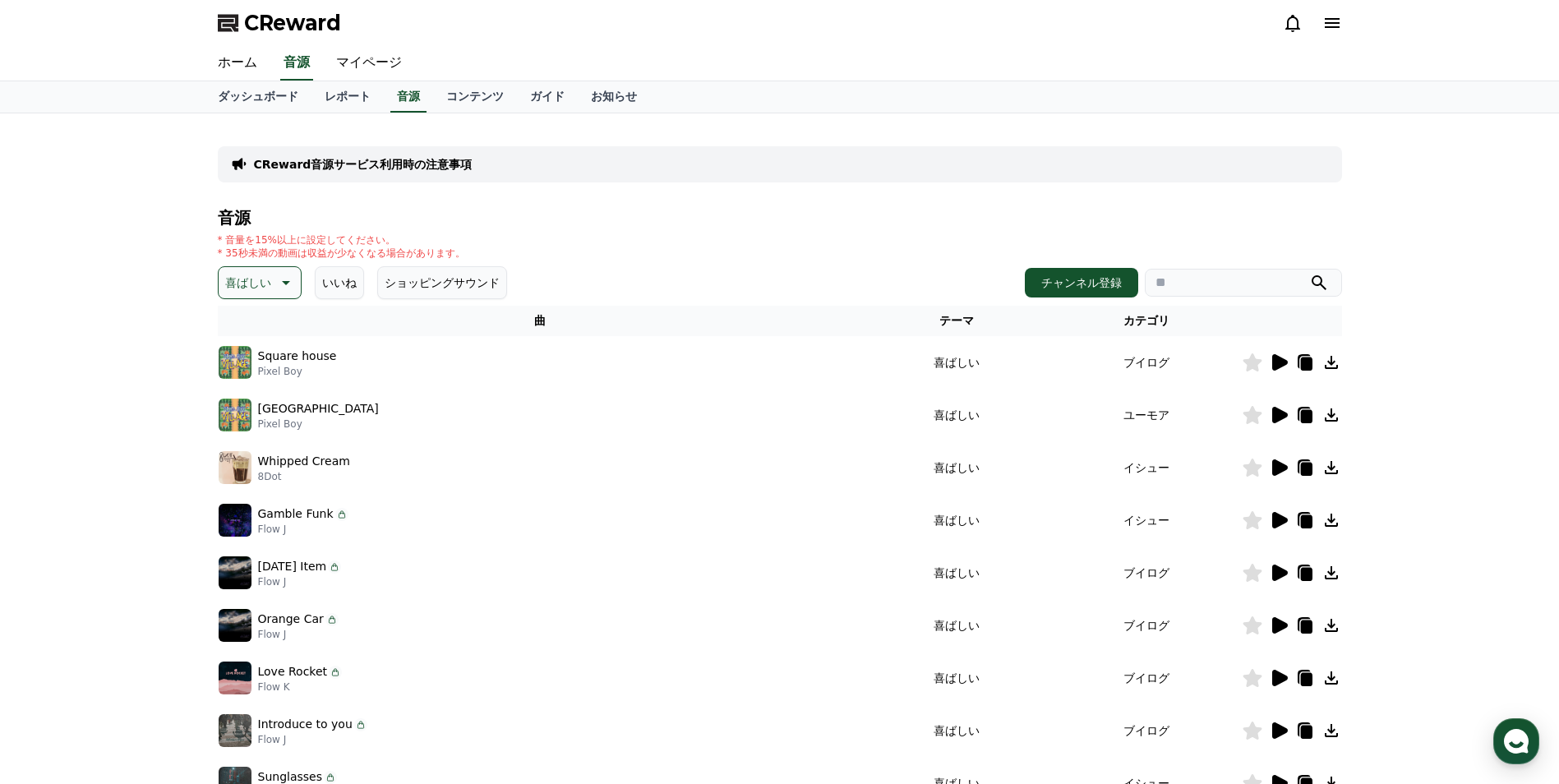
click at [1280, 411] on icon at bounding box center [1280, 415] width 16 height 17
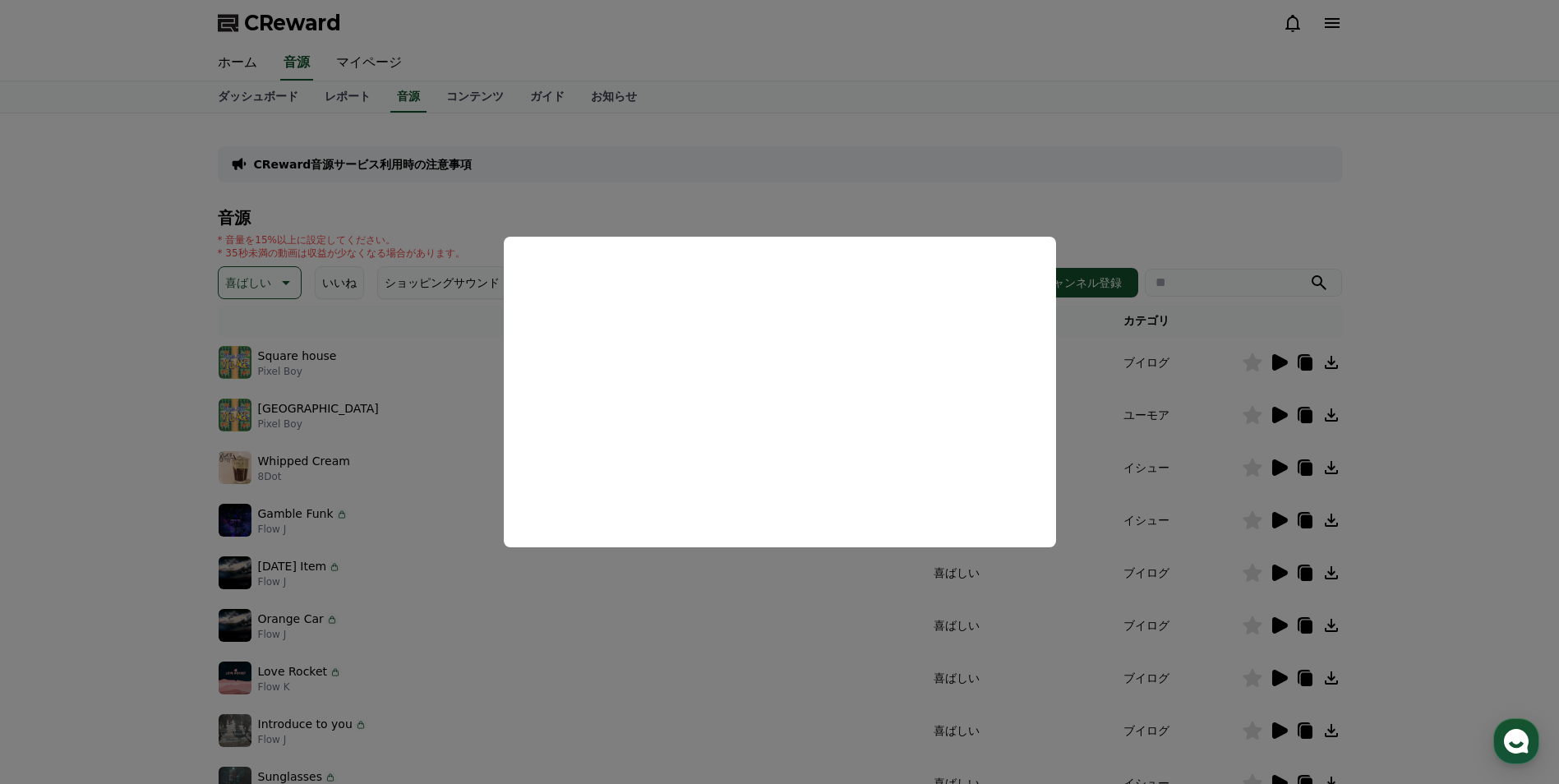
click at [815, 207] on button "close modal" at bounding box center [779, 392] width 1559 height 784
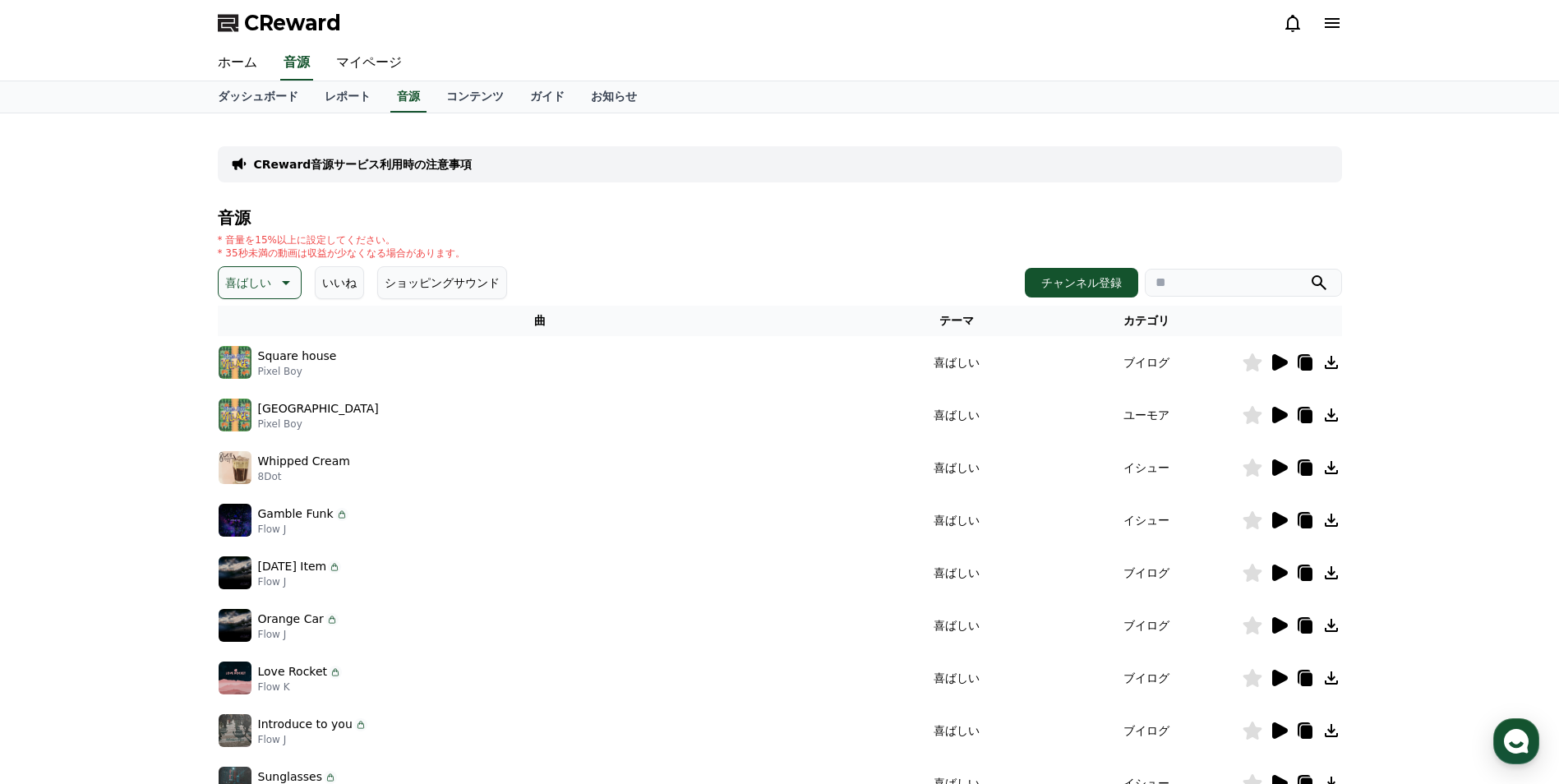
click at [287, 282] on button "喜ばしい" at bounding box center [259, 282] width 84 height 32
click at [250, 399] on button "悲しい" at bounding box center [243, 392] width 47 height 36
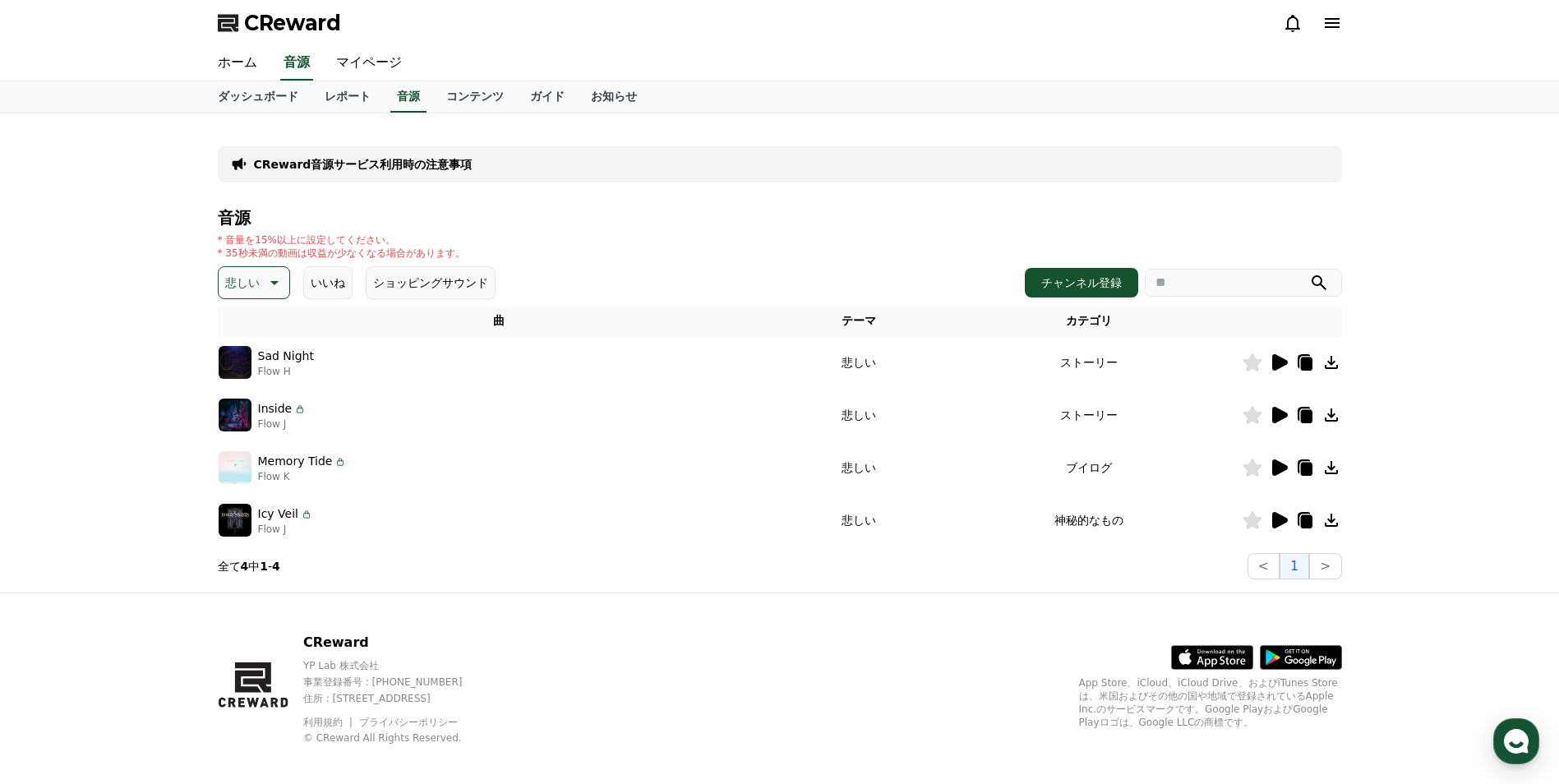
click at [1277, 365] on icon at bounding box center [1280, 362] width 16 height 17
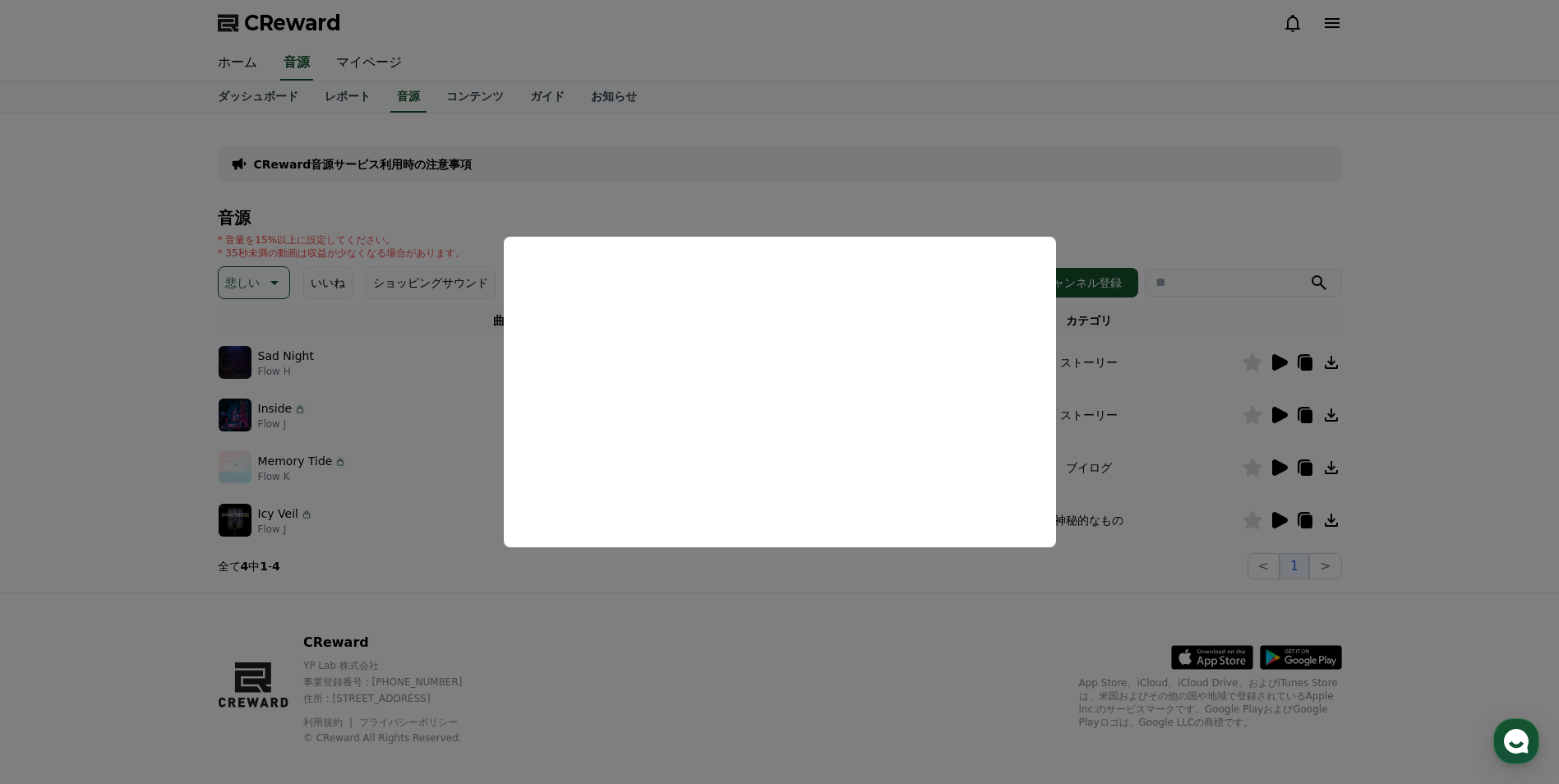
click at [1335, 360] on button "close modal" at bounding box center [779, 392] width 1559 height 784
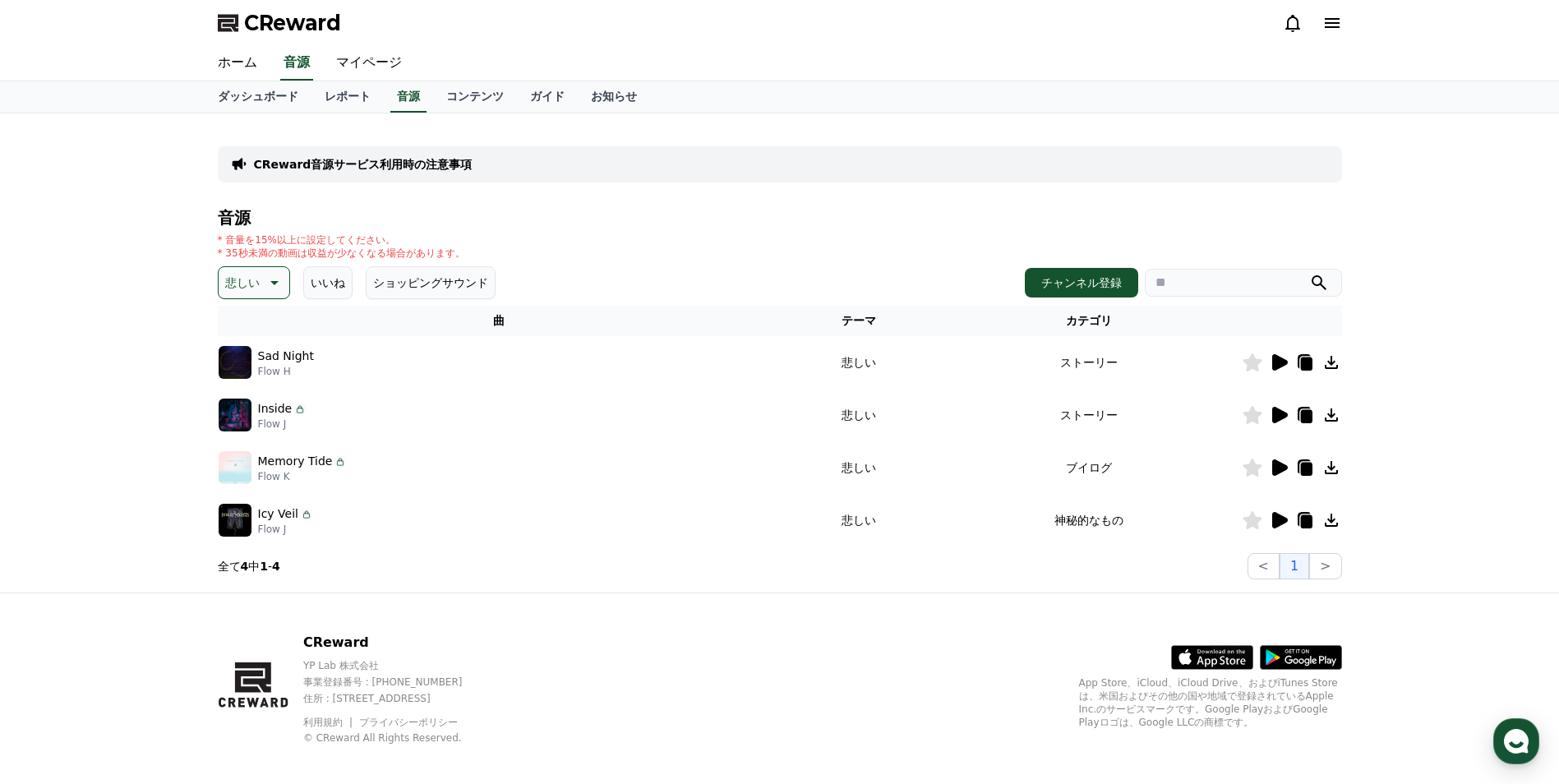
click at [1330, 361] on icon at bounding box center [1332, 362] width 20 height 20
click at [1330, 363] on icon at bounding box center [1332, 362] width 13 height 13
